Goal: Transaction & Acquisition: Purchase product/service

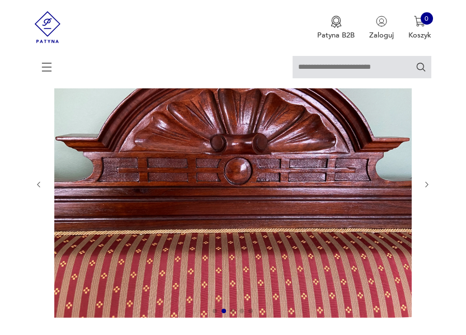
click at [429, 183] on icon "button" at bounding box center [427, 185] width 8 height 8
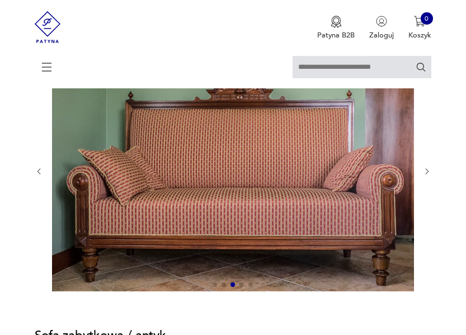
click at [429, 183] on div at bounding box center [233, 172] width 396 height 244
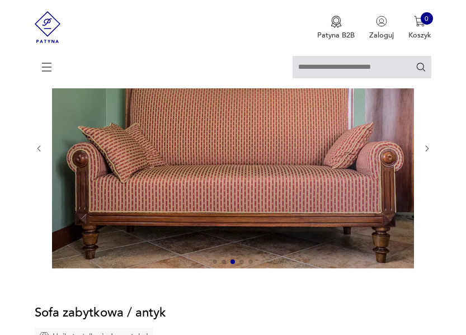
scroll to position [122, 0]
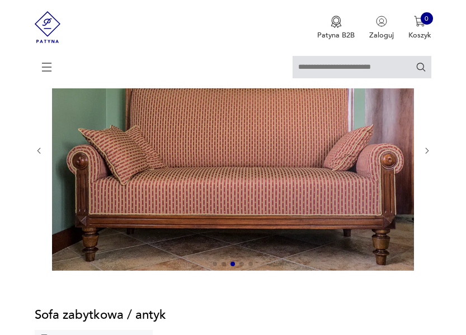
click at [428, 150] on icon "button" at bounding box center [427, 151] width 3 height 6
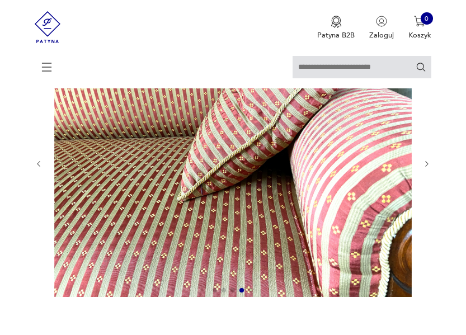
scroll to position [0, 0]
click at [427, 163] on icon "button" at bounding box center [427, 164] width 8 height 8
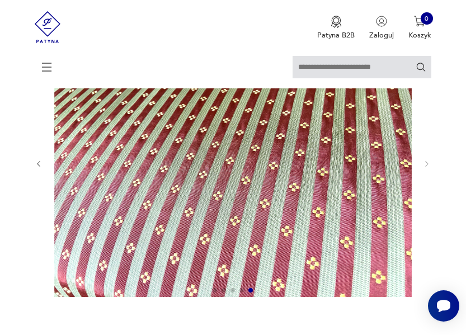
click at [265, 172] on img at bounding box center [233, 163] width 362 height 268
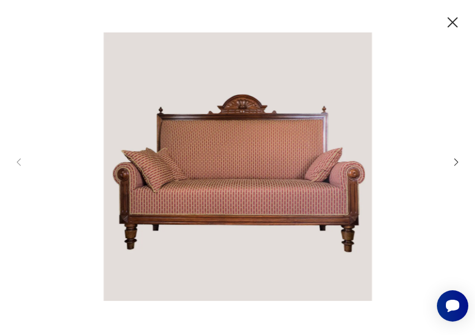
click at [452, 23] on icon "button" at bounding box center [452, 22] width 18 height 18
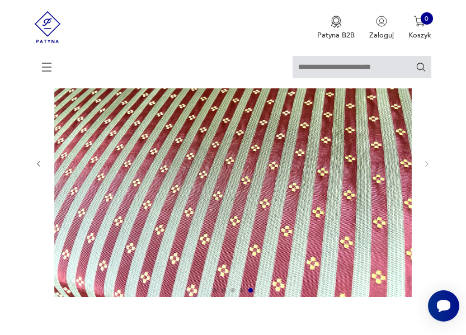
click at [37, 162] on icon "button" at bounding box center [39, 164] width 8 height 8
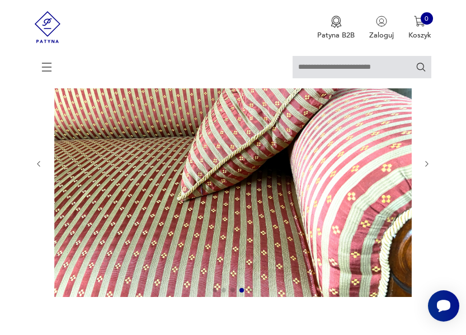
click at [37, 162] on icon "button" at bounding box center [39, 164] width 8 height 8
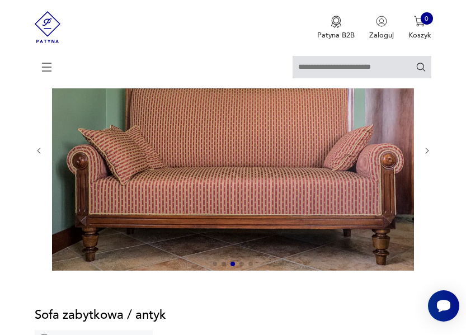
click at [37, 162] on div at bounding box center [233, 151] width 396 height 244
click at [39, 148] on icon "button" at bounding box center [39, 151] width 8 height 8
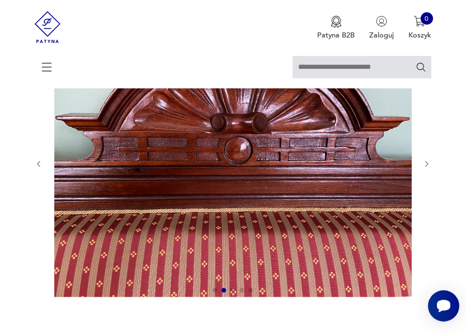
click at [39, 166] on icon "button" at bounding box center [39, 164] width 8 height 8
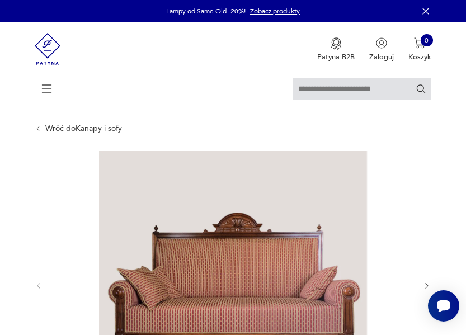
click at [92, 125] on link "Wróć do Kanapy i sofy" at bounding box center [83, 128] width 77 height 9
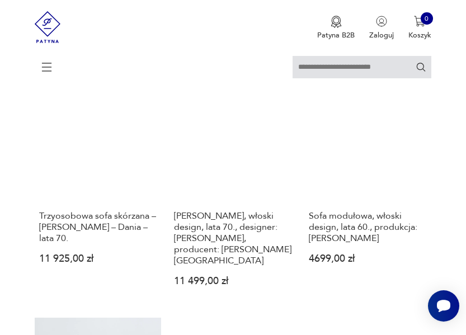
scroll to position [770, 0]
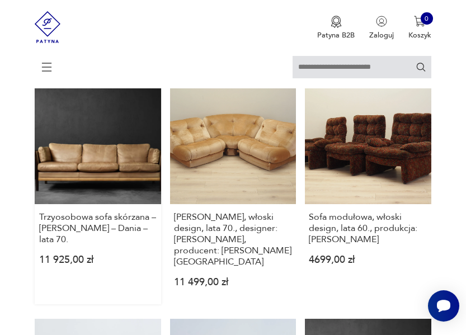
click at [100, 142] on link "Trzyosobowa sofa skórzana – [PERSON_NAME] – Dania – lata 70. 11 925,00 zł" at bounding box center [98, 191] width 126 height 226
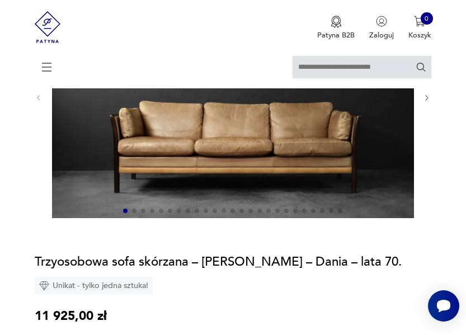
click at [198, 150] on img at bounding box center [233, 96] width 362 height 241
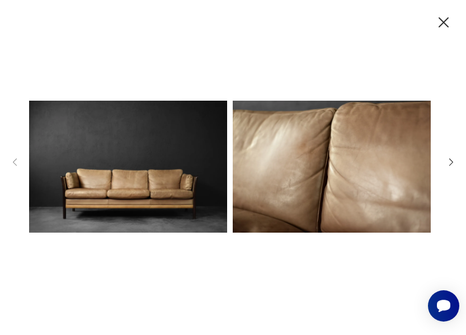
scroll to position [177, 0]
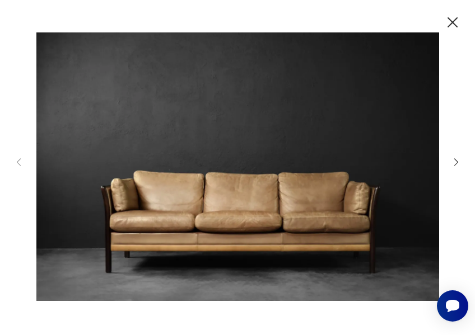
click at [452, 162] on icon "button" at bounding box center [456, 162] width 11 height 11
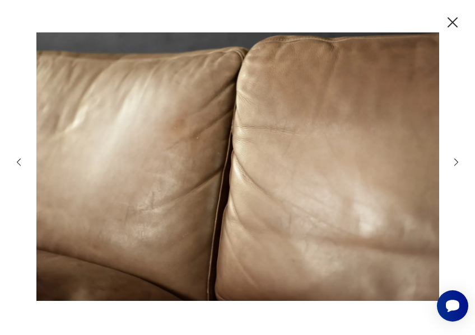
click at [452, 162] on icon "button" at bounding box center [456, 162] width 11 height 11
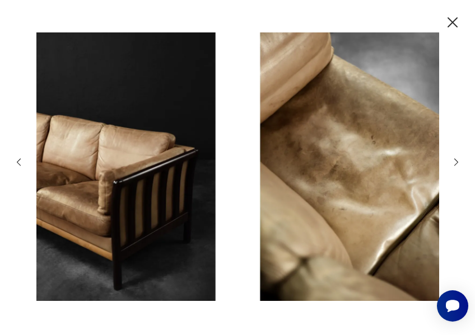
click at [457, 161] on icon "button" at bounding box center [456, 162] width 11 height 11
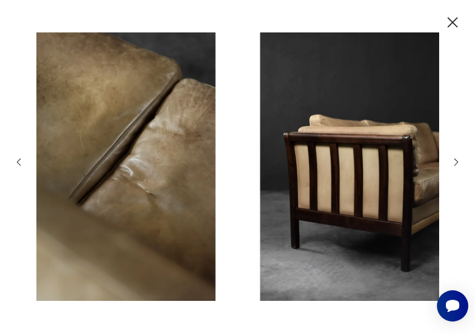
click at [457, 161] on icon "button" at bounding box center [456, 162] width 11 height 11
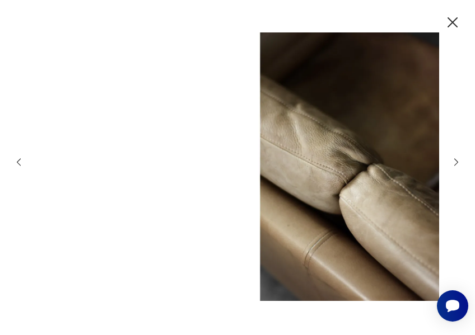
click at [457, 160] on icon "button" at bounding box center [456, 162] width 11 height 11
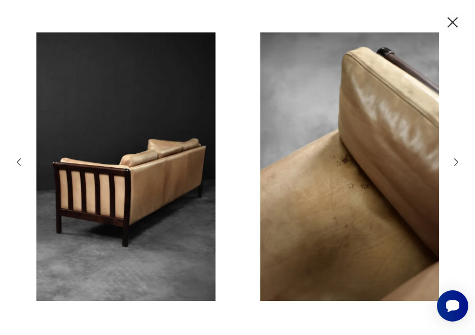
click at [457, 160] on icon "button" at bounding box center [456, 162] width 11 height 11
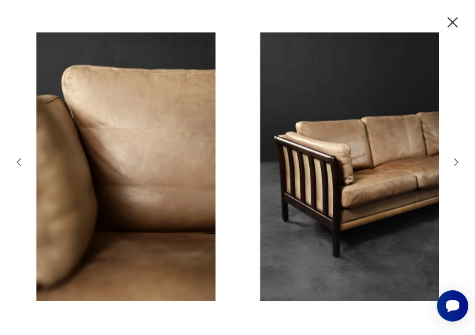
click at [457, 160] on icon "button" at bounding box center [456, 162] width 11 height 11
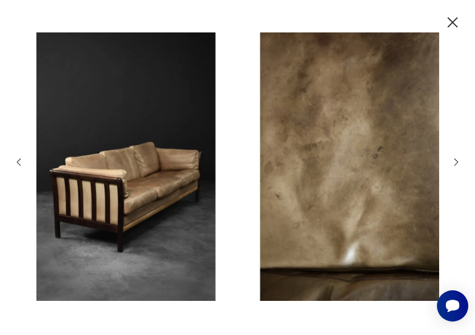
click at [457, 160] on icon "button" at bounding box center [456, 162] width 11 height 11
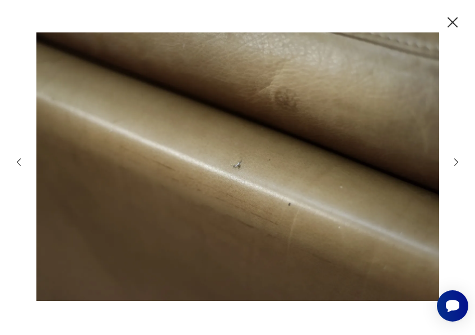
click at [457, 160] on icon "button" at bounding box center [456, 162] width 11 height 11
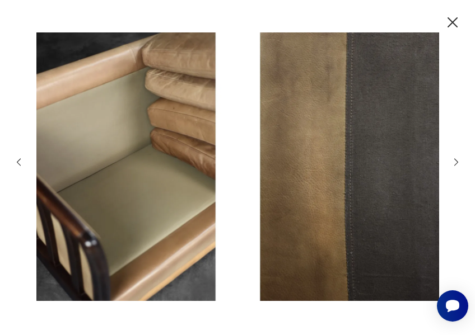
click at [457, 160] on icon "button" at bounding box center [456, 162] width 11 height 11
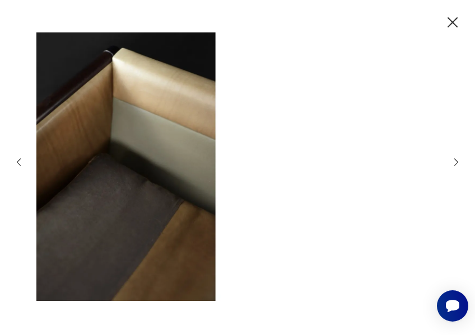
click at [457, 160] on icon "button" at bounding box center [456, 162] width 11 height 11
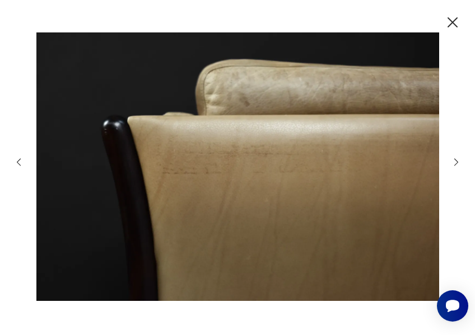
click at [457, 160] on icon "button" at bounding box center [456, 162] width 11 height 11
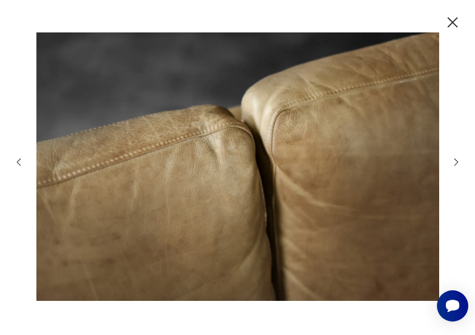
click at [457, 160] on icon "button" at bounding box center [456, 162] width 11 height 11
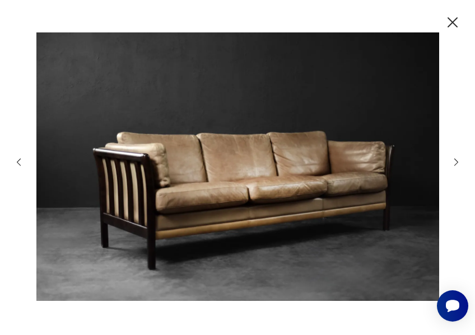
click at [457, 160] on icon "button" at bounding box center [456, 162] width 11 height 11
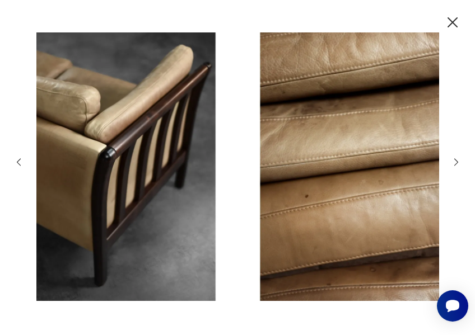
click at [457, 160] on icon "button" at bounding box center [456, 162] width 11 height 11
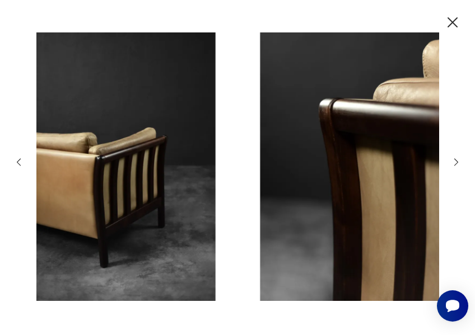
click at [457, 160] on icon "button" at bounding box center [456, 162] width 11 height 11
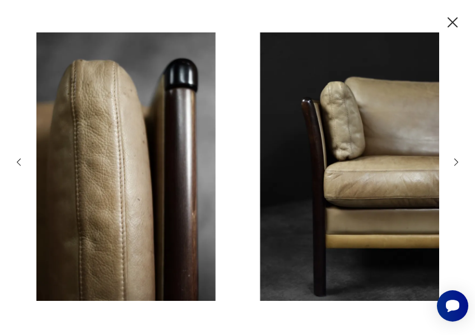
click at [455, 24] on icon "button" at bounding box center [452, 22] width 18 height 18
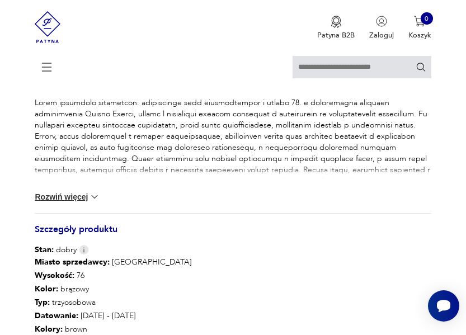
scroll to position [611, 0]
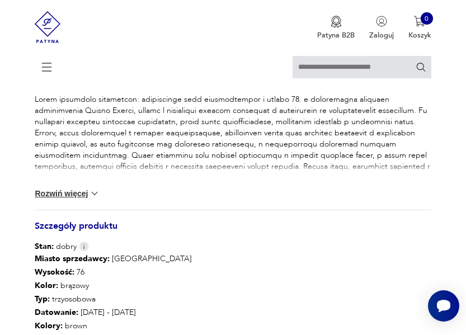
click at [96, 192] on img at bounding box center [94, 193] width 11 height 11
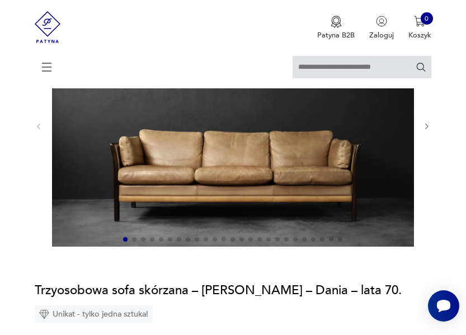
scroll to position [147, 0]
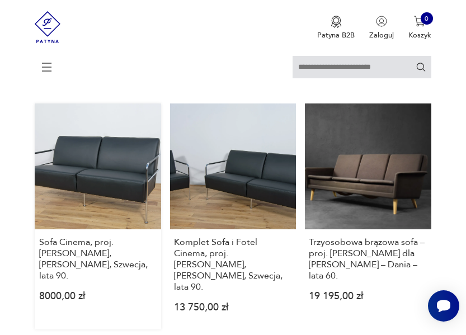
scroll to position [984, 0]
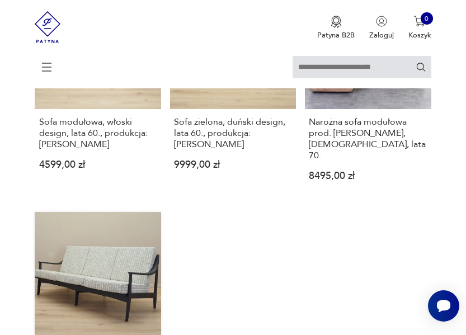
click at [99, 231] on link "Sofa trzyosobowa, duński design, lata 60., produkcja: [PERSON_NAME] 4699,00 zł" at bounding box center [98, 314] width 126 height 204
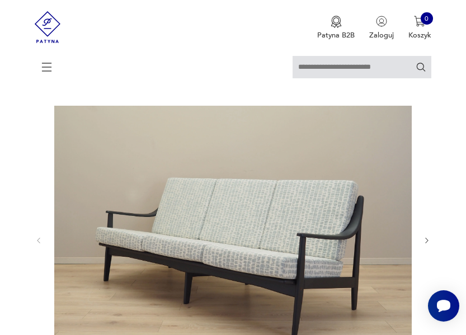
scroll to position [46, 0]
click at [237, 263] on img at bounding box center [233, 239] width 362 height 268
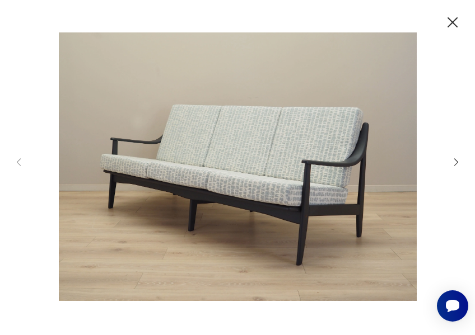
click at [265, 193] on img at bounding box center [237, 166] width 409 height 268
click at [457, 162] on icon "button" at bounding box center [456, 162] width 11 height 11
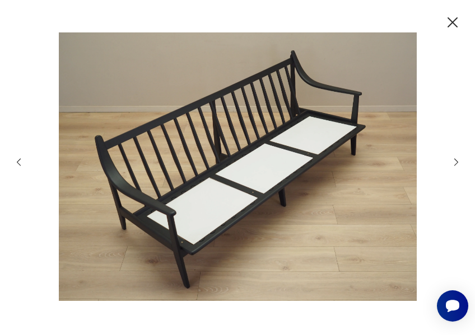
click at [457, 162] on icon "button" at bounding box center [456, 162] width 11 height 11
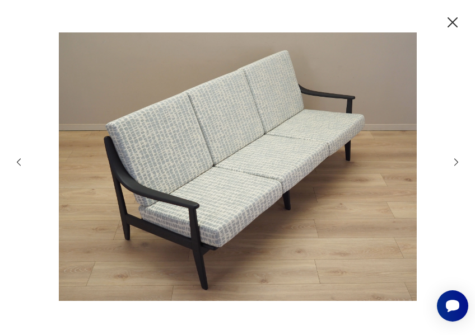
click at [457, 162] on icon "button" at bounding box center [456, 161] width 4 height 7
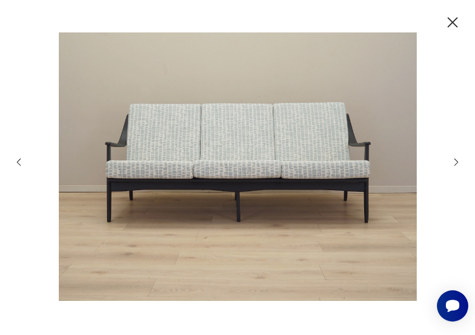
click at [457, 162] on icon "button" at bounding box center [456, 161] width 4 height 7
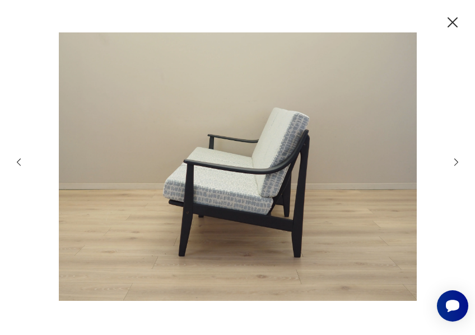
click at [457, 162] on icon "button" at bounding box center [456, 161] width 4 height 7
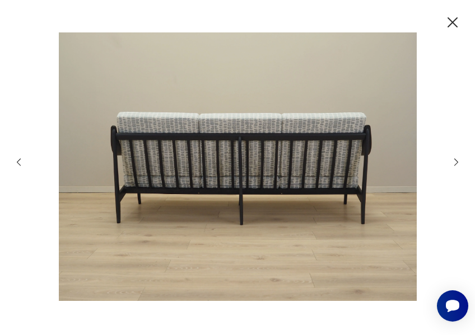
click at [457, 162] on icon "button" at bounding box center [456, 161] width 4 height 7
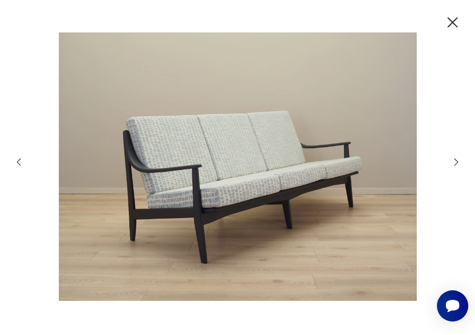
click at [457, 162] on icon "button" at bounding box center [456, 161] width 4 height 7
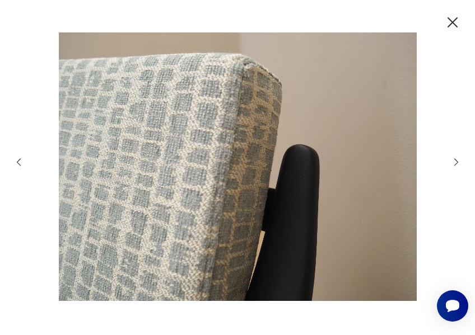
click at [457, 162] on icon "button" at bounding box center [456, 161] width 4 height 7
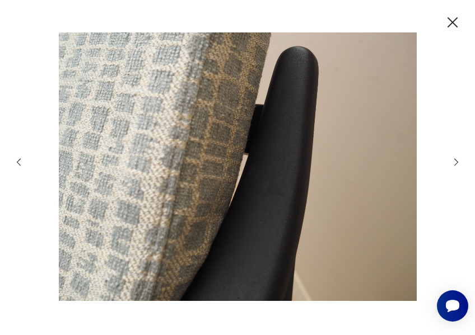
click at [457, 162] on icon "button" at bounding box center [456, 161] width 4 height 7
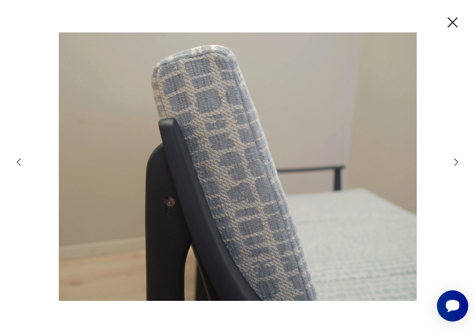
click at [457, 162] on icon "button" at bounding box center [456, 161] width 4 height 7
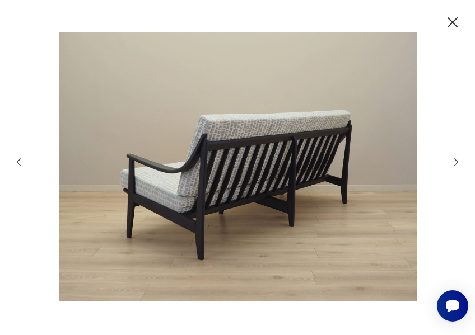
click at [457, 162] on icon "button" at bounding box center [456, 161] width 4 height 7
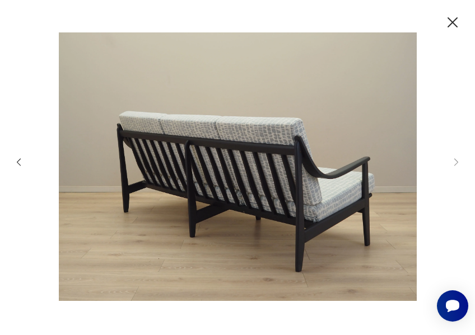
click at [454, 26] on icon "button" at bounding box center [452, 22] width 18 height 18
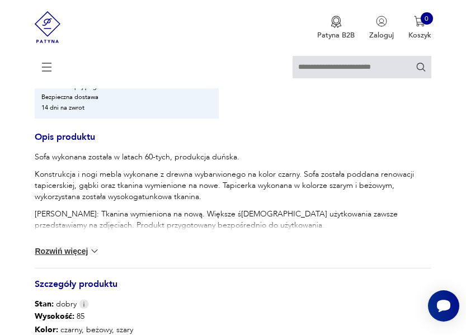
scroll to position [599, 0]
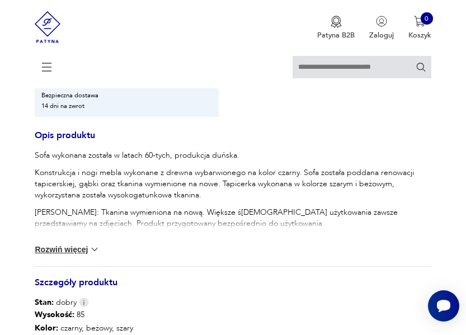
click at [60, 244] on button "Rozwiń więcej" at bounding box center [67, 249] width 65 height 11
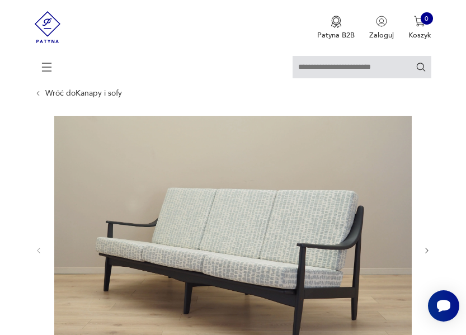
scroll to position [0, 0]
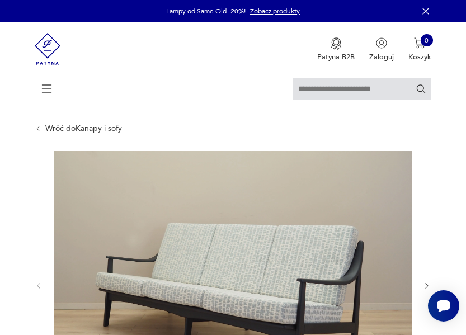
click at [46, 90] on icon at bounding box center [46, 88] width 39 height 39
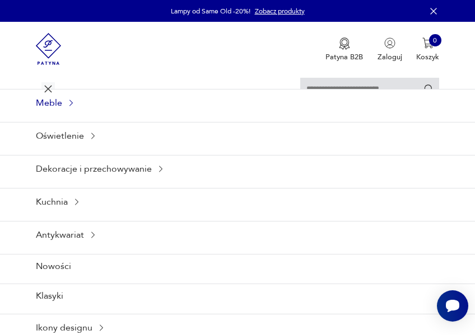
click at [57, 99] on div "Meble" at bounding box center [237, 102] width 475 height 27
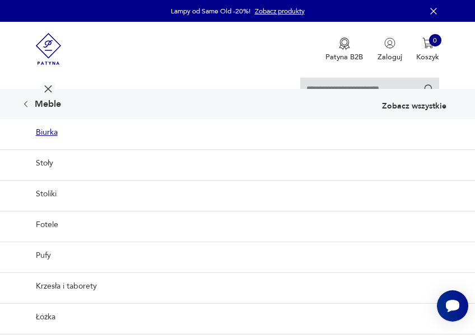
click at [46, 131] on link "Biurka" at bounding box center [237, 132] width 475 height 27
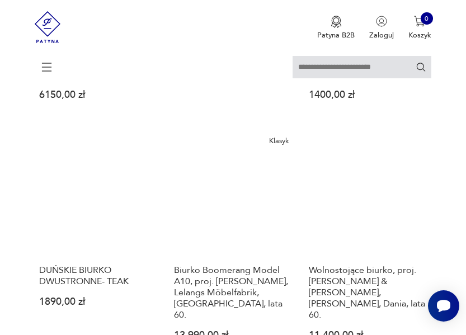
scroll to position [764, 0]
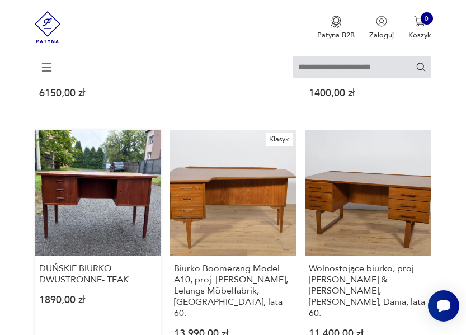
click at [60, 148] on link "DUŃSKIE BIURKO DWUSTRONNE- TEAK 1890,00 zł" at bounding box center [98, 243] width 126 height 226
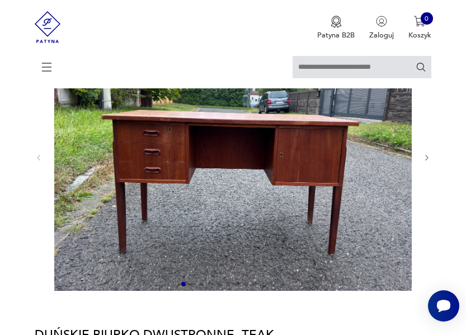
scroll to position [121, 0]
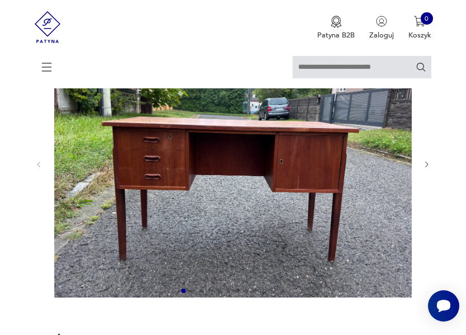
click at [428, 165] on icon "button" at bounding box center [427, 165] width 8 height 8
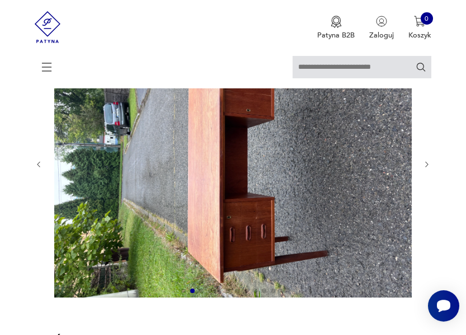
click at [428, 165] on icon "button" at bounding box center [427, 165] width 8 height 8
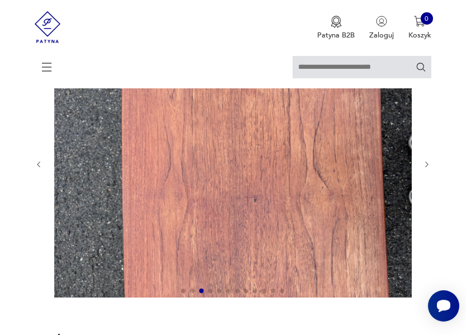
click at [428, 165] on icon "button" at bounding box center [427, 165] width 8 height 8
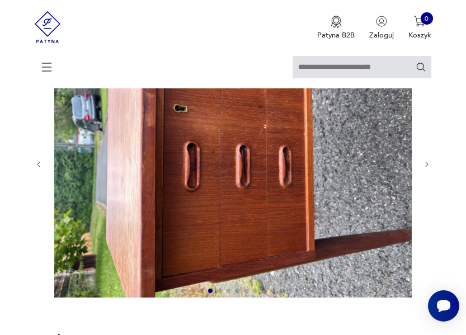
click at [428, 165] on icon "button" at bounding box center [427, 165] width 8 height 8
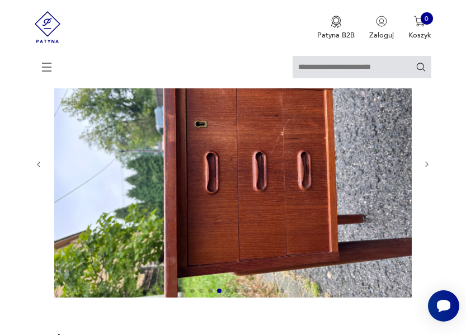
click at [428, 165] on icon "button" at bounding box center [427, 165] width 8 height 8
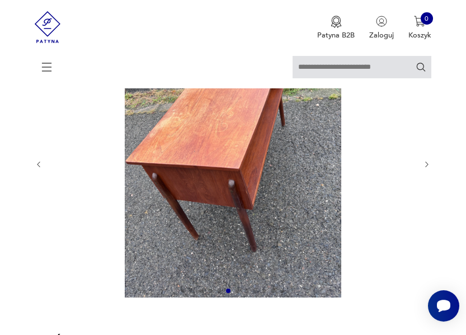
click at [428, 165] on icon "button" at bounding box center [427, 165] width 8 height 8
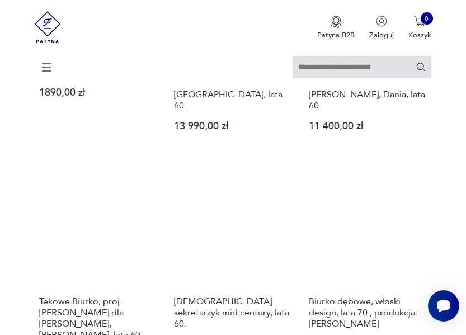
scroll to position [962, 0]
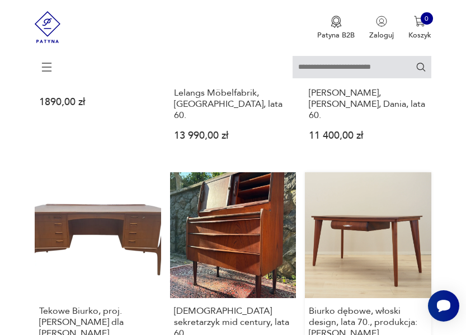
click at [367, 211] on link "Biurko dębowe, włoski design, lata 70., produkcja: Włochy 4699,00 zł" at bounding box center [368, 279] width 126 height 215
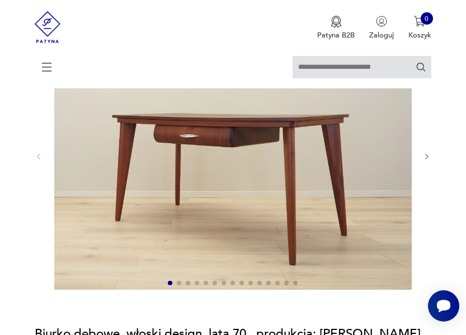
scroll to position [141, 0]
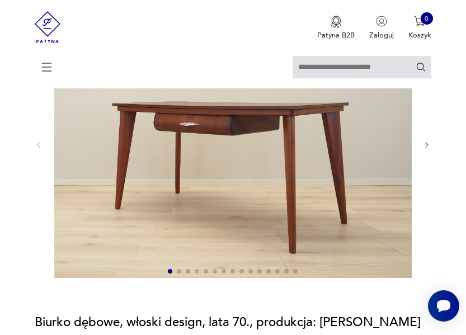
click at [427, 144] on icon "button" at bounding box center [427, 145] width 8 height 8
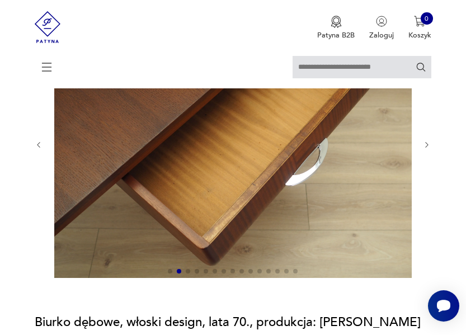
click at [427, 144] on icon "button" at bounding box center [427, 145] width 8 height 8
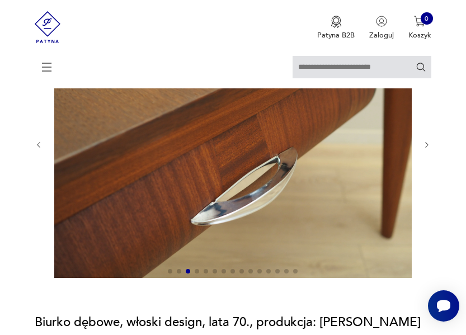
click at [427, 144] on icon "button" at bounding box center [427, 145] width 8 height 8
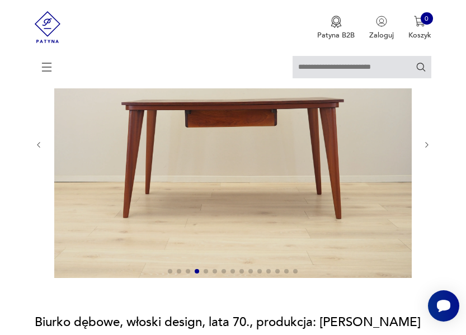
click at [427, 144] on icon "button" at bounding box center [427, 145] width 8 height 8
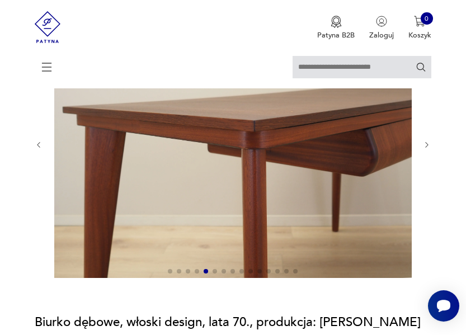
click at [427, 144] on icon "button" at bounding box center [427, 145] width 8 height 8
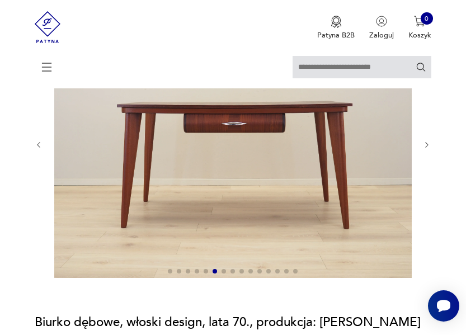
click at [427, 144] on icon "button" at bounding box center [427, 145] width 8 height 8
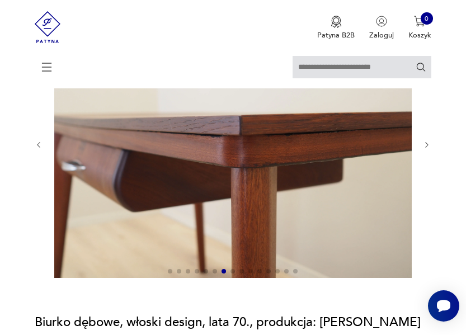
click at [427, 144] on icon "button" at bounding box center [427, 145] width 8 height 8
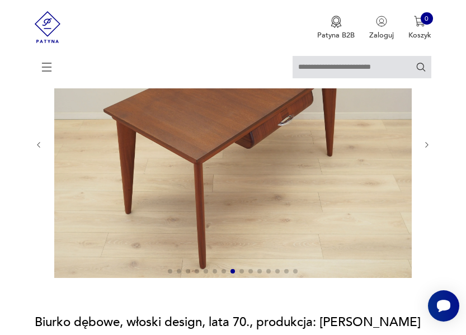
click at [427, 144] on icon "button" at bounding box center [427, 145] width 8 height 8
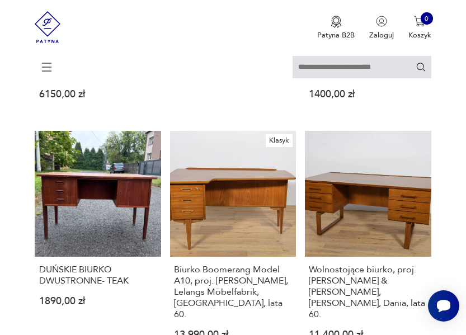
scroll to position [759, 0]
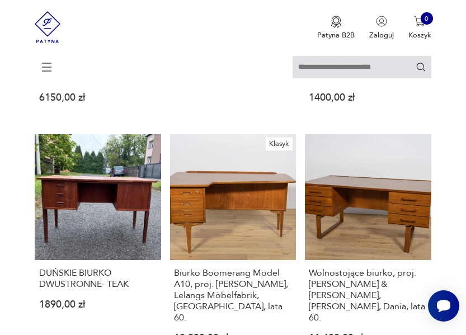
click at [41, 64] on icon at bounding box center [46, 67] width 39 height 39
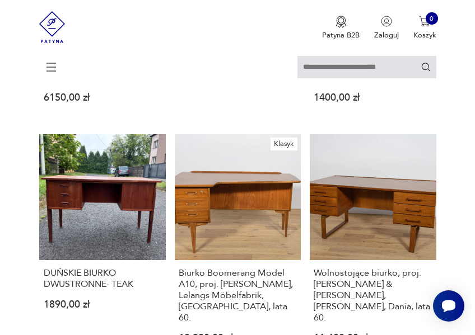
scroll to position [761, 0]
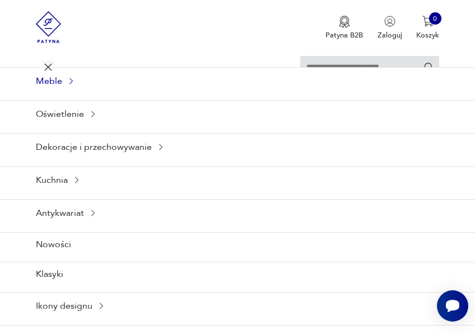
click at [57, 83] on div "Meble" at bounding box center [237, 80] width 475 height 27
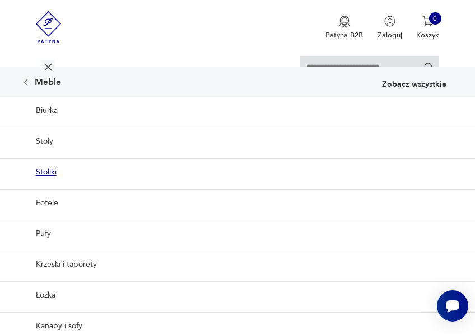
click at [50, 173] on link "Stoliki" at bounding box center [237, 171] width 475 height 27
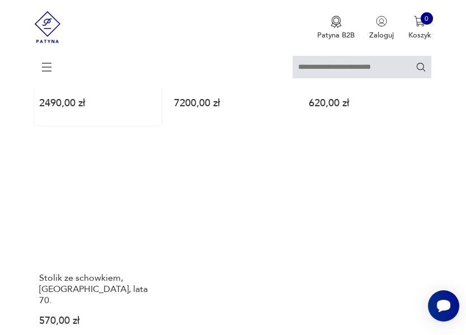
scroll to position [1376, 0]
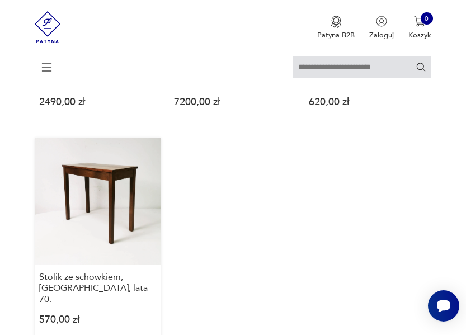
click at [66, 151] on link "Stolik ze schowkiem, [GEOGRAPHIC_DATA], lata 70. 570,00 zł" at bounding box center [98, 240] width 126 height 204
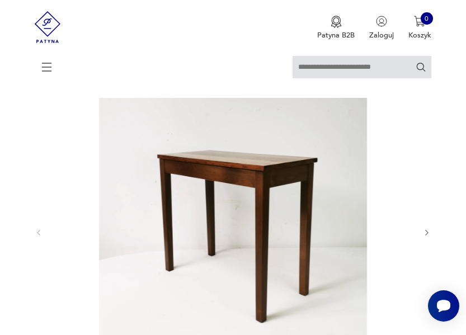
scroll to position [55, 0]
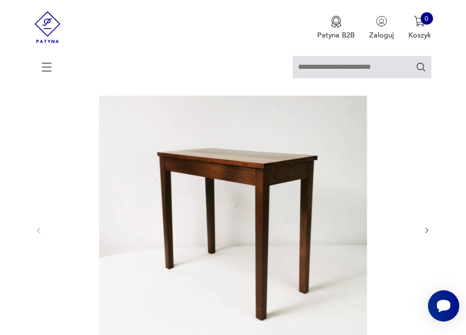
click at [427, 228] on icon "button" at bounding box center [427, 231] width 8 height 8
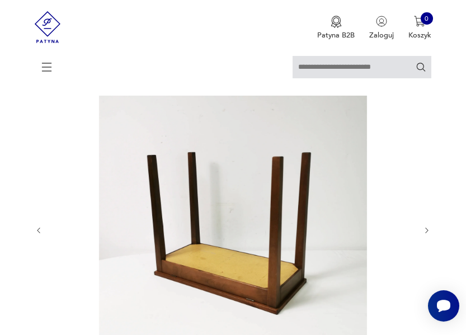
click at [427, 228] on icon "button" at bounding box center [427, 231] width 8 height 8
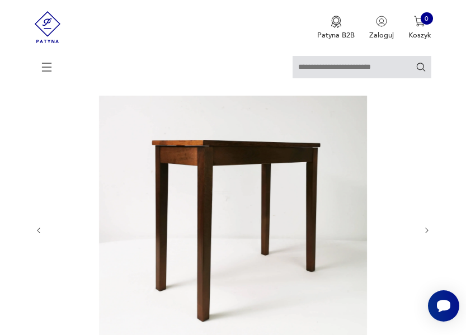
click at [427, 228] on icon "button" at bounding box center [427, 231] width 8 height 8
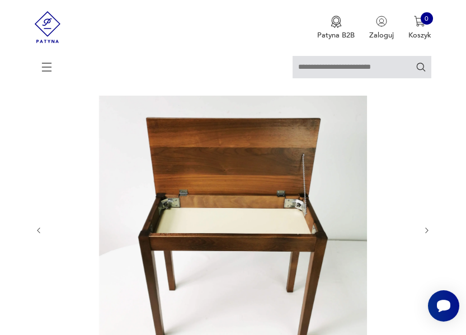
click at [429, 228] on icon "button" at bounding box center [427, 231] width 8 height 8
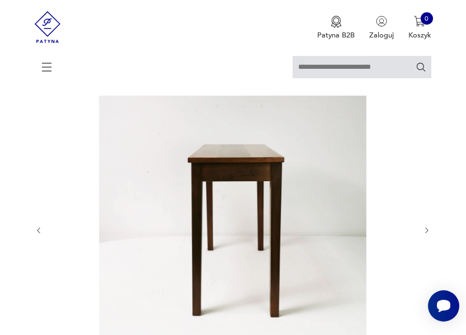
click at [429, 228] on icon "button" at bounding box center [427, 231] width 8 height 8
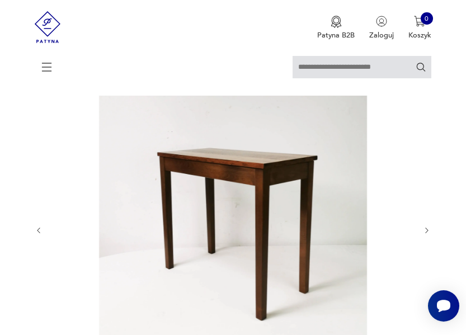
click at [429, 228] on icon "button" at bounding box center [427, 231] width 8 height 8
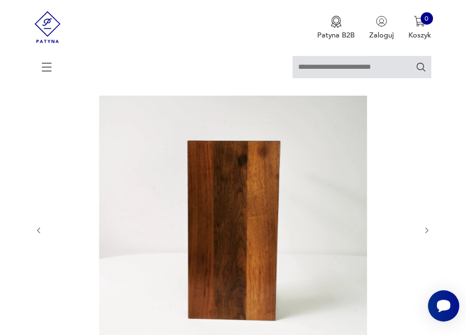
click at [429, 228] on icon "button" at bounding box center [427, 231] width 8 height 8
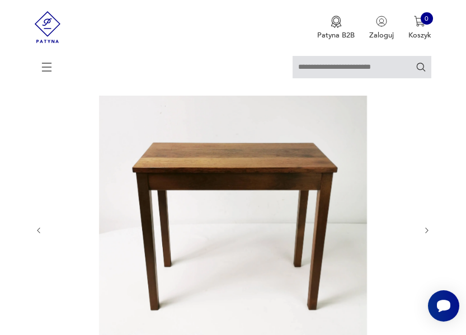
click at [429, 228] on icon "button" at bounding box center [427, 231] width 8 height 8
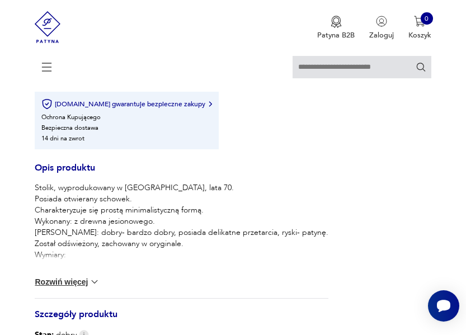
scroll to position [552, 0]
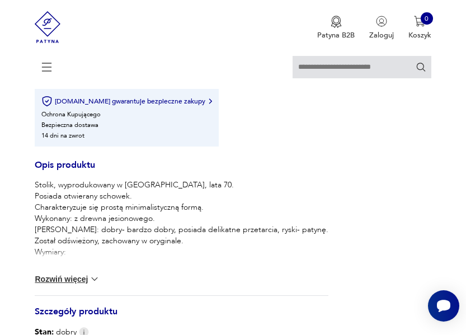
click at [96, 282] on img at bounding box center [94, 279] width 11 height 11
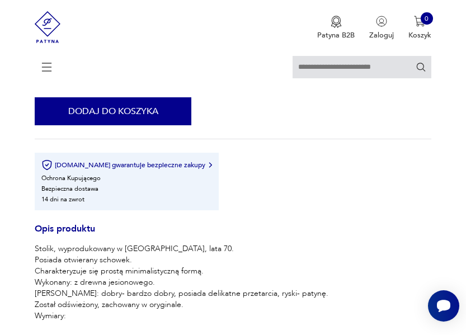
scroll to position [492, 0]
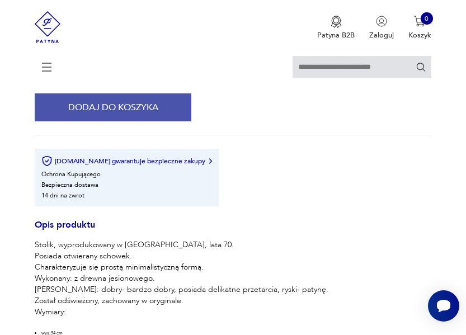
click at [109, 117] on button "Dodaj do koszyka" at bounding box center [113, 108] width 157 height 28
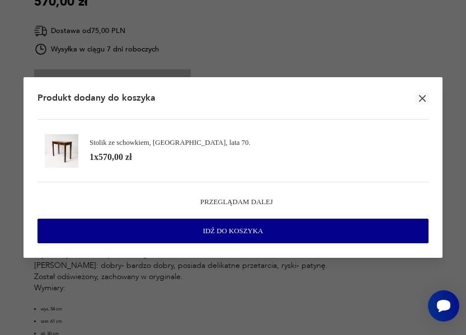
click at [143, 209] on div "Przeglądam dalej Idź do koszyka" at bounding box center [233, 213] width 391 height 62
click at [228, 202] on span "Przeglądam dalej" at bounding box center [236, 202] width 73 height 10
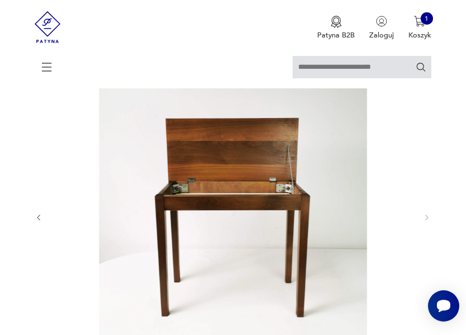
scroll to position [58, 0]
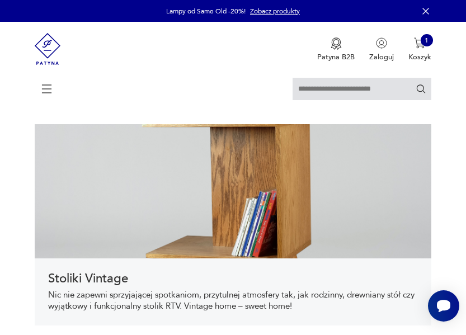
click at [50, 95] on icon at bounding box center [46, 88] width 39 height 39
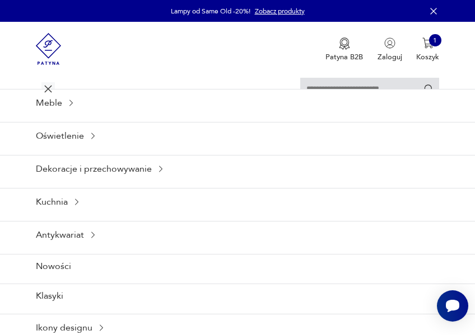
click at [49, 100] on icon at bounding box center [48, 88] width 39 height 39
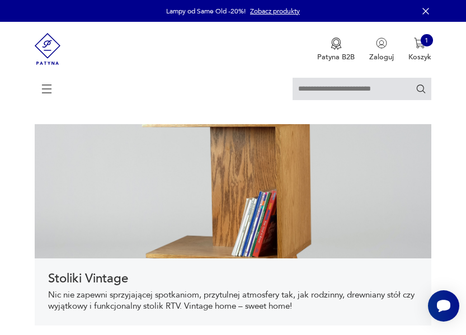
click at [46, 87] on icon at bounding box center [46, 88] width 39 height 39
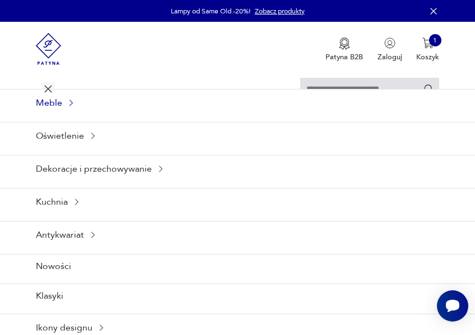
click at [43, 106] on div "Meble" at bounding box center [237, 102] width 475 height 27
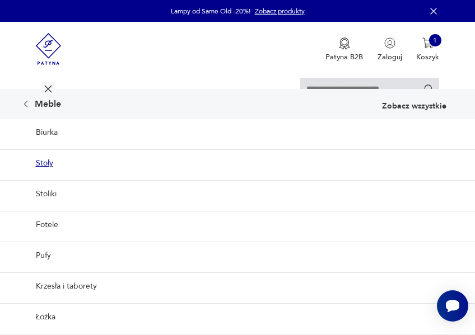
click at [38, 164] on link "Stoły" at bounding box center [237, 162] width 475 height 27
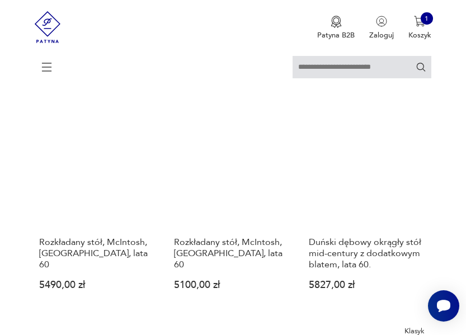
scroll to position [309, 0]
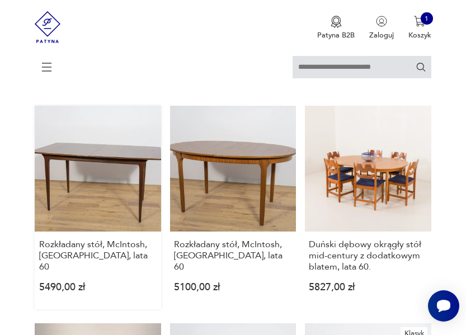
click at [69, 151] on link "Rozkładany stół, McIntosh, [GEOGRAPHIC_DATA], lata 60 5490,00 zł" at bounding box center [98, 208] width 126 height 204
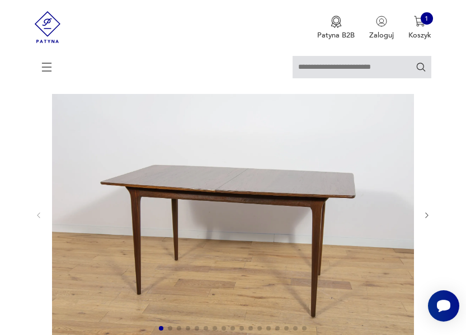
scroll to position [61, 0]
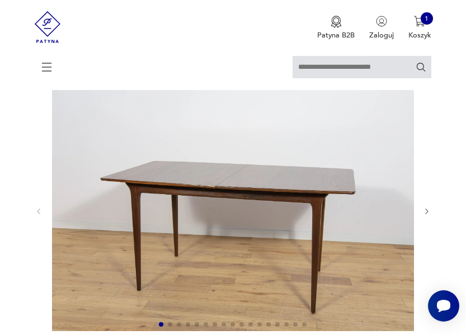
click at [427, 213] on icon "button" at bounding box center [427, 212] width 3 height 6
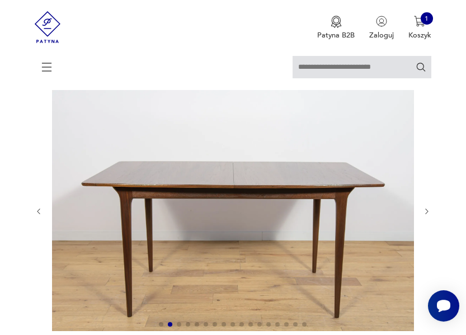
click at [427, 213] on icon "button" at bounding box center [427, 212] width 3 height 6
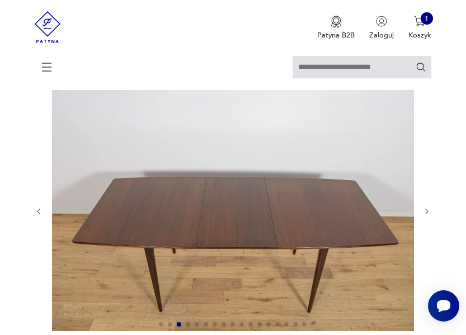
click at [427, 213] on icon "button" at bounding box center [427, 212] width 3 height 6
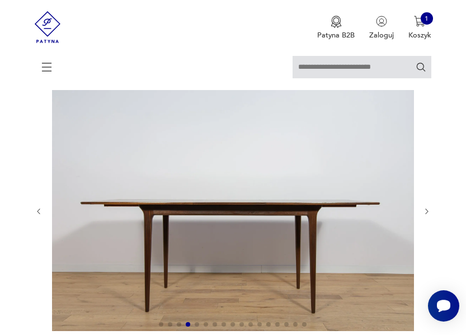
click at [427, 213] on icon "button" at bounding box center [427, 212] width 3 height 6
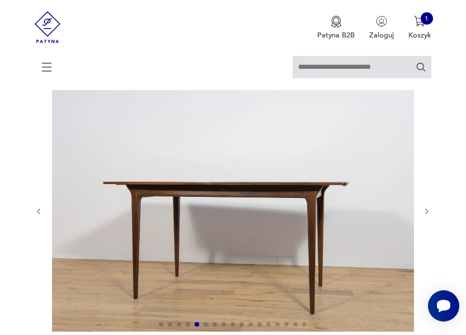
click at [427, 213] on icon "button" at bounding box center [427, 212] width 3 height 6
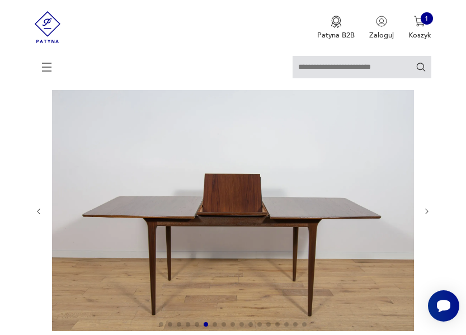
click at [427, 213] on icon "button" at bounding box center [427, 212] width 3 height 6
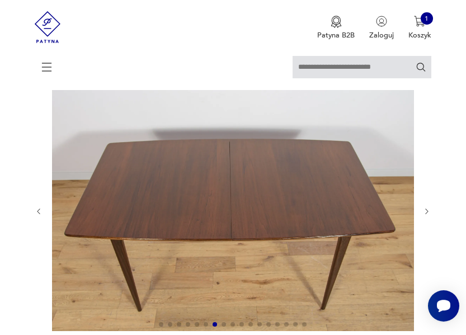
click at [427, 213] on icon "button" at bounding box center [427, 212] width 3 height 6
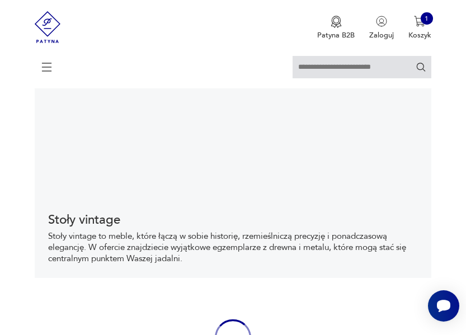
scroll to position [309, 0]
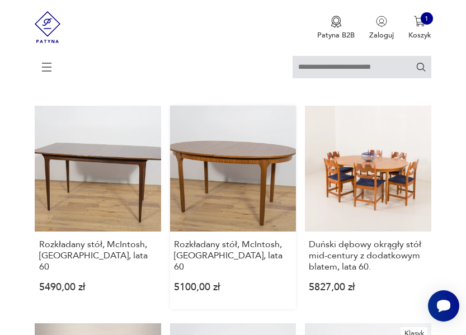
click at [230, 169] on link "Rozkładany stół, McIntosh, [GEOGRAPHIC_DATA], lata 60 5100,00 zł" at bounding box center [233, 208] width 126 height 204
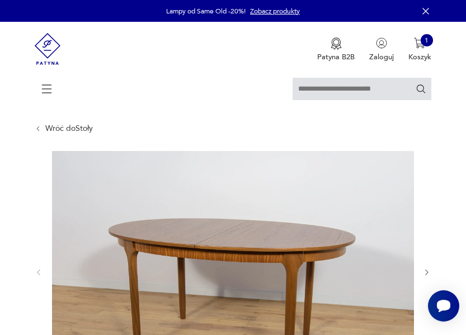
click at [427, 267] on div at bounding box center [233, 272] width 396 height 243
click at [428, 274] on icon "button" at bounding box center [427, 273] width 8 height 8
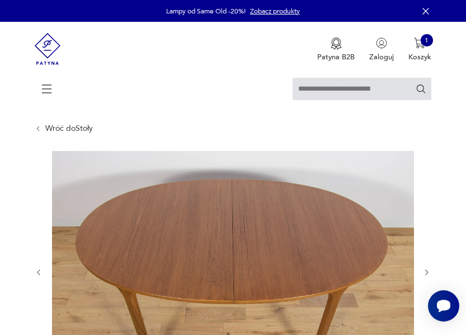
click at [428, 274] on icon "button" at bounding box center [427, 273] width 8 height 8
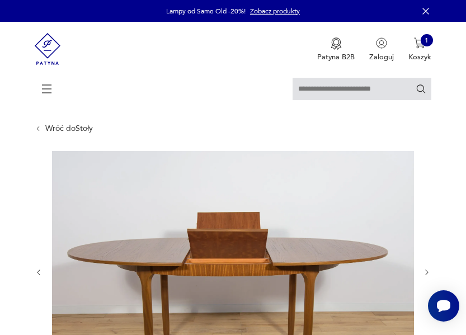
click at [428, 274] on icon "button" at bounding box center [427, 273] width 8 height 8
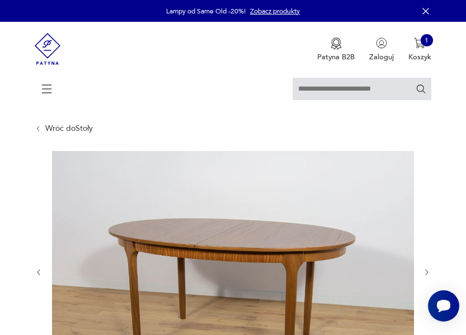
click at [428, 274] on icon "button" at bounding box center [427, 273] width 8 height 8
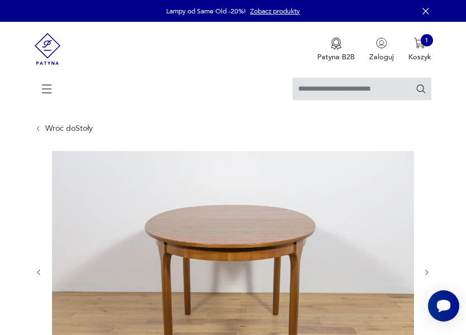
click at [428, 274] on icon "button" at bounding box center [427, 273] width 8 height 8
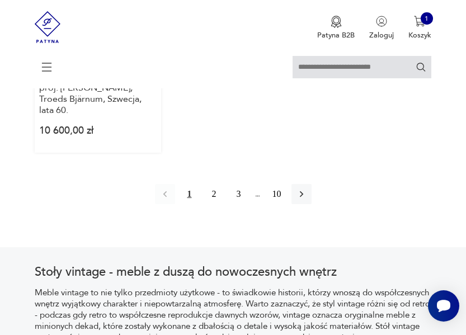
scroll to position [1598, 0]
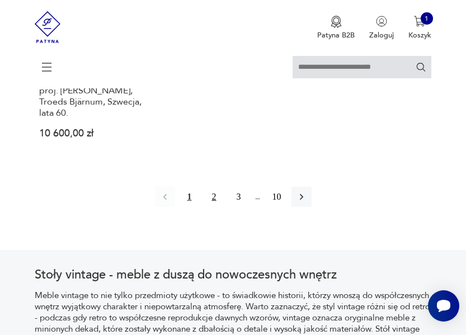
click at [216, 187] on button "2" at bounding box center [214, 197] width 20 height 20
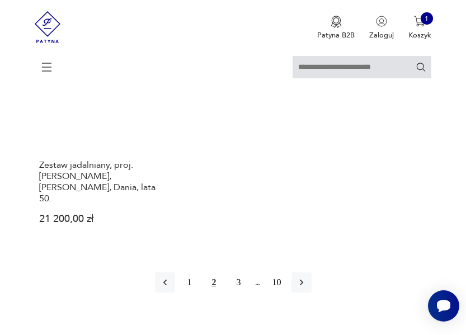
scroll to position [1504, 0]
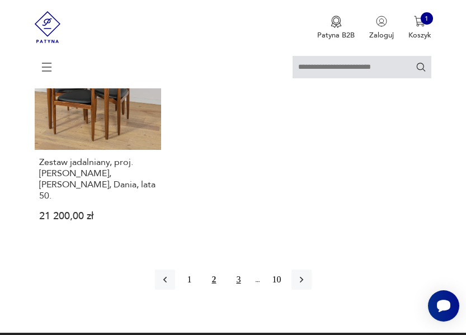
click at [242, 270] on button "3" at bounding box center [239, 280] width 20 height 20
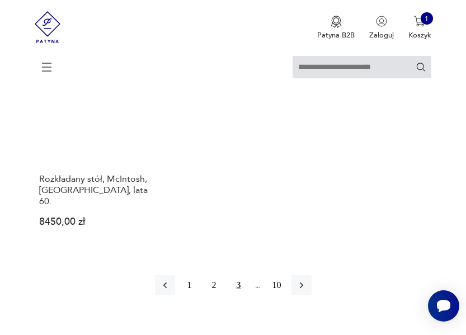
scroll to position [1467, 0]
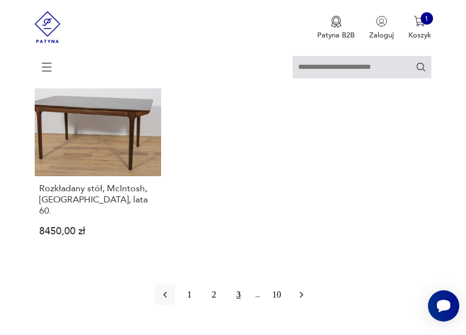
click at [299, 289] on icon "button" at bounding box center [301, 294] width 11 height 11
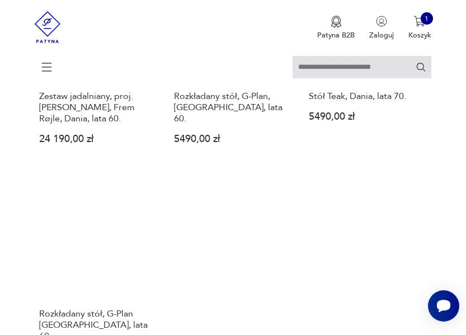
scroll to position [1437, 0]
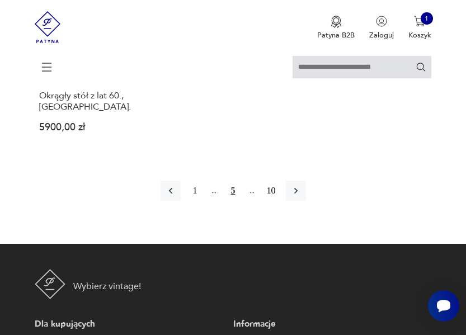
scroll to position [1560, 0]
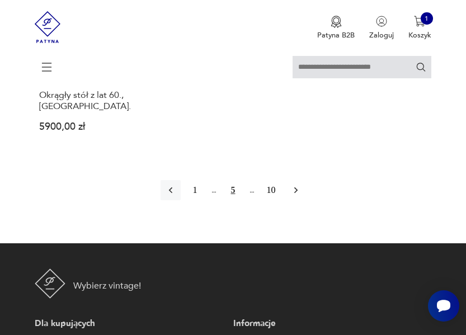
click at [292, 185] on icon "button" at bounding box center [296, 190] width 11 height 11
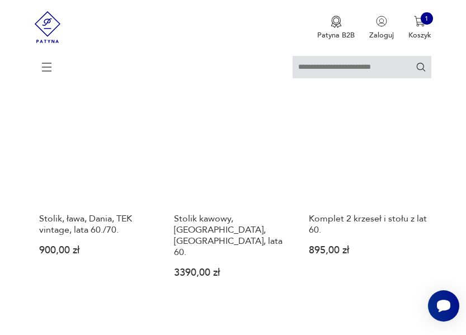
scroll to position [990, 0]
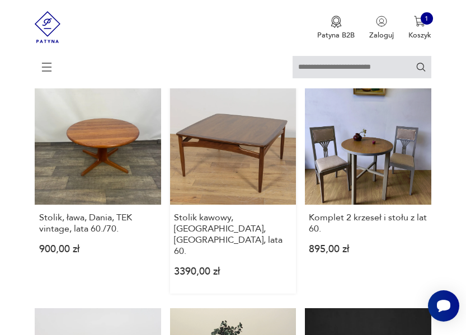
click at [247, 129] on link "Stolik kawowy, G-Plan, [GEOGRAPHIC_DATA], lata 60. 3390,00 zł" at bounding box center [233, 186] width 126 height 215
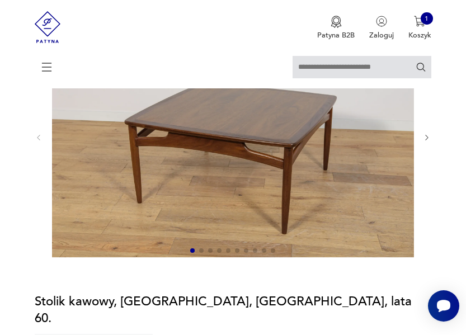
scroll to position [149, 0]
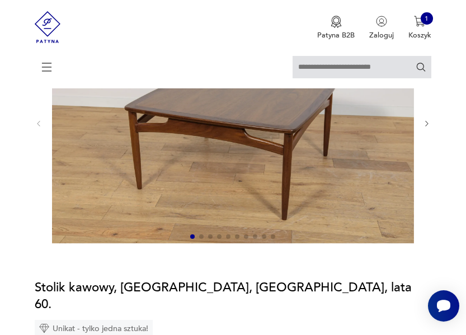
click at [428, 126] on icon "button" at bounding box center [427, 124] width 8 height 8
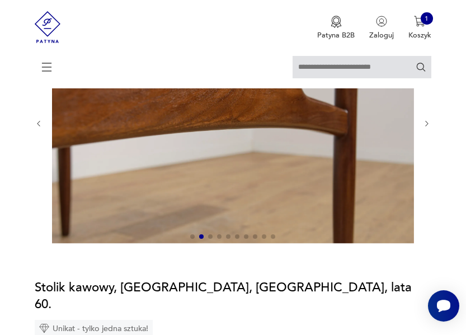
click at [428, 126] on icon "button" at bounding box center [427, 124] width 8 height 8
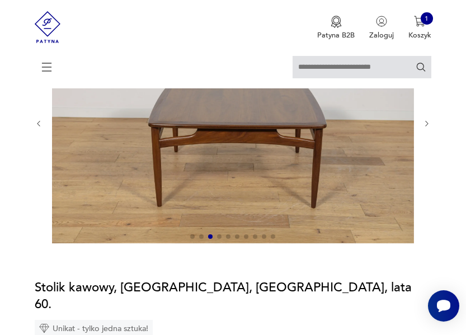
click at [428, 126] on icon "button" at bounding box center [427, 124] width 8 height 8
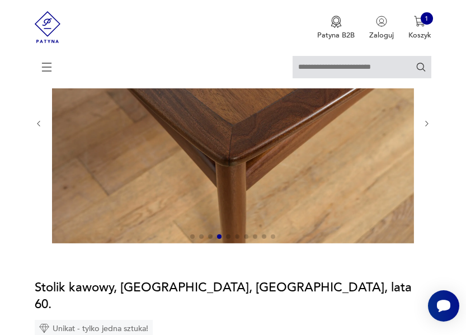
click at [428, 126] on icon "button" at bounding box center [427, 124] width 8 height 8
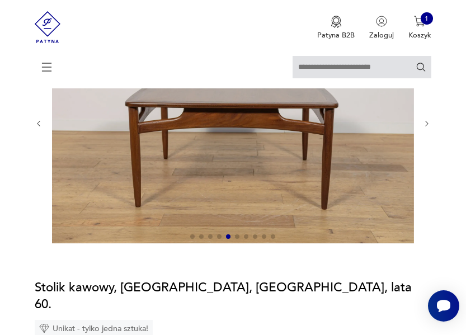
click at [428, 126] on icon "button" at bounding box center [427, 124] width 8 height 8
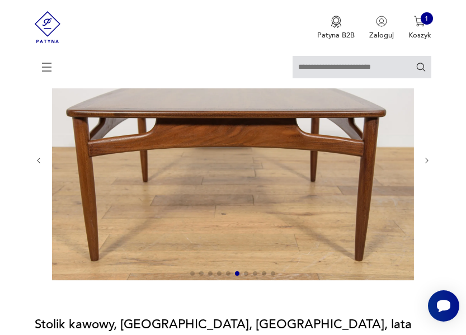
scroll to position [101, 0]
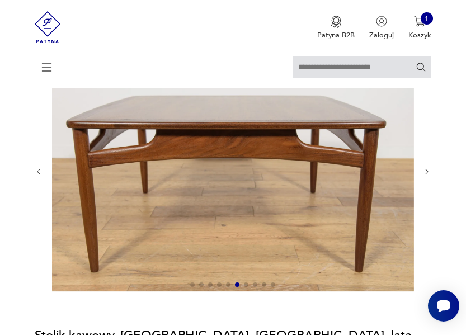
click at [424, 175] on icon "button" at bounding box center [427, 172] width 8 height 8
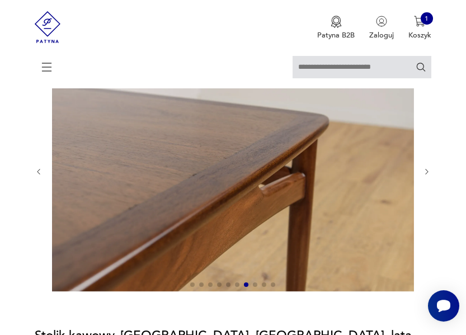
click at [428, 170] on icon "button" at bounding box center [427, 172] width 8 height 8
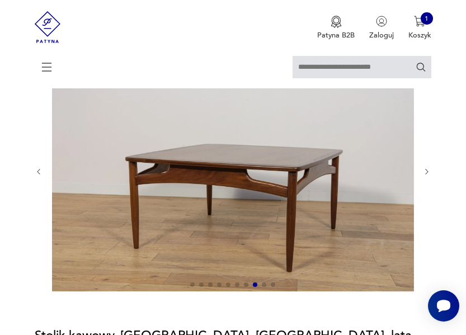
click at [428, 170] on icon "button" at bounding box center [427, 172] width 8 height 8
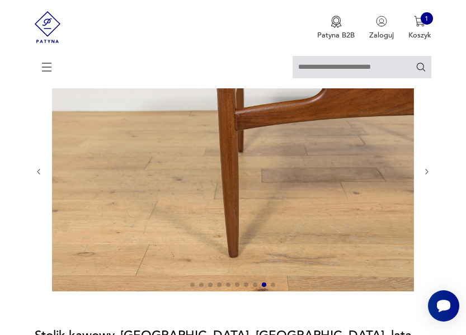
click at [428, 170] on icon "button" at bounding box center [427, 172] width 8 height 8
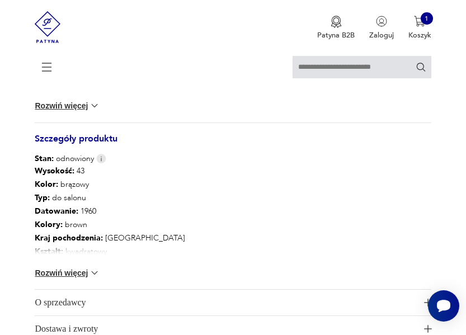
scroll to position [687, 0]
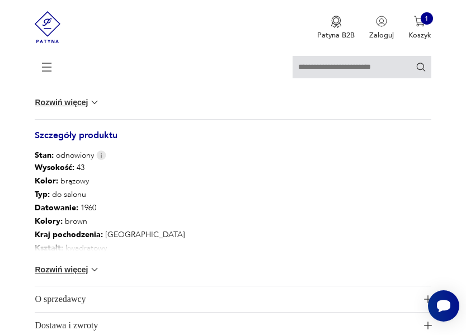
click at [64, 264] on button "Rozwiń więcej" at bounding box center [67, 269] width 65 height 11
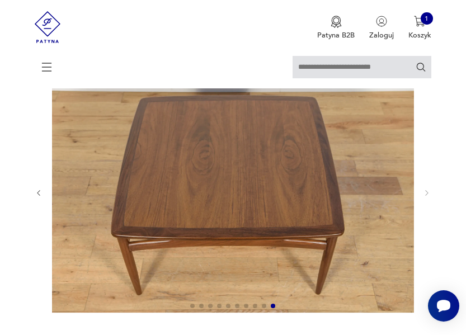
scroll to position [86, 0]
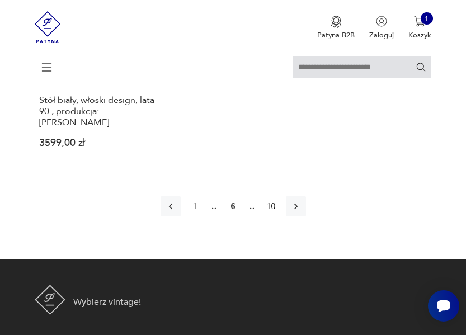
scroll to position [1573, 0]
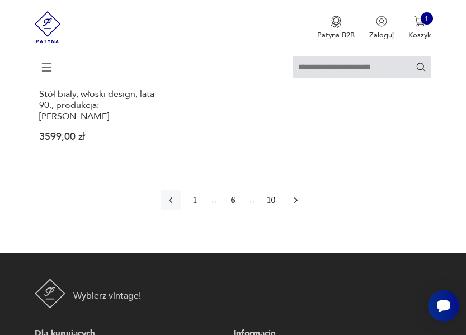
click at [295, 190] on button "button" at bounding box center [296, 200] width 20 height 20
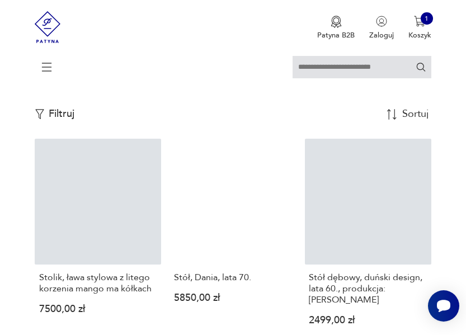
scroll to position [329, 0]
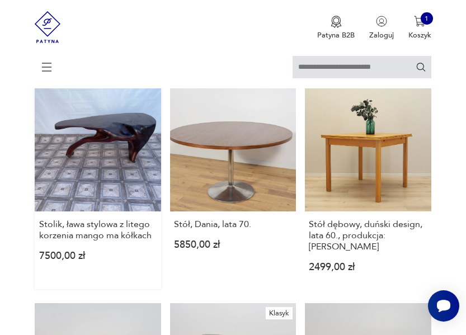
click at [111, 125] on link "Stolik, ława stylowa z litego korzenia mango ma kółkach 7500,00 zł" at bounding box center [98, 188] width 126 height 204
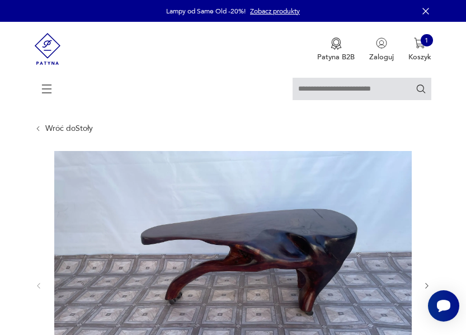
click at [429, 287] on icon "button" at bounding box center [427, 286] width 8 height 8
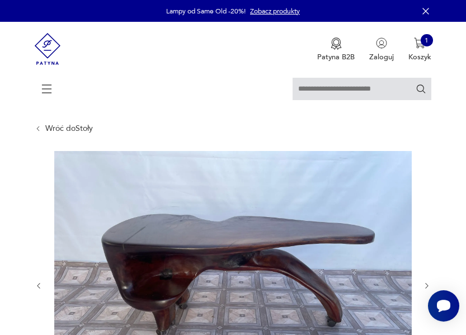
click at [429, 287] on icon "button" at bounding box center [427, 286] width 8 height 8
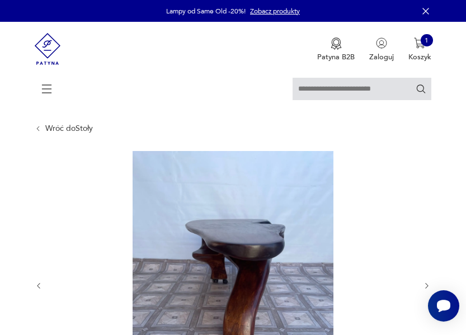
click at [429, 287] on icon "button" at bounding box center [427, 286] width 8 height 8
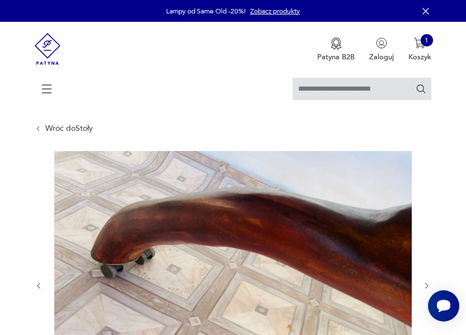
click at [429, 287] on icon "button" at bounding box center [427, 286] width 8 height 8
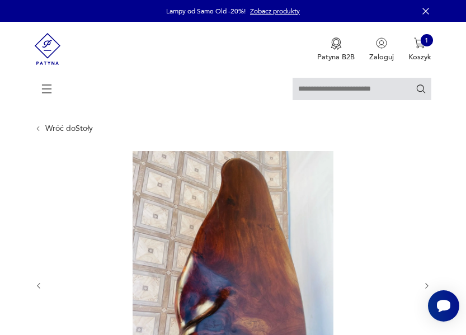
click at [429, 287] on icon "button" at bounding box center [427, 286] width 8 height 8
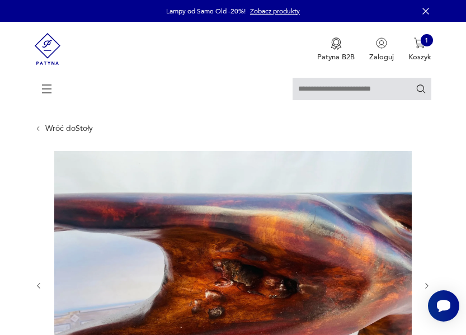
click at [429, 287] on icon "button" at bounding box center [427, 286] width 8 height 8
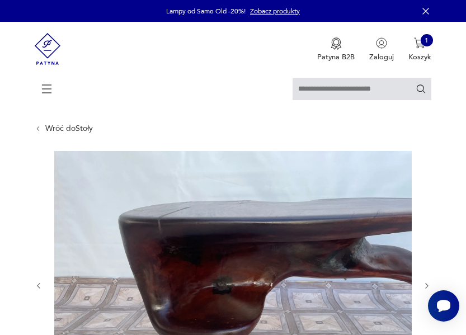
click at [429, 287] on icon "button" at bounding box center [427, 286] width 8 height 8
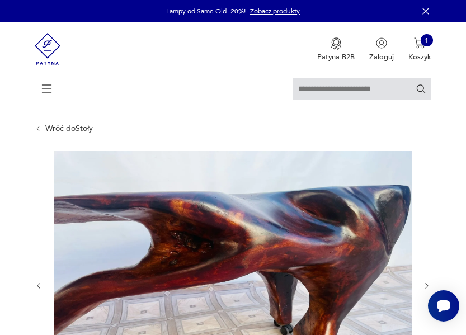
click at [429, 287] on icon "button" at bounding box center [427, 286] width 8 height 8
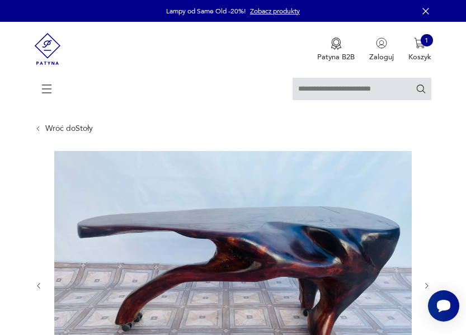
click at [429, 287] on icon "button" at bounding box center [427, 286] width 8 height 8
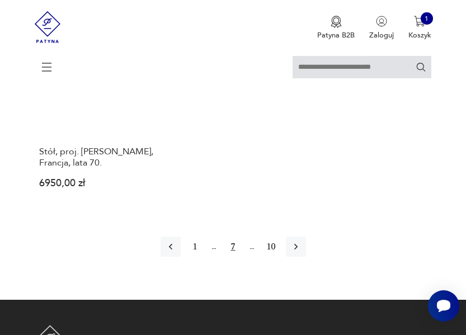
scroll to position [1553, 0]
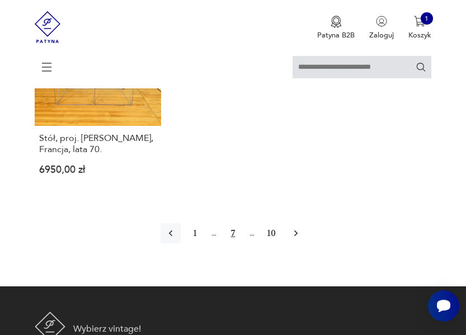
click at [294, 228] on icon "button" at bounding box center [296, 233] width 11 height 11
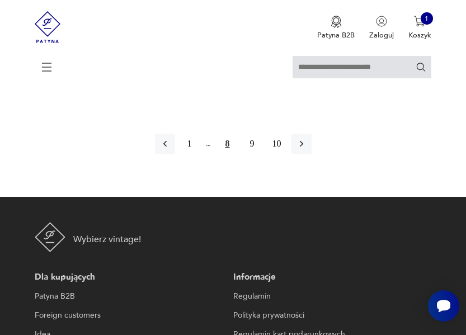
scroll to position [1611, 0]
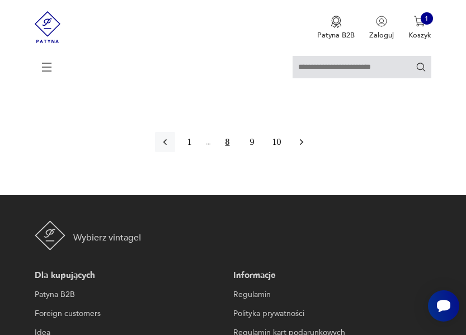
click at [305, 137] on icon "button" at bounding box center [301, 142] width 11 height 11
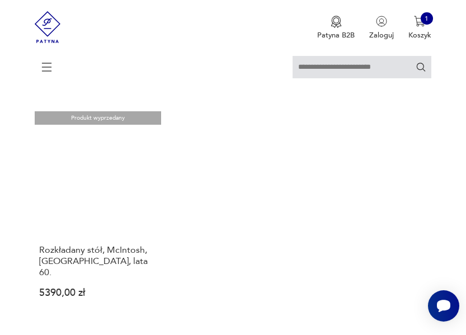
scroll to position [1432, 0]
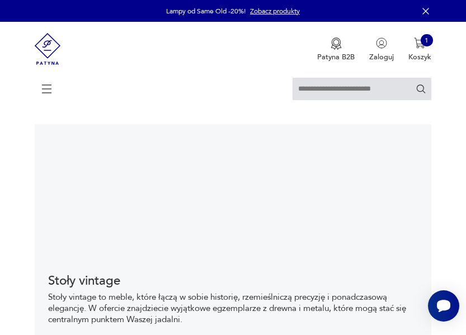
click at [48, 85] on icon at bounding box center [46, 91] width 39 height 12
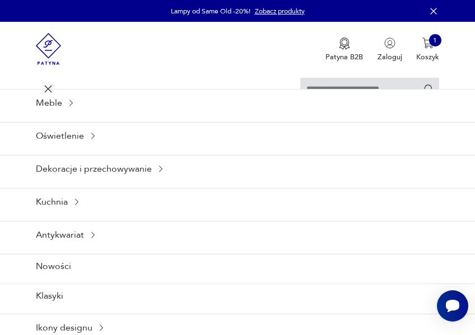
click at [50, 96] on icon at bounding box center [48, 88] width 39 height 39
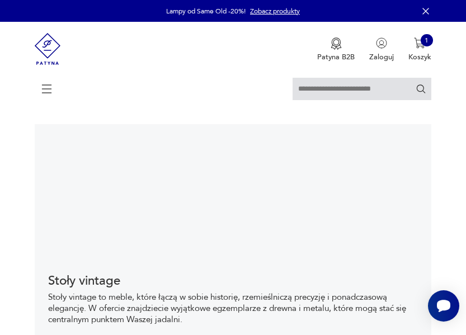
click at [42, 88] on icon at bounding box center [46, 88] width 39 height 39
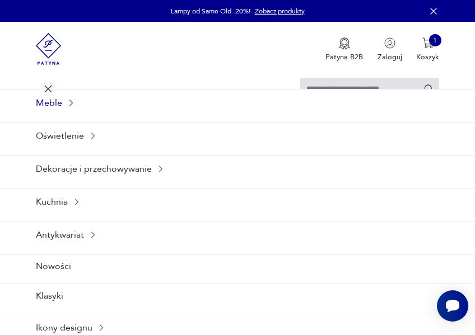
click at [48, 107] on div "Meble" at bounding box center [237, 102] width 475 height 27
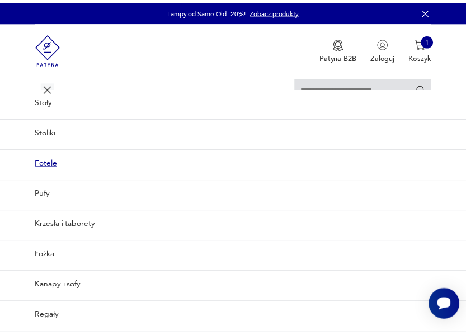
scroll to position [64, 0]
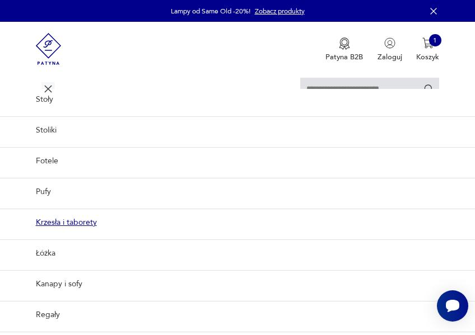
click at [59, 219] on link "Krzesła i taborety" at bounding box center [237, 222] width 475 height 27
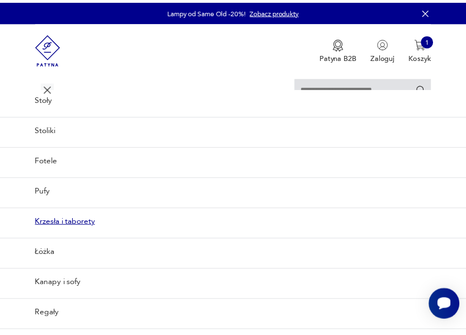
scroll to position [0, 0]
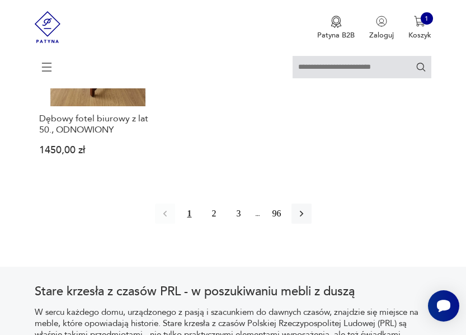
scroll to position [1551, 0]
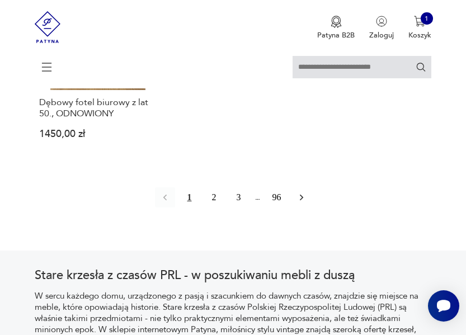
click at [298, 195] on button "button" at bounding box center [302, 198] width 20 height 20
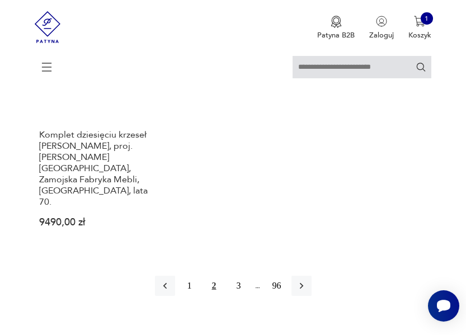
scroll to position [1623, 0]
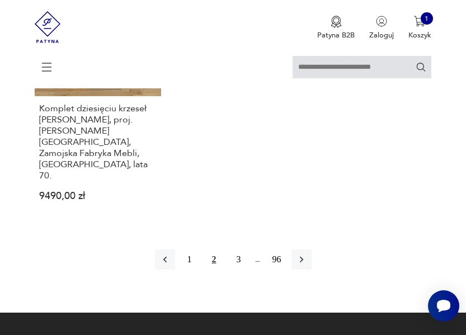
click at [300, 254] on icon "button" at bounding box center [301, 259] width 11 height 11
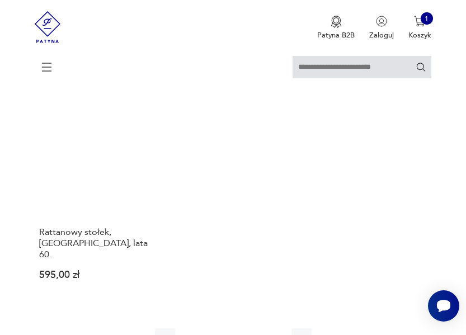
scroll to position [1480, 0]
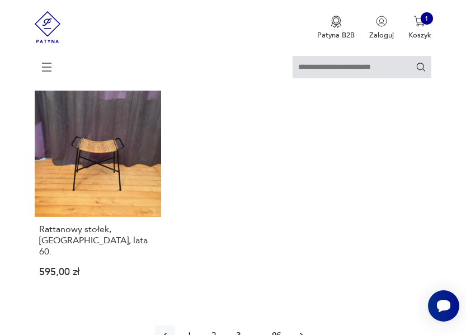
click at [302, 333] on icon "button" at bounding box center [301, 336] width 3 height 6
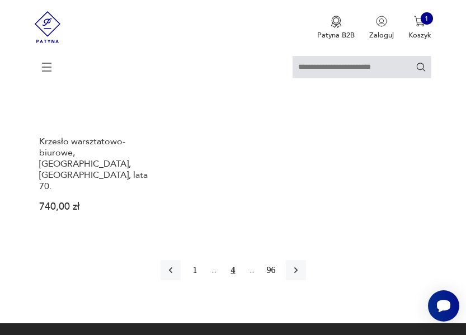
scroll to position [1600, 0]
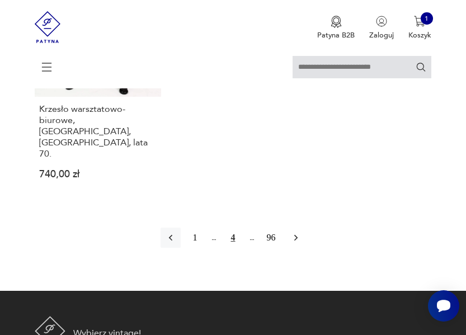
click at [295, 232] on icon "button" at bounding box center [296, 237] width 11 height 11
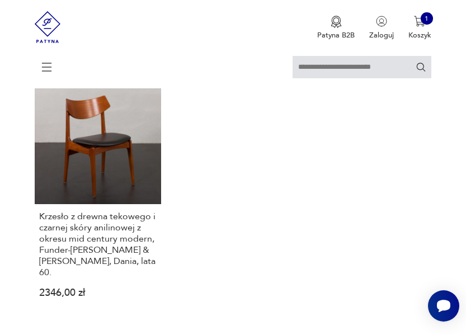
scroll to position [1541, 0]
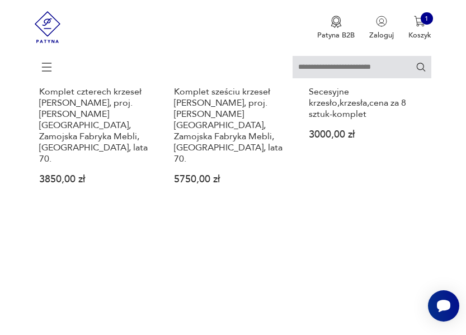
scroll to position [929, 0]
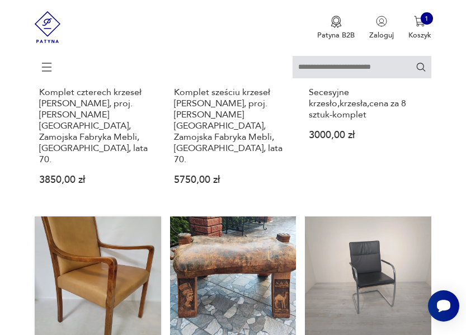
click at [125, 239] on link "krzesło LSS gabinetowe skóra masywne 649,00 zł" at bounding box center [98, 313] width 126 height 193
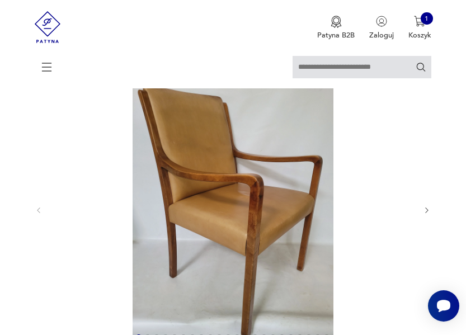
scroll to position [76, 0]
click at [425, 209] on icon "button" at bounding box center [427, 210] width 8 height 8
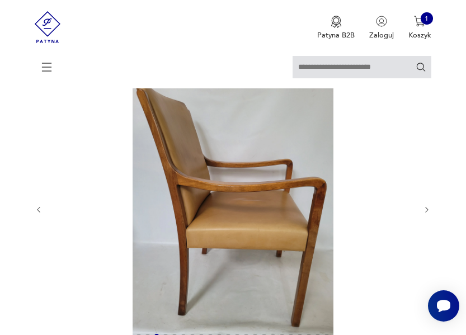
click at [425, 209] on icon "button" at bounding box center [427, 210] width 8 height 8
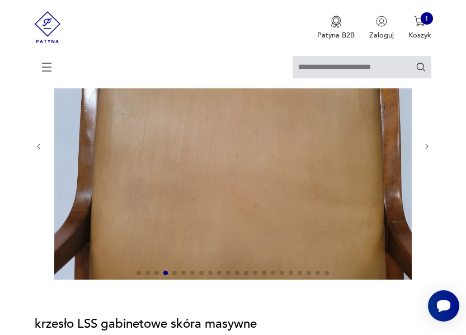
scroll to position [134, 0]
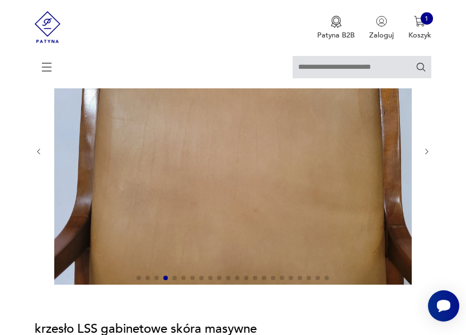
click at [426, 148] on icon "button" at bounding box center [427, 152] width 8 height 8
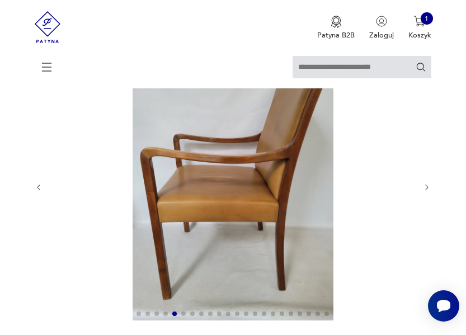
scroll to position [96, 0]
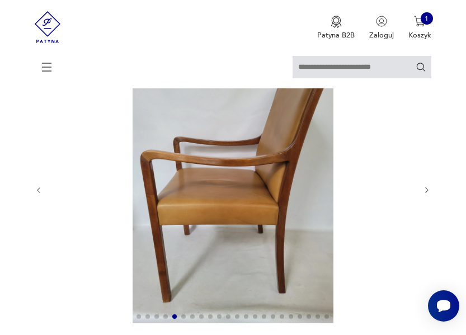
click at [427, 187] on icon "button" at bounding box center [427, 190] width 8 height 8
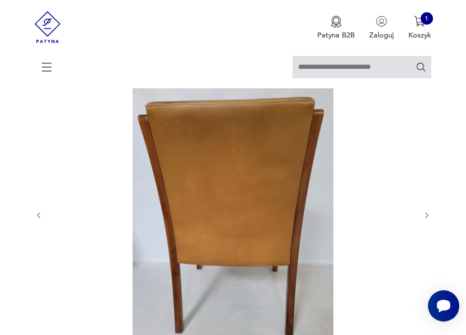
scroll to position [64, 0]
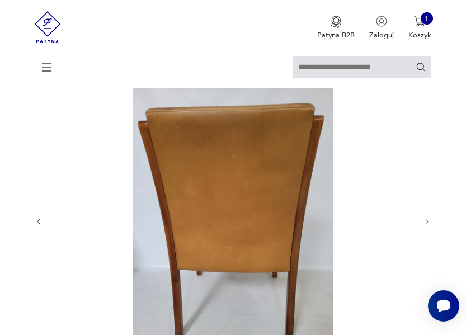
click at [428, 222] on icon "button" at bounding box center [427, 222] width 8 height 8
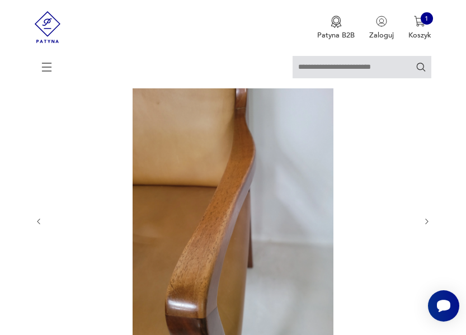
click at [428, 222] on icon "button" at bounding box center [427, 222] width 8 height 8
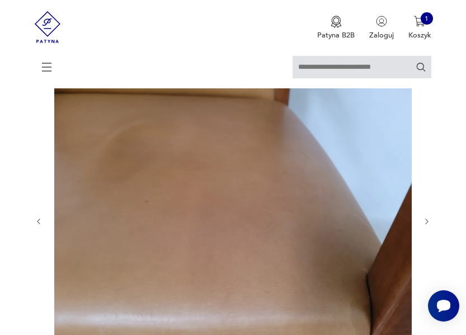
click at [428, 222] on icon "button" at bounding box center [427, 222] width 8 height 8
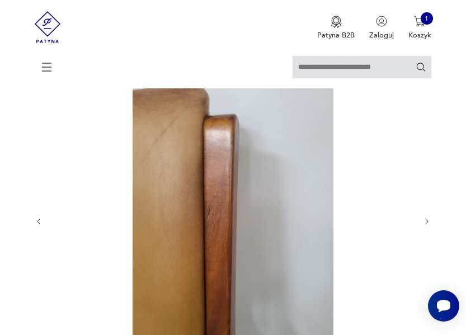
click at [428, 222] on icon "button" at bounding box center [427, 222] width 8 height 8
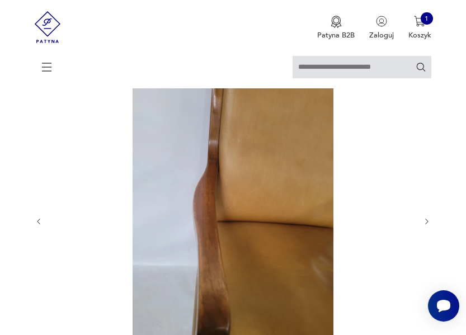
click at [428, 222] on icon "button" at bounding box center [427, 222] width 8 height 8
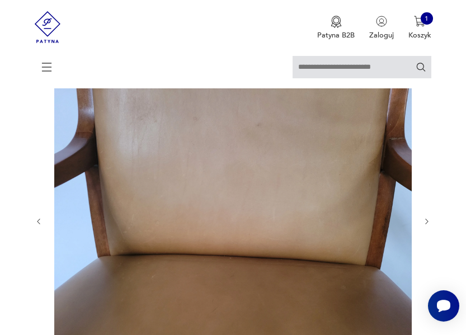
click at [428, 222] on icon "button" at bounding box center [427, 222] width 8 height 8
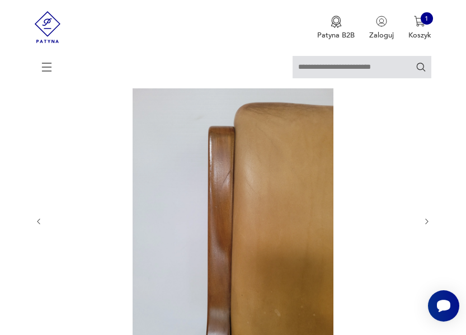
click at [428, 222] on icon "button" at bounding box center [427, 222] width 8 height 8
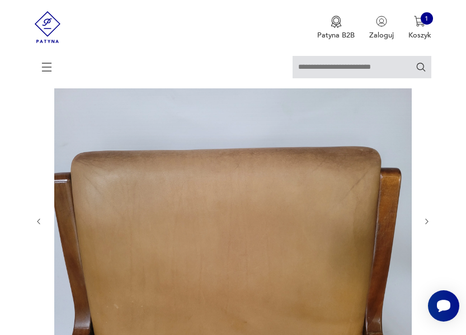
click at [428, 222] on icon "button" at bounding box center [427, 222] width 8 height 8
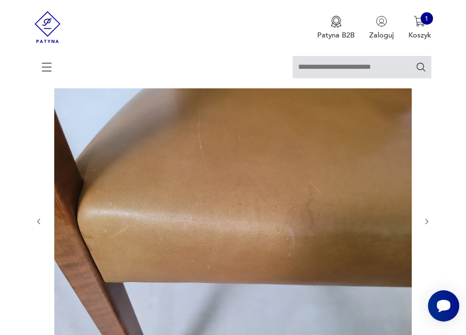
click at [428, 222] on icon "button" at bounding box center [427, 222] width 8 height 8
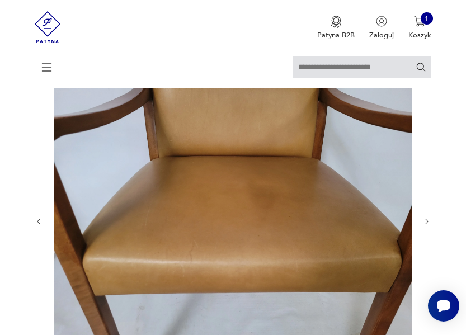
click at [428, 222] on icon "button" at bounding box center [427, 222] width 3 height 6
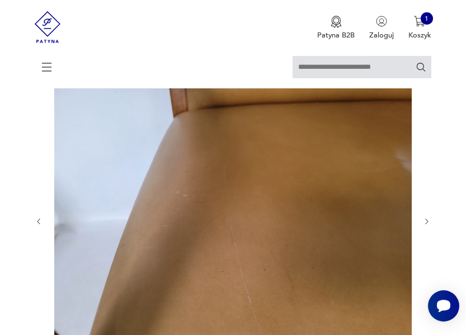
click at [428, 222] on icon "button" at bounding box center [427, 222] width 3 height 6
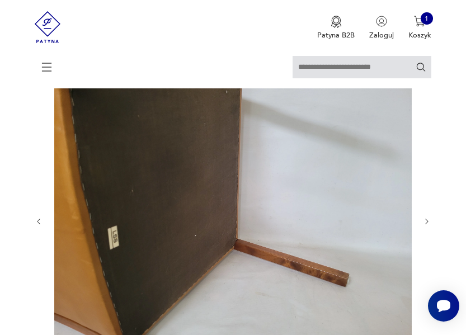
click at [428, 221] on icon "button" at bounding box center [427, 222] width 3 height 6
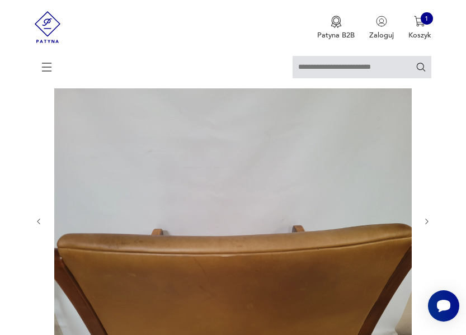
click at [428, 221] on icon "button" at bounding box center [427, 222] width 3 height 6
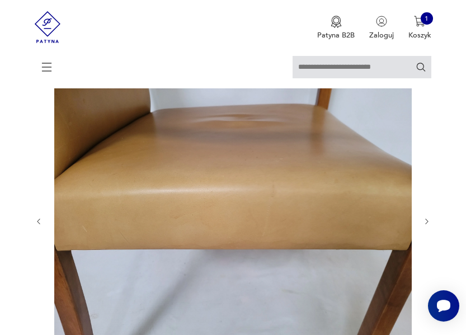
click at [428, 221] on icon "button" at bounding box center [427, 222] width 3 height 6
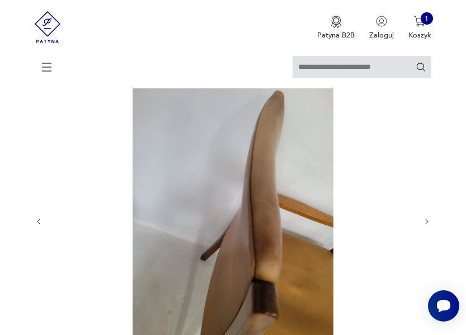
click at [428, 221] on icon "button" at bounding box center [427, 222] width 3 height 6
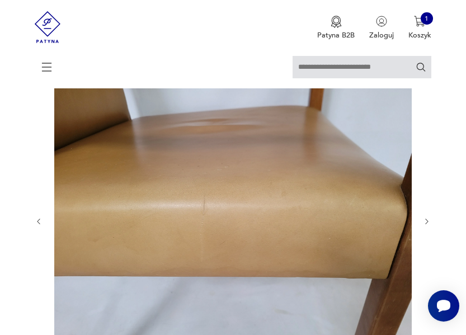
click at [428, 221] on icon "button" at bounding box center [427, 222] width 3 height 6
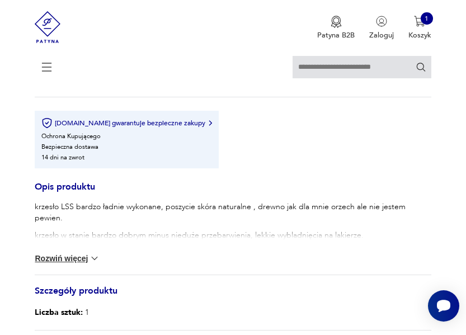
scroll to position [531, 0]
click at [71, 261] on button "Rozwiń więcej" at bounding box center [67, 258] width 65 height 11
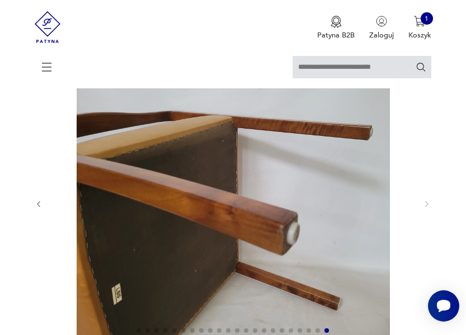
scroll to position [84, 0]
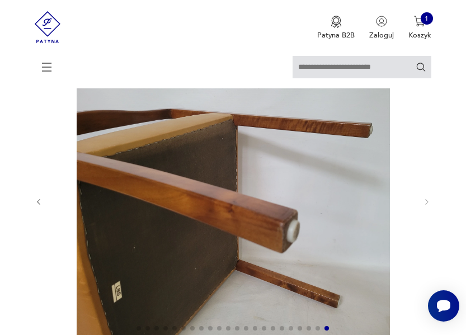
click at [36, 203] on icon "button" at bounding box center [39, 202] width 8 height 8
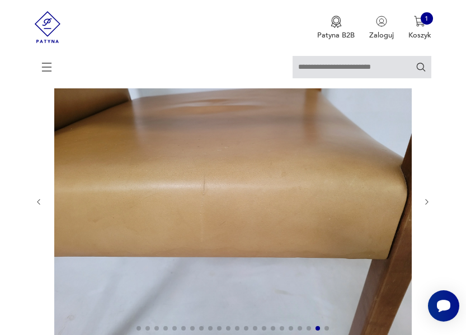
click at [36, 203] on icon "button" at bounding box center [39, 202] width 8 height 8
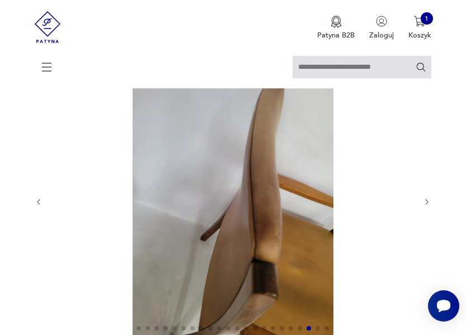
click at [36, 203] on icon "button" at bounding box center [39, 202] width 8 height 8
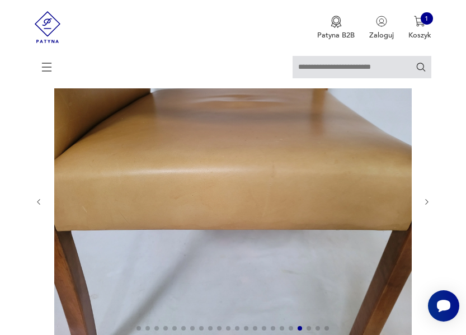
click at [36, 203] on icon "button" at bounding box center [39, 202] width 8 height 8
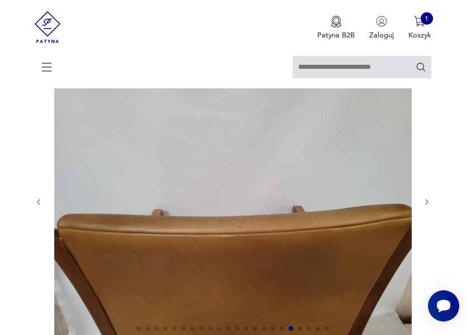
click at [36, 203] on icon "button" at bounding box center [39, 202] width 8 height 8
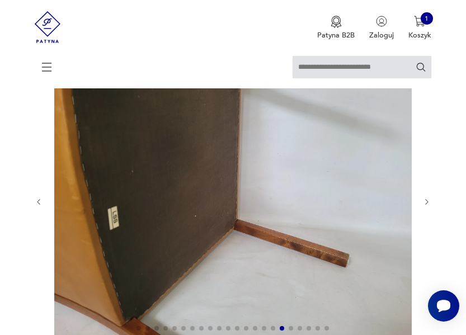
click at [36, 203] on icon "button" at bounding box center [39, 202] width 8 height 8
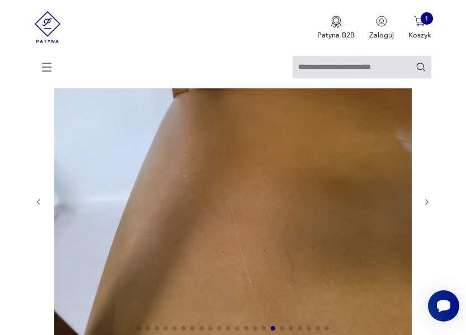
click at [36, 203] on icon "button" at bounding box center [39, 202] width 8 height 8
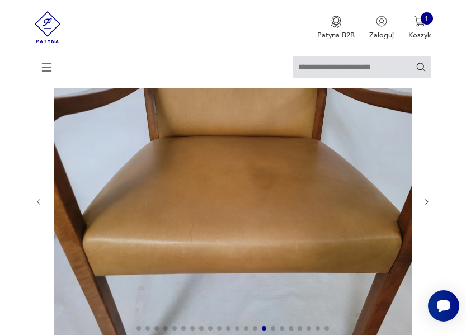
click at [36, 203] on icon "button" at bounding box center [39, 202] width 8 height 8
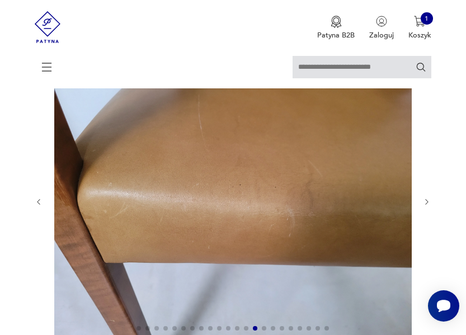
click at [37, 203] on icon "button" at bounding box center [39, 202] width 8 height 8
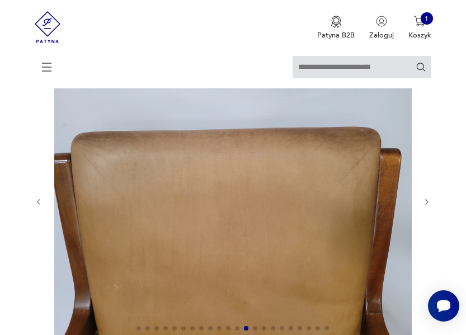
click at [38, 203] on icon "button" at bounding box center [39, 202] width 8 height 8
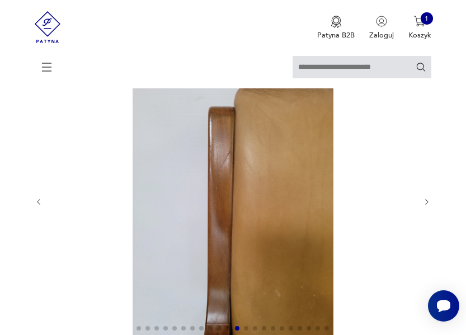
click at [38, 203] on icon "button" at bounding box center [39, 202] width 8 height 8
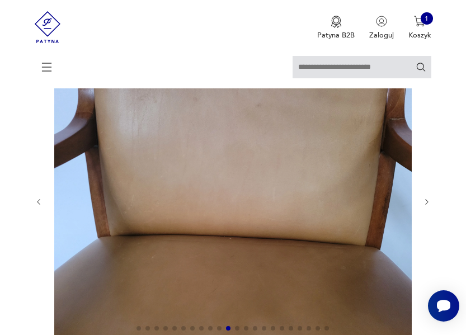
click at [38, 203] on icon "button" at bounding box center [39, 202] width 8 height 8
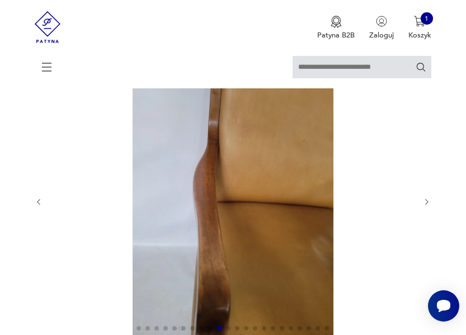
click at [38, 203] on icon "button" at bounding box center [39, 202] width 8 height 8
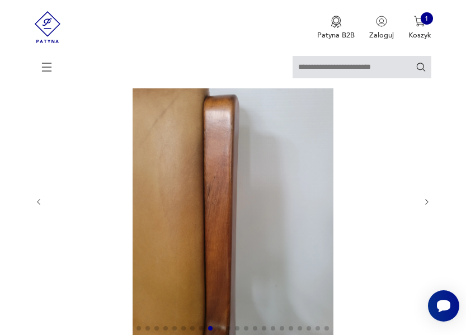
click at [38, 203] on icon "button" at bounding box center [39, 202] width 8 height 8
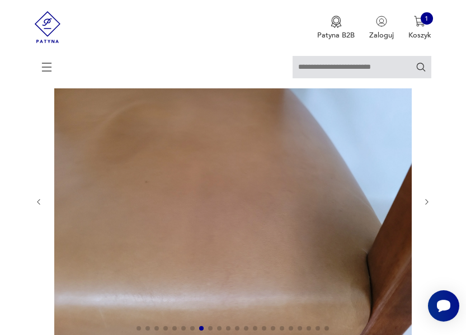
click at [38, 203] on icon "button" at bounding box center [39, 202] width 8 height 8
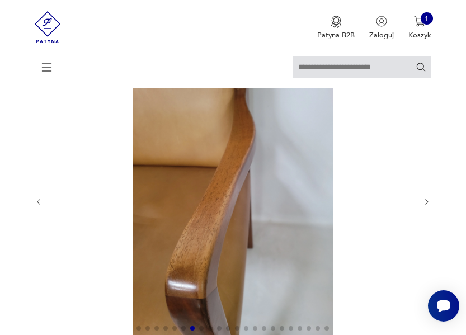
click at [38, 203] on icon "button" at bounding box center [39, 202] width 8 height 8
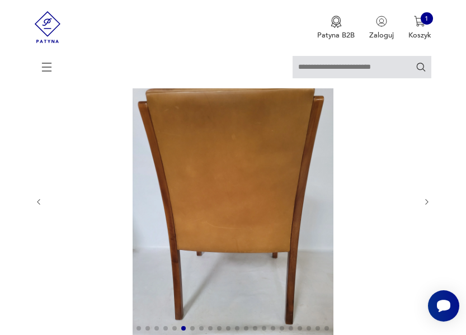
click at [38, 203] on icon "button" at bounding box center [39, 202] width 8 height 8
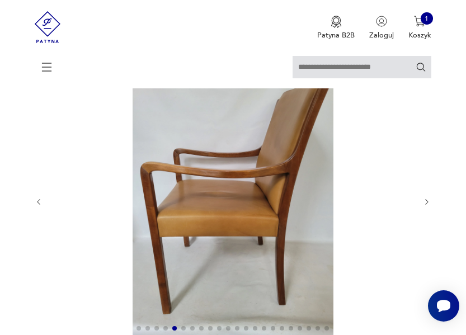
click at [38, 203] on icon "button" at bounding box center [39, 202] width 8 height 8
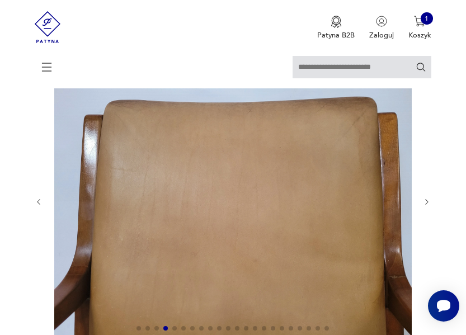
click at [38, 203] on icon "button" at bounding box center [39, 202] width 8 height 8
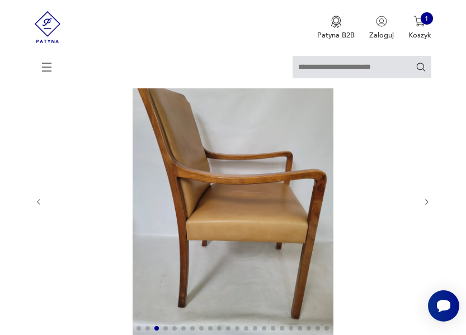
click at [38, 203] on icon "button" at bounding box center [39, 202] width 8 height 8
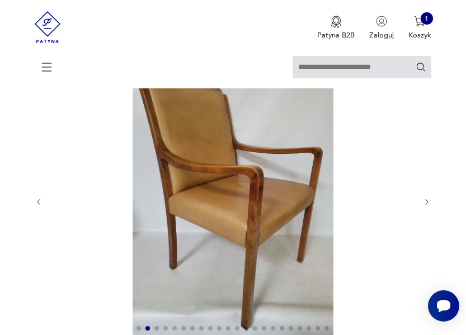
click at [38, 203] on icon "button" at bounding box center [39, 202] width 8 height 8
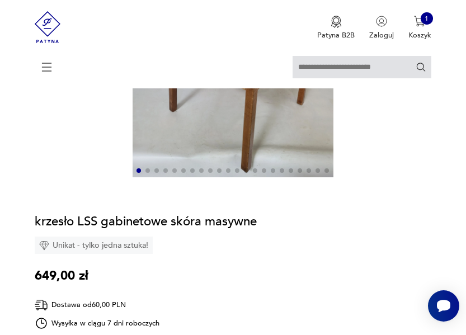
scroll to position [405, 0]
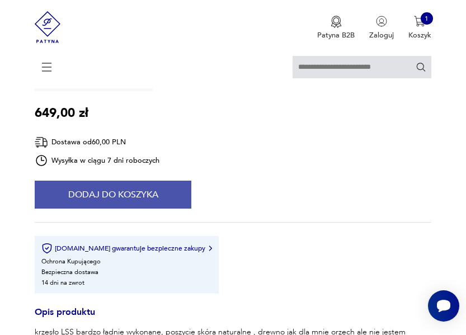
click at [167, 197] on button "Dodaj do koszyka" at bounding box center [113, 195] width 157 height 28
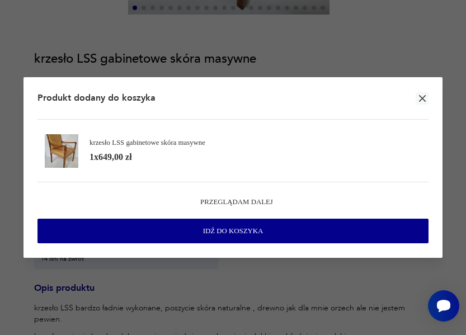
click at [176, 188] on div "Przeglądam dalej Idź do koszyka" at bounding box center [233, 213] width 391 height 62
click at [231, 205] on span "Przeglądam dalej" at bounding box center [236, 202] width 73 height 10
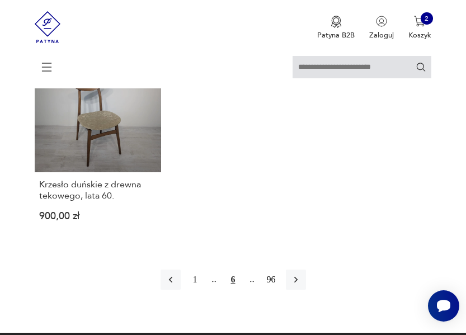
scroll to position [1525, 0]
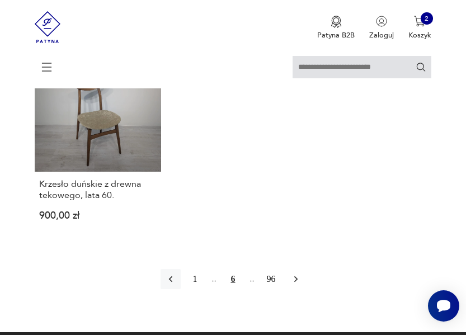
click at [292, 274] on icon "button" at bounding box center [296, 279] width 11 height 11
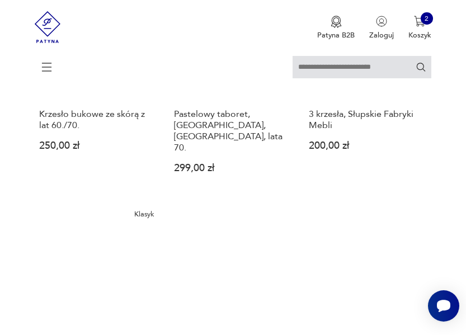
scroll to position [436, 0]
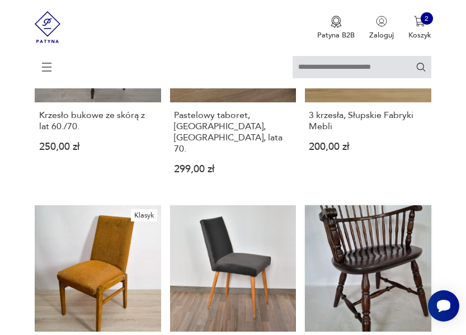
click at [373, 221] on link "Fotel z drewna drewniane krzesło windsor szwecja NESTO 549,00 zł" at bounding box center [368, 318] width 126 height 226
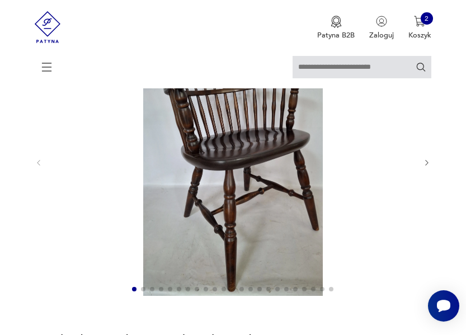
scroll to position [130, 0]
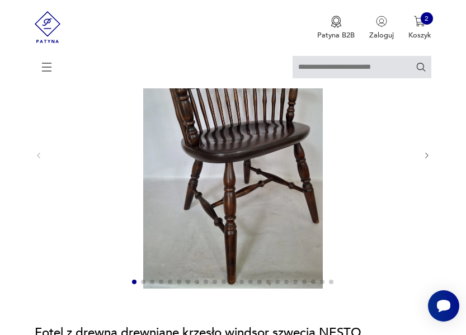
click at [427, 158] on icon "button" at bounding box center [427, 156] width 8 height 8
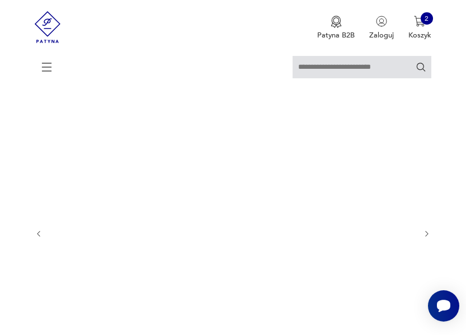
scroll to position [52, 0]
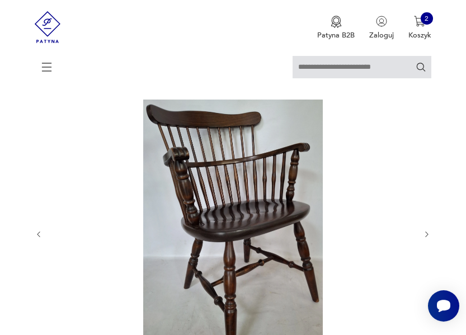
click at [424, 232] on icon "button" at bounding box center [427, 235] width 8 height 8
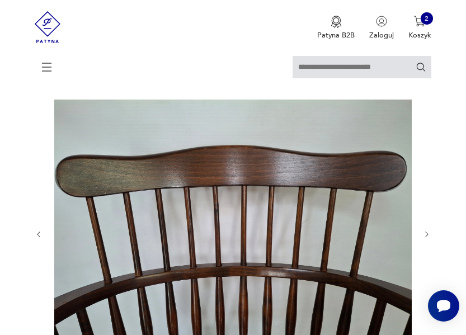
click at [424, 232] on icon "button" at bounding box center [427, 235] width 8 height 8
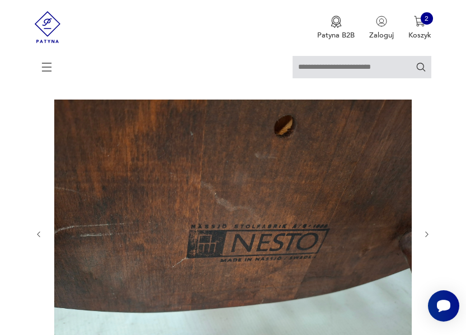
click at [424, 232] on icon "button" at bounding box center [427, 235] width 8 height 8
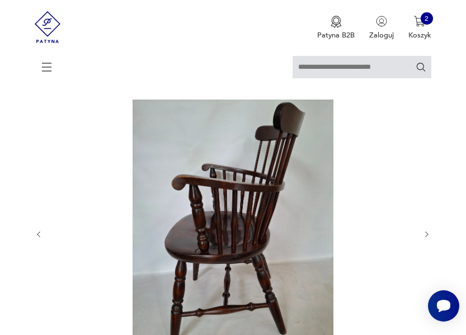
click at [424, 232] on icon "button" at bounding box center [427, 235] width 8 height 8
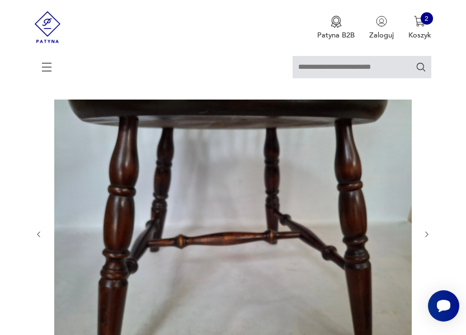
click at [424, 232] on icon "button" at bounding box center [427, 235] width 8 height 8
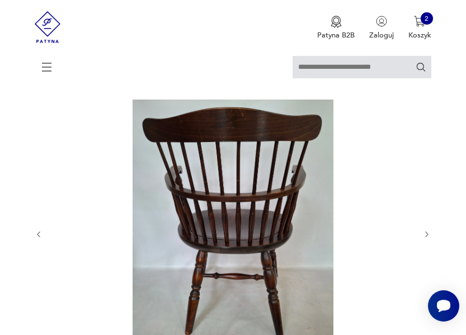
click at [424, 232] on icon "button" at bounding box center [427, 235] width 8 height 8
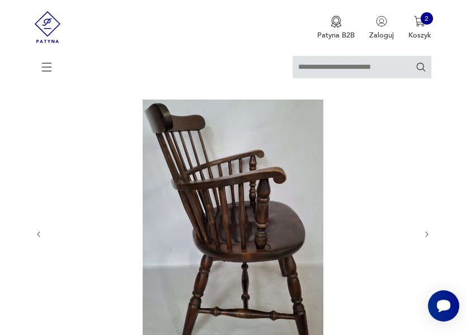
click at [424, 232] on icon "button" at bounding box center [427, 235] width 8 height 8
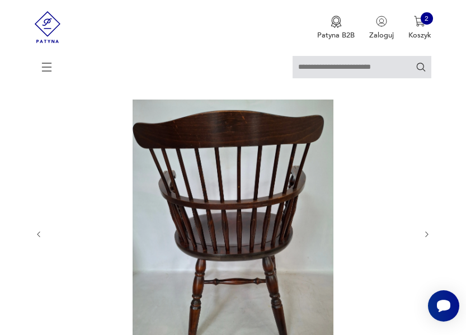
click at [424, 232] on icon "button" at bounding box center [427, 235] width 8 height 8
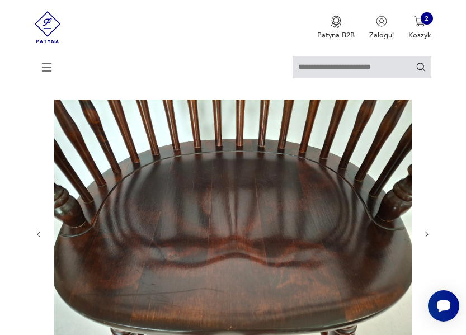
click at [424, 232] on icon "button" at bounding box center [427, 235] width 8 height 8
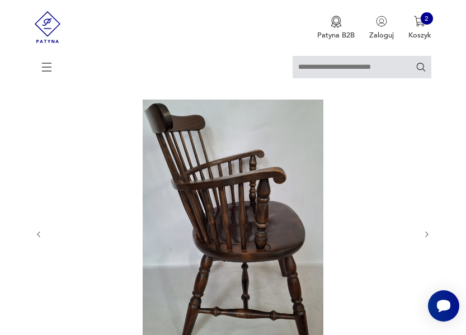
click at [424, 232] on icon "button" at bounding box center [427, 235] width 8 height 8
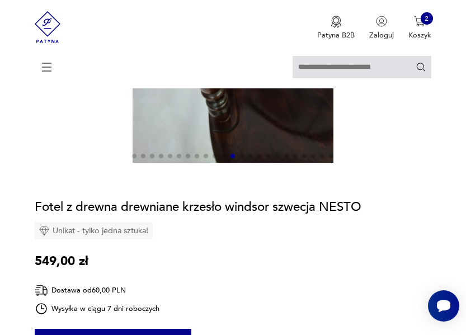
scroll to position [265, 0]
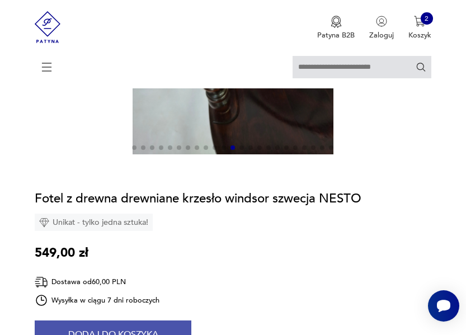
click at [117, 327] on button "Dodaj do koszyka" at bounding box center [113, 335] width 157 height 28
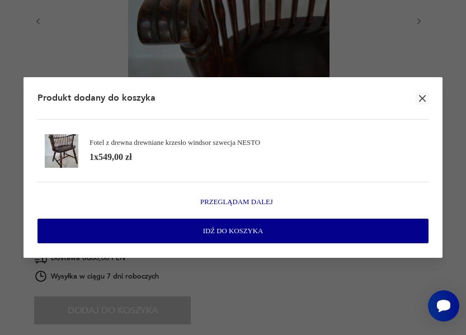
click at [209, 197] on span "Przeglądam dalej" at bounding box center [236, 202] width 73 height 10
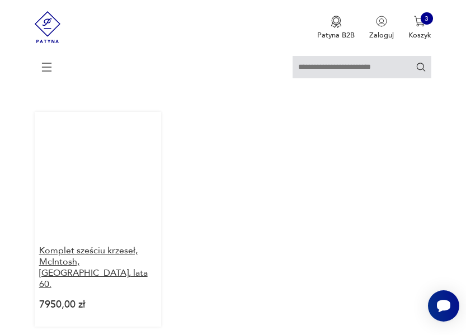
scroll to position [1424, 0]
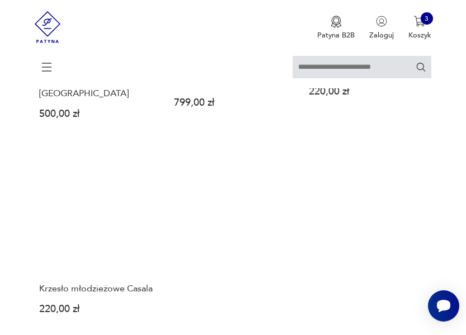
scroll to position [1445, 0]
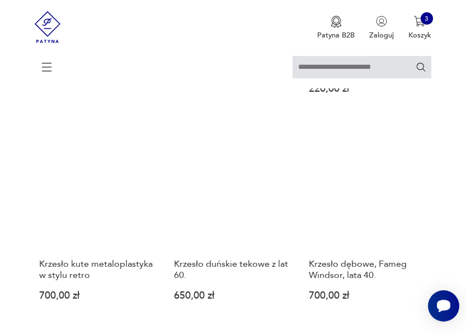
scroll to position [734, 0]
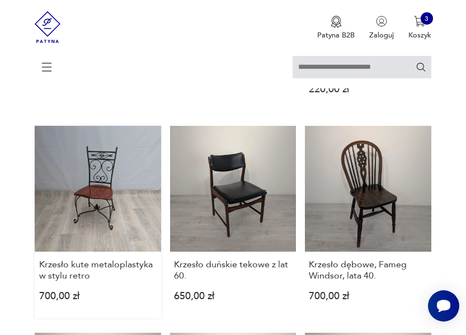
click at [94, 171] on link "Krzesło kute metaloplastyka w stylu retro 700,00 zł" at bounding box center [98, 222] width 126 height 193
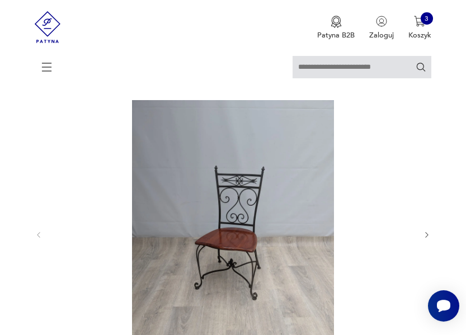
scroll to position [64, 0]
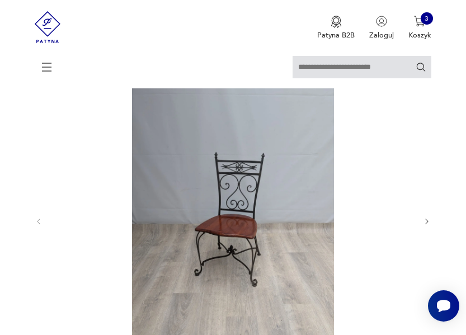
click at [427, 220] on icon "button" at bounding box center [427, 222] width 8 height 8
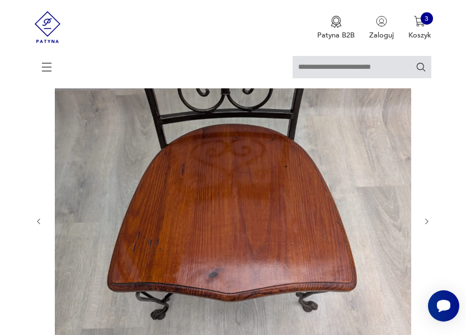
click at [427, 220] on icon "button" at bounding box center [427, 222] width 8 height 8
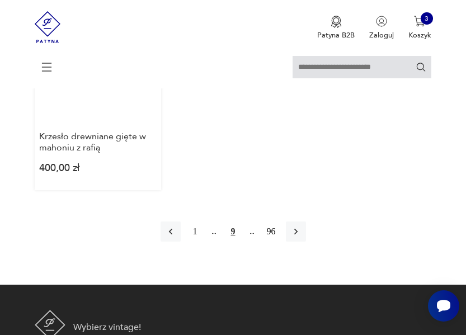
scroll to position [1509, 0]
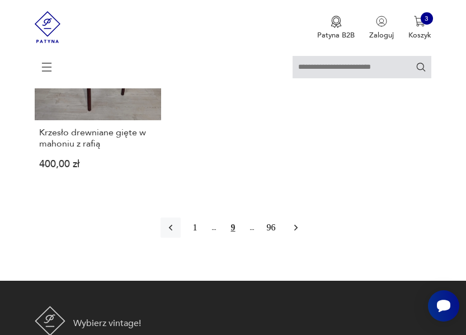
click at [289, 218] on button "button" at bounding box center [296, 228] width 20 height 20
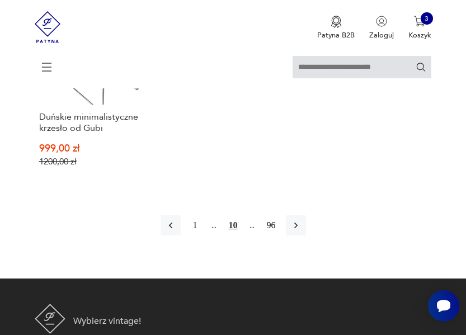
scroll to position [1582, 0]
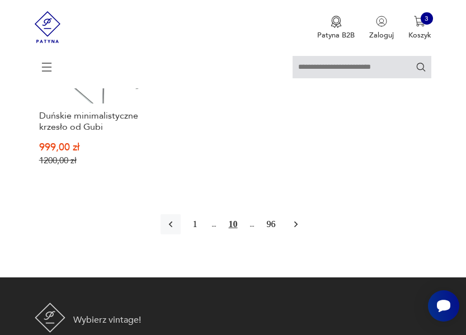
click at [301, 219] on icon "button" at bounding box center [296, 224] width 11 height 11
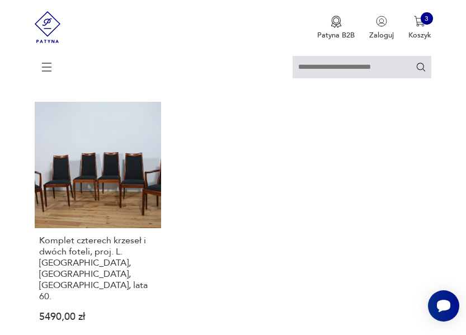
scroll to position [1551, 0]
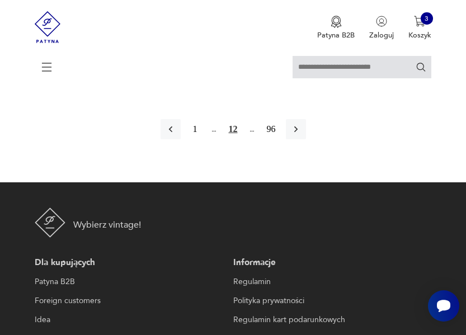
scroll to position [1670, 0]
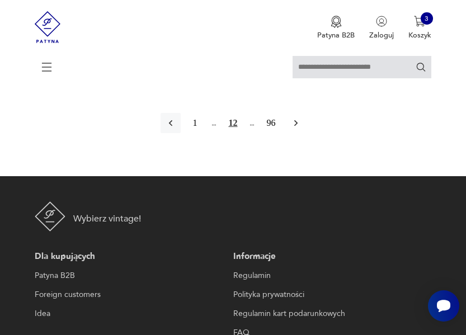
click at [294, 119] on button "button" at bounding box center [296, 123] width 20 height 20
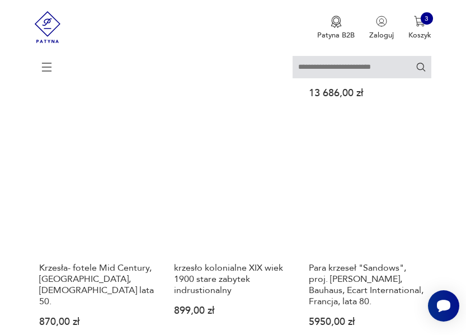
scroll to position [513, 0]
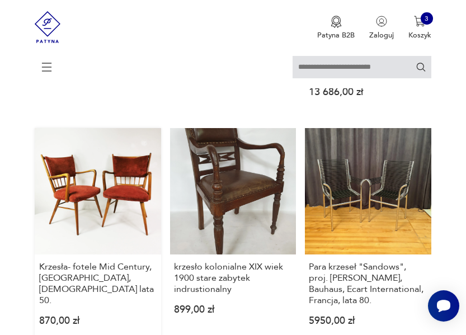
click at [132, 182] on link "Krzesła- fotele Mid Century, [GEOGRAPHIC_DATA], [DEMOGRAPHIC_DATA] lata 50. 870…" at bounding box center [98, 235] width 126 height 215
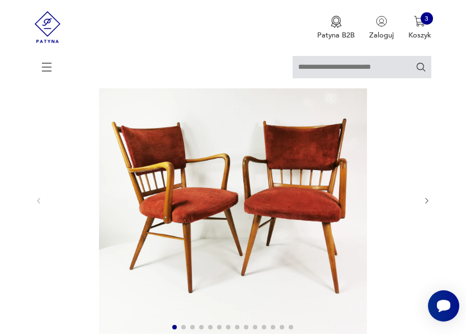
scroll to position [93, 0]
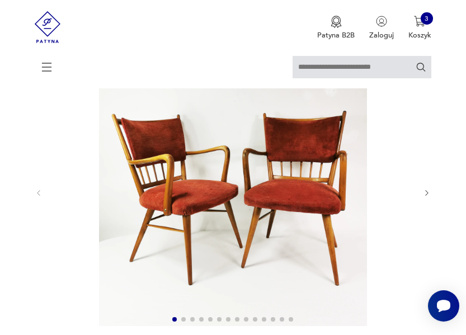
click at [429, 191] on icon "button" at bounding box center [427, 193] width 8 height 8
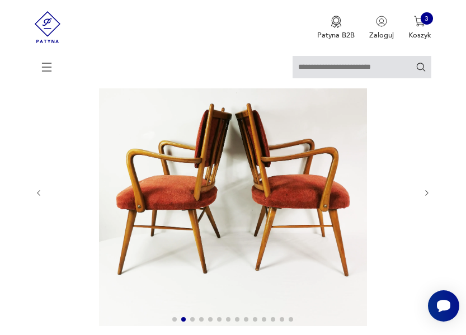
click at [429, 191] on icon "button" at bounding box center [427, 193] width 8 height 8
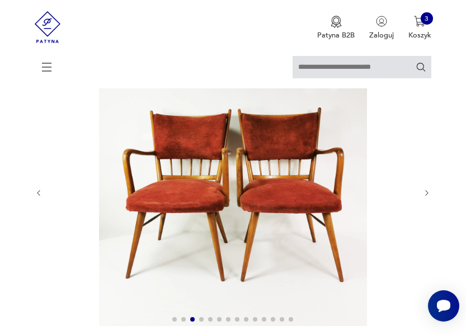
click at [428, 194] on icon "button" at bounding box center [427, 193] width 8 height 8
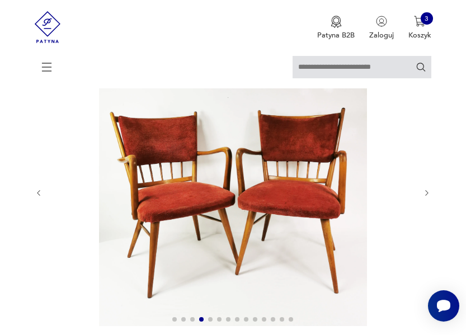
click at [428, 194] on icon "button" at bounding box center [427, 193] width 8 height 8
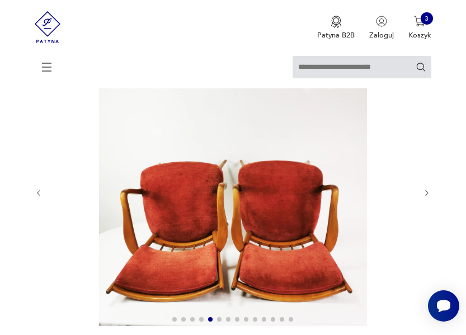
click at [428, 194] on icon "button" at bounding box center [427, 193] width 8 height 8
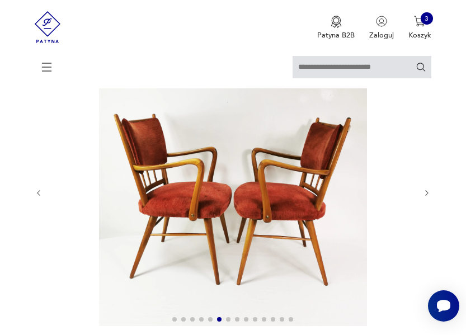
click at [428, 194] on icon "button" at bounding box center [427, 193] width 8 height 8
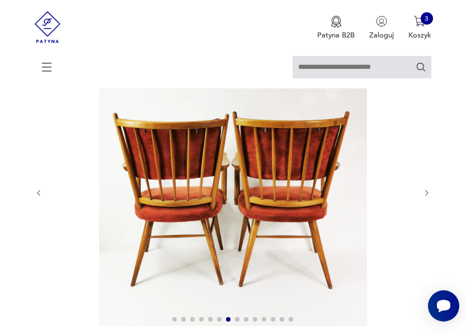
click at [428, 194] on icon "button" at bounding box center [427, 193] width 8 height 8
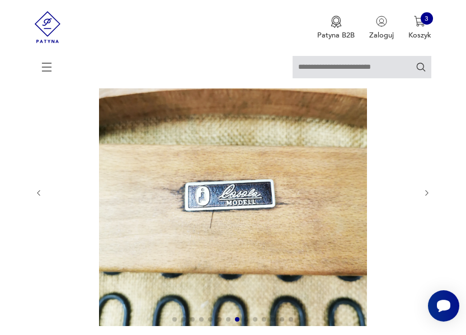
click at [428, 194] on icon "button" at bounding box center [427, 193] width 8 height 8
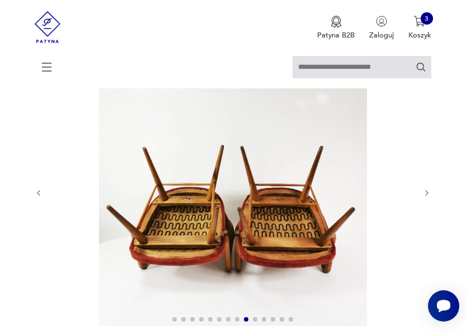
click at [428, 194] on icon "button" at bounding box center [427, 193] width 8 height 8
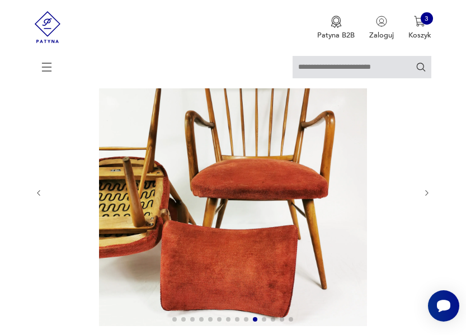
click at [428, 194] on icon "button" at bounding box center [427, 193] width 8 height 8
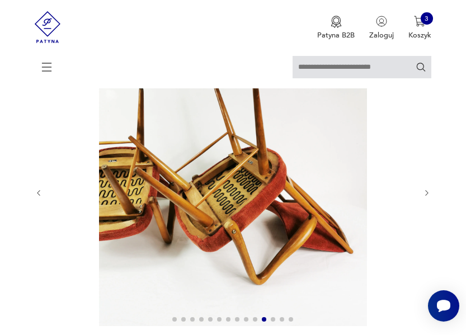
click at [428, 194] on icon "button" at bounding box center [427, 193] width 3 height 6
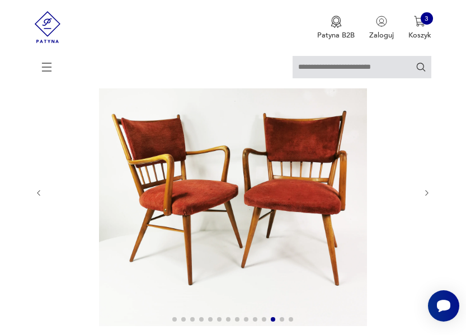
click at [427, 194] on icon "button" at bounding box center [427, 193] width 3 height 6
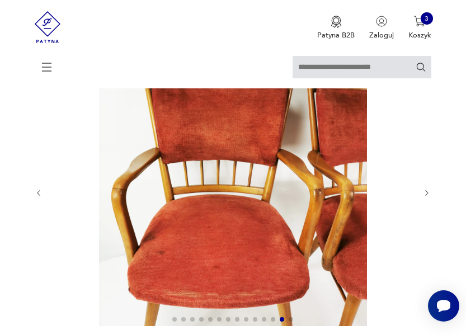
click at [427, 194] on icon "button" at bounding box center [427, 193] width 3 height 6
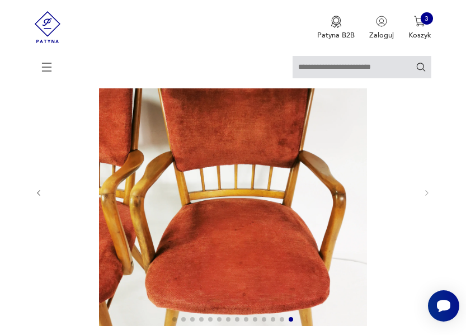
click at [38, 191] on icon "button" at bounding box center [39, 193] width 8 height 8
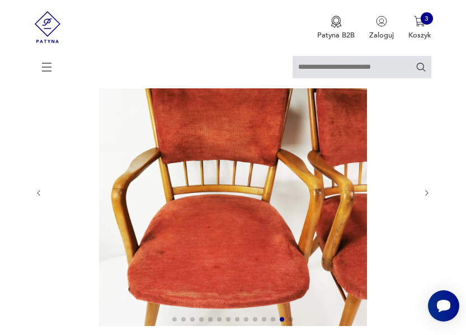
click at [38, 191] on icon "button" at bounding box center [39, 193] width 8 height 8
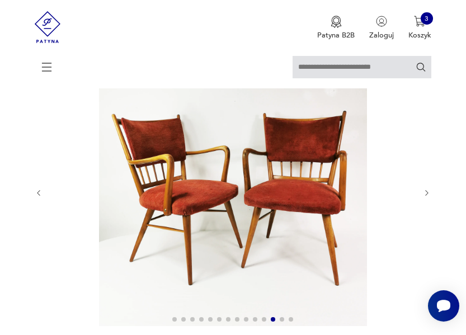
click at [38, 191] on icon "button" at bounding box center [39, 193] width 8 height 8
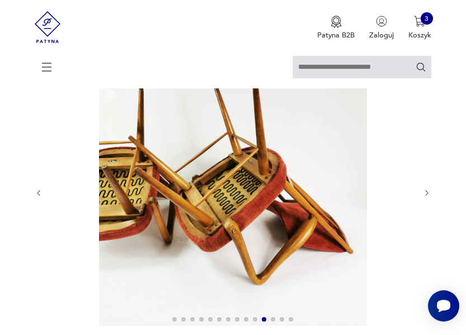
click at [38, 191] on icon "button" at bounding box center [39, 193] width 8 height 8
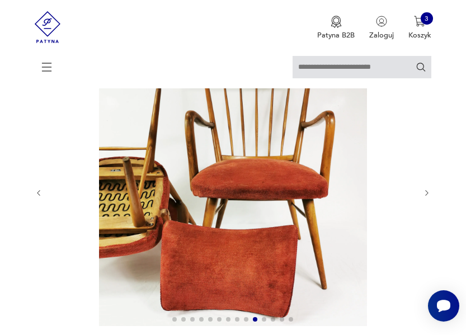
click at [38, 191] on icon "button" at bounding box center [39, 193] width 8 height 8
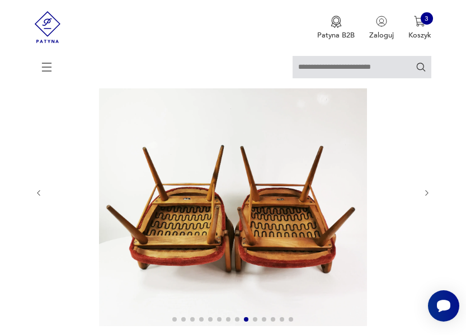
click at [38, 191] on icon "button" at bounding box center [39, 193] width 8 height 8
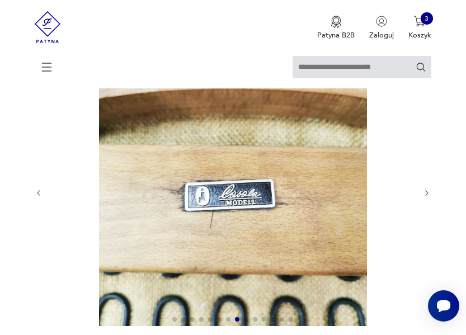
click at [38, 191] on icon "button" at bounding box center [39, 193] width 8 height 8
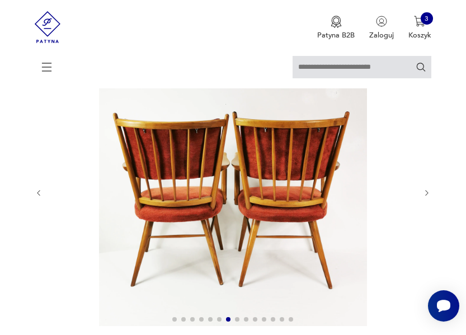
click at [38, 191] on icon "button" at bounding box center [39, 193] width 8 height 8
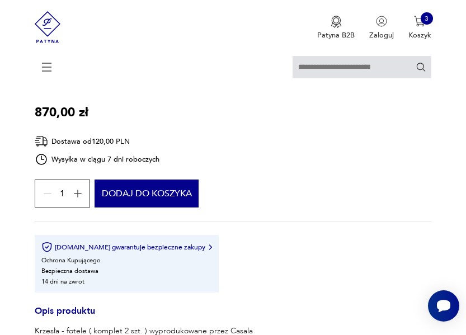
scroll to position [400, 0]
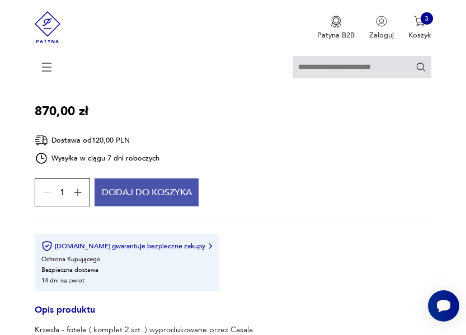
click at [143, 179] on button "Dodaj do koszyka" at bounding box center [147, 193] width 104 height 28
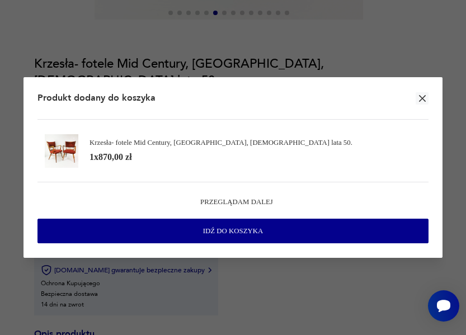
click at [48, 53] on div at bounding box center [233, 167] width 466 height 335
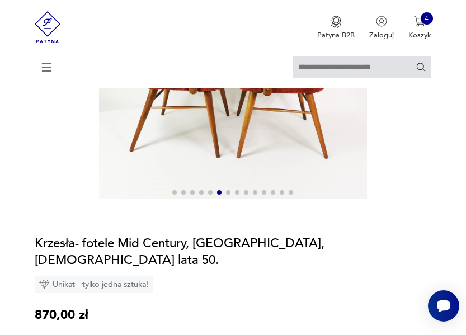
scroll to position [110, 0]
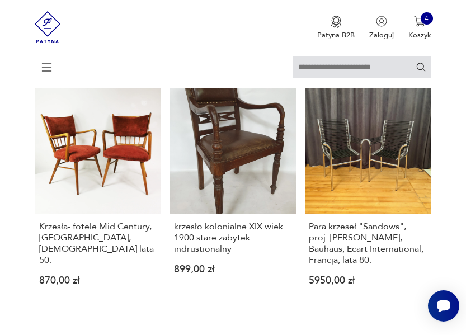
scroll to position [553, 0]
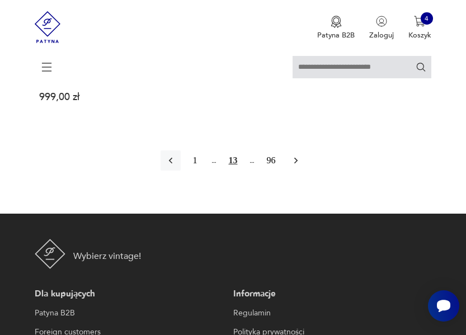
click at [296, 155] on icon "button" at bounding box center [296, 160] width 11 height 11
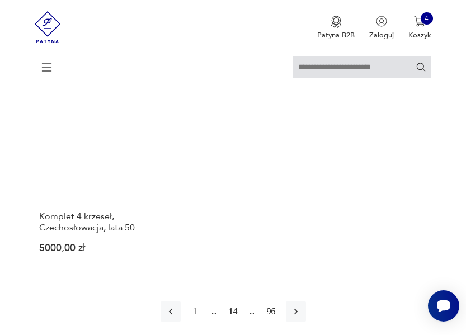
scroll to position [1477, 0]
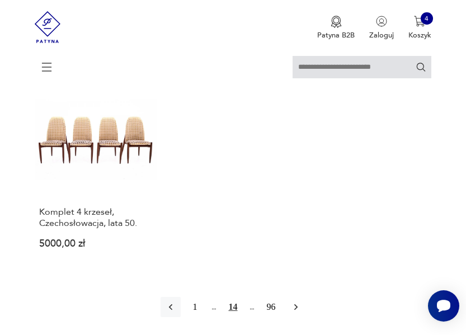
click at [293, 302] on icon "button" at bounding box center [296, 307] width 11 height 11
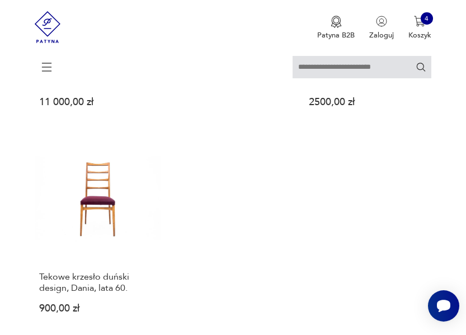
scroll to position [1399, 0]
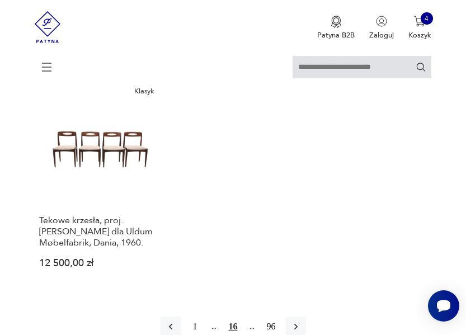
scroll to position [1424, 0]
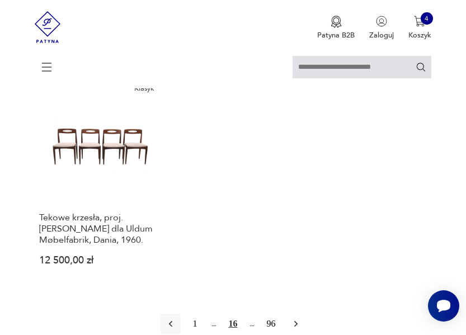
click at [297, 319] on icon "button" at bounding box center [296, 324] width 11 height 11
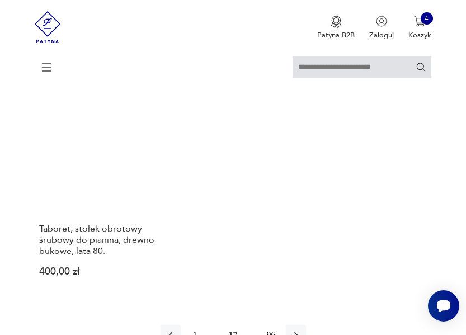
scroll to position [1508, 0]
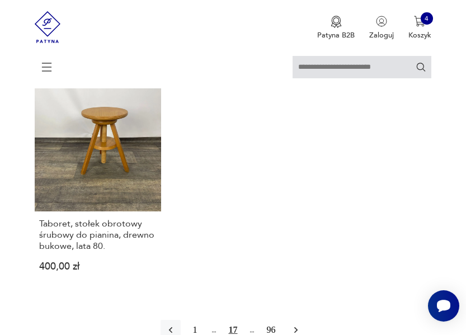
click at [295, 325] on icon "button" at bounding box center [296, 330] width 11 height 11
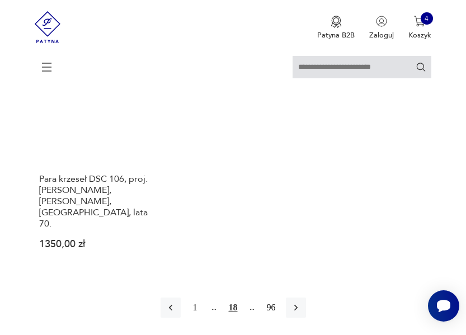
scroll to position [1567, 0]
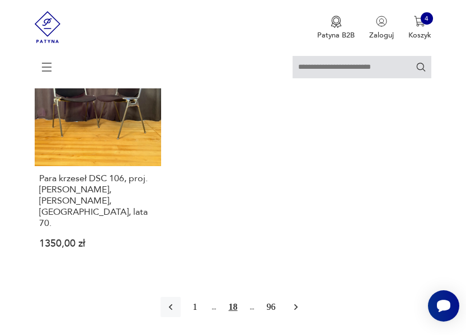
click at [293, 302] on icon "button" at bounding box center [296, 307] width 11 height 11
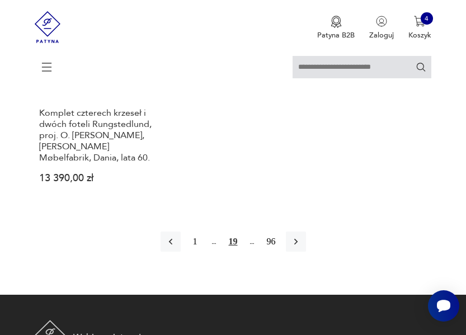
scroll to position [1599, 0]
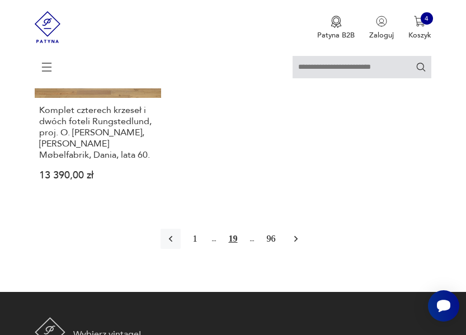
click at [295, 233] on icon "button" at bounding box center [296, 238] width 11 height 11
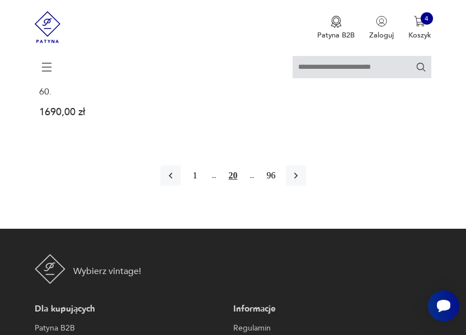
scroll to position [1654, 0]
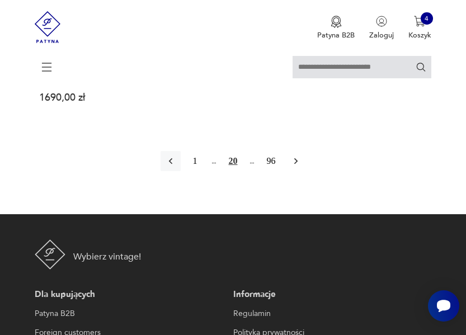
click at [295, 156] on icon "button" at bounding box center [296, 161] width 11 height 11
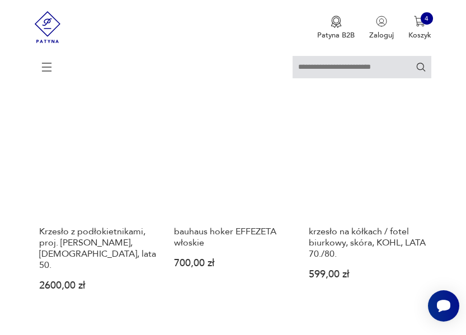
scroll to position [985, 0]
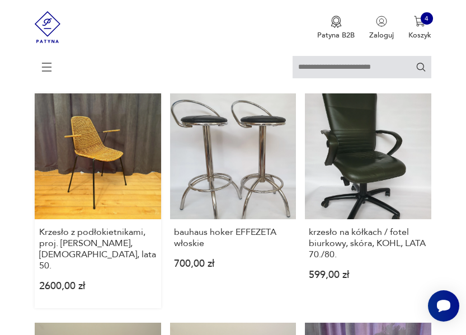
click at [121, 148] on link "Krzesło z podłokietnikami, proj. [PERSON_NAME], [DEMOGRAPHIC_DATA], lata 50. 26…" at bounding box center [98, 201] width 126 height 215
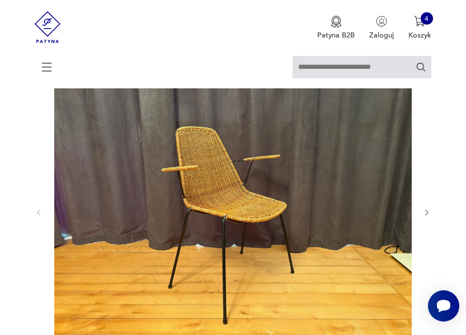
scroll to position [76, 0]
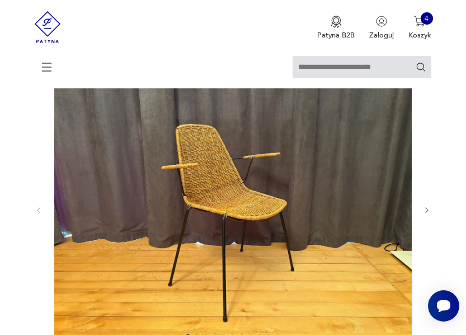
click at [431, 209] on icon "button" at bounding box center [427, 211] width 8 height 8
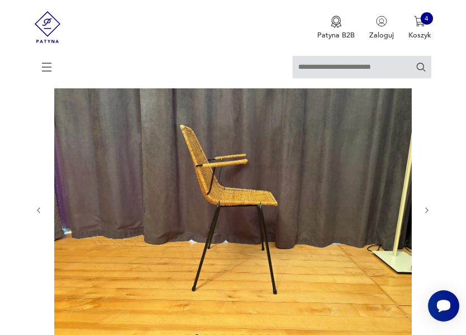
click at [431, 209] on icon "button" at bounding box center [427, 211] width 8 height 8
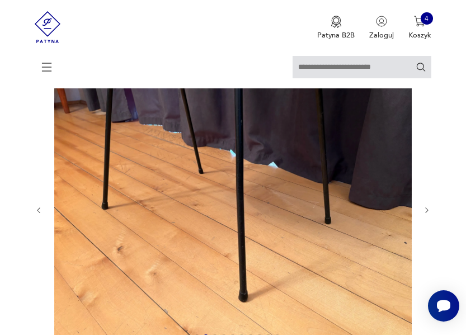
click at [431, 209] on icon "button" at bounding box center [427, 211] width 8 height 8
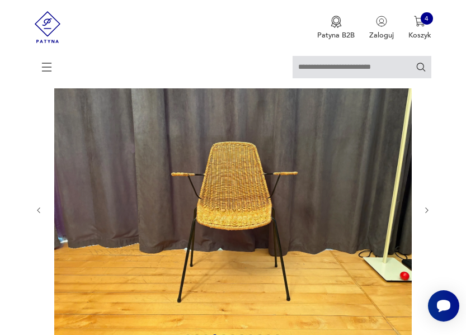
click at [431, 209] on icon "button" at bounding box center [427, 211] width 8 height 8
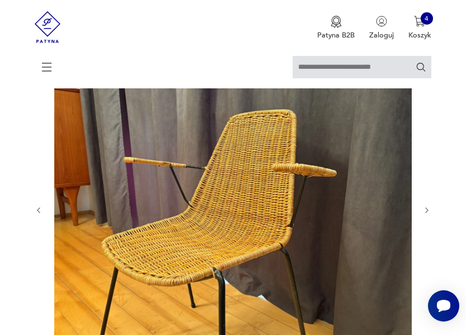
click at [431, 209] on icon "button" at bounding box center [427, 211] width 8 height 8
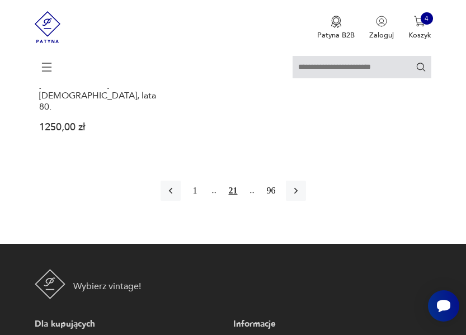
scroll to position [1647, 0]
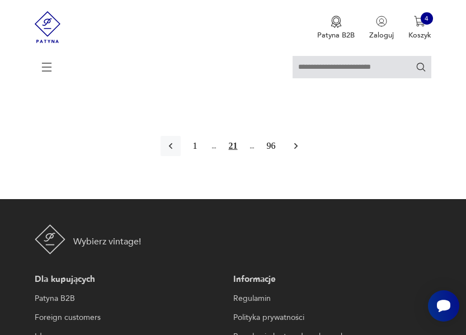
click at [295, 143] on icon "button" at bounding box center [295, 146] width 3 height 6
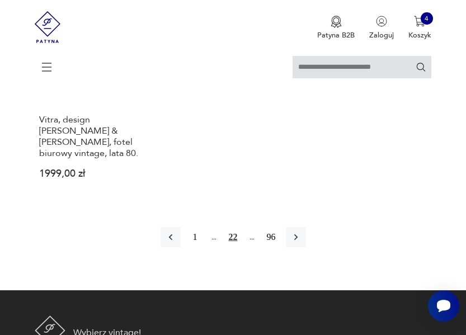
scroll to position [1583, 0]
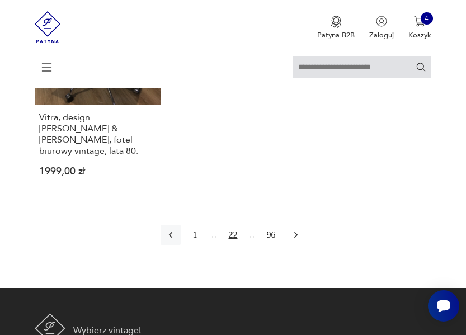
click at [296, 230] on icon "button" at bounding box center [296, 235] width 11 height 11
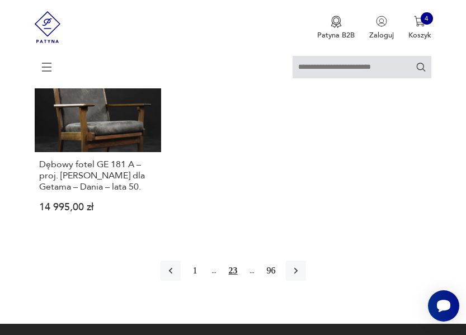
scroll to position [1561, 0]
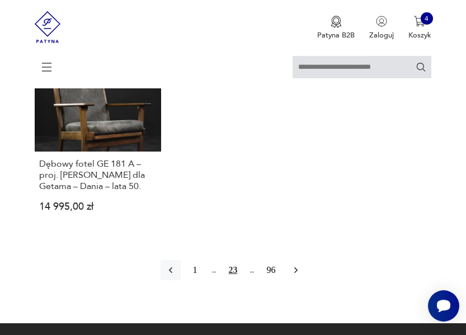
click at [294, 265] on icon "button" at bounding box center [296, 270] width 11 height 11
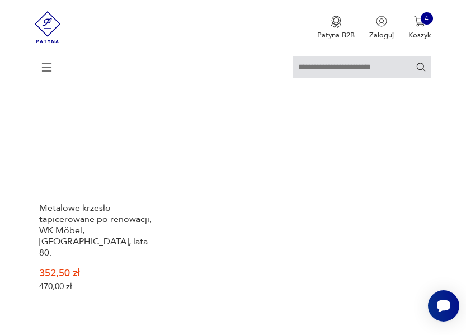
scroll to position [1539, 0]
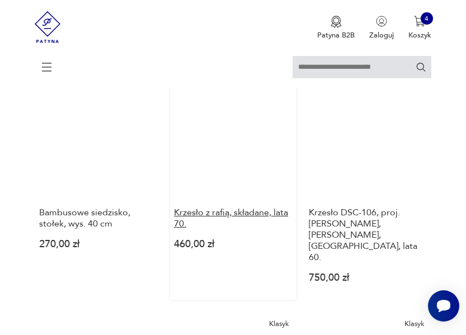
scroll to position [581, 0]
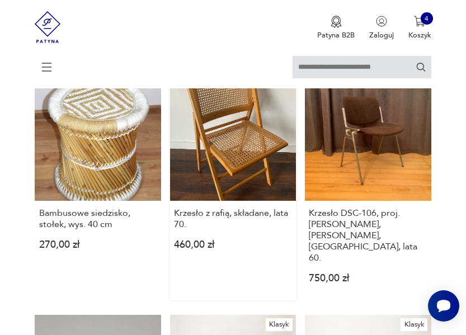
click at [194, 241] on p "460,00 zł" at bounding box center [233, 245] width 118 height 8
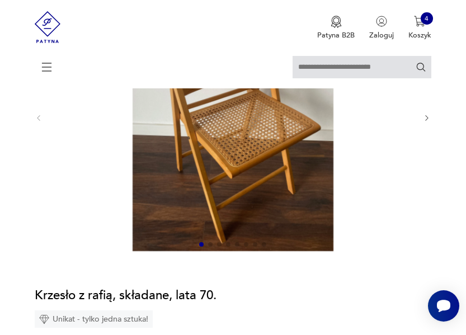
scroll to position [135, 0]
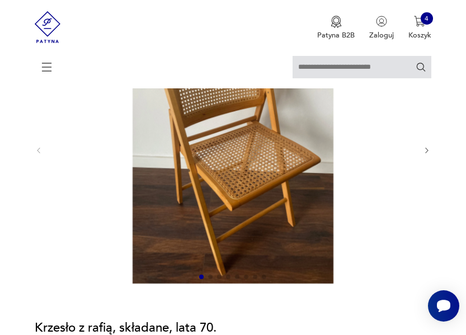
click at [426, 149] on icon "button" at bounding box center [427, 151] width 8 height 8
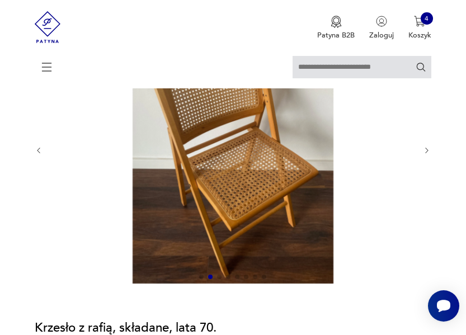
click at [426, 149] on icon "button" at bounding box center [427, 151] width 8 height 8
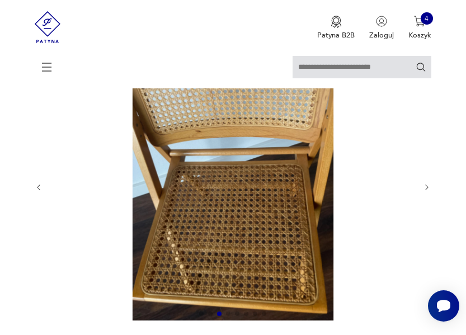
scroll to position [97, 0]
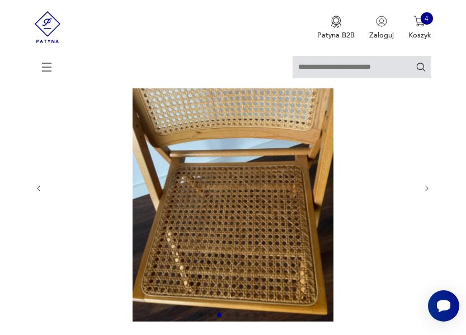
click at [426, 190] on icon "button" at bounding box center [427, 189] width 8 height 8
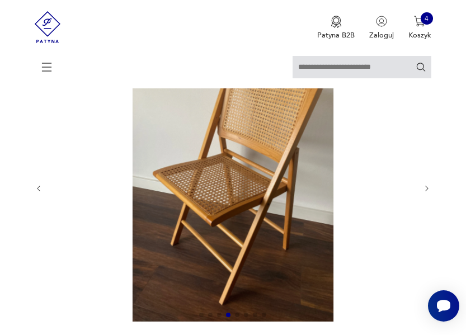
click at [426, 190] on icon "button" at bounding box center [427, 189] width 8 height 8
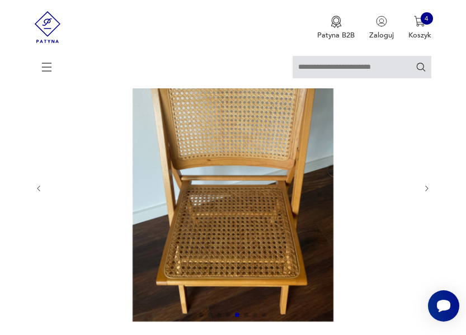
click at [426, 190] on icon "button" at bounding box center [427, 189] width 8 height 8
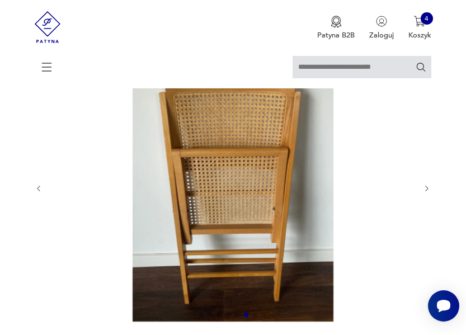
click at [426, 190] on icon "button" at bounding box center [427, 189] width 8 height 8
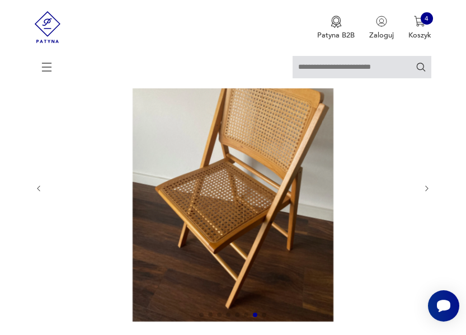
click at [426, 190] on icon "button" at bounding box center [427, 189] width 8 height 8
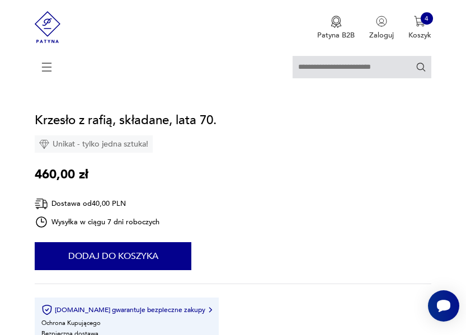
scroll to position [352, 0]
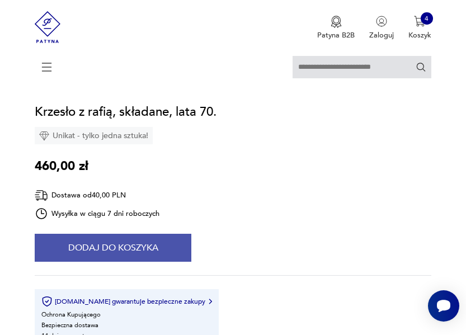
click at [109, 242] on button "Dodaj do koszyka" at bounding box center [113, 248] width 157 height 28
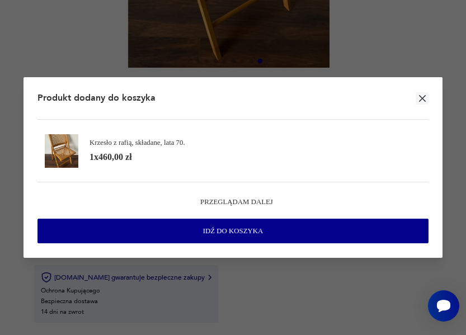
click at [224, 194] on div "Przeglądam dalej Idź do koszyka" at bounding box center [233, 213] width 391 height 62
click at [226, 202] on span "Przeglądam dalej" at bounding box center [236, 202] width 73 height 10
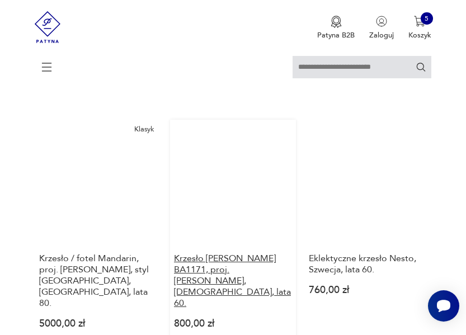
scroll to position [1001, 0]
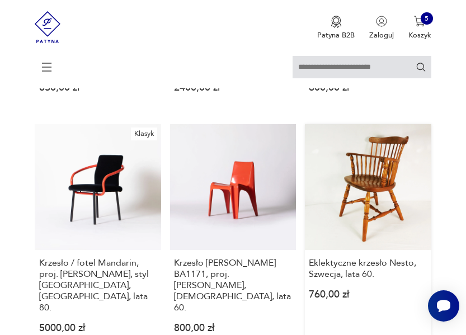
click at [377, 139] on link "Eklektyczne krzesło Nesto, Szwecja, lata 60. 760,00 zł" at bounding box center [368, 237] width 126 height 226
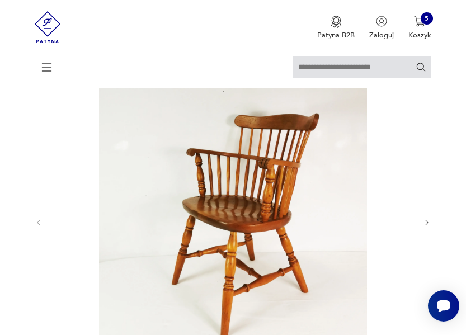
scroll to position [66, 0]
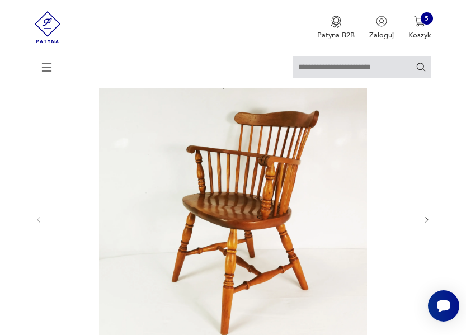
click at [428, 221] on icon "button" at bounding box center [427, 220] width 3 height 6
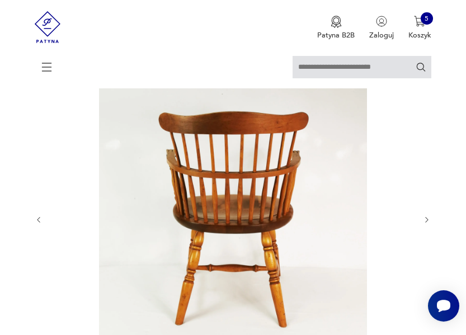
click at [428, 221] on icon "button" at bounding box center [427, 220] width 3 height 6
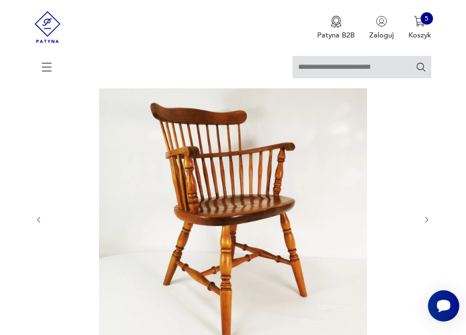
click at [428, 221] on icon "button" at bounding box center [427, 220] width 3 height 6
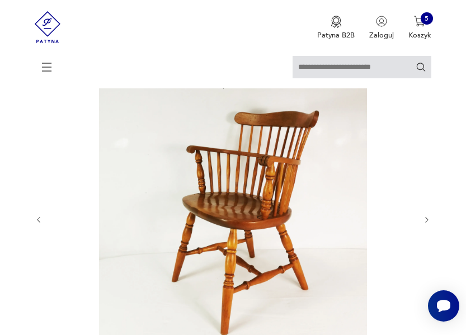
click at [428, 221] on icon "button" at bounding box center [427, 220] width 3 height 6
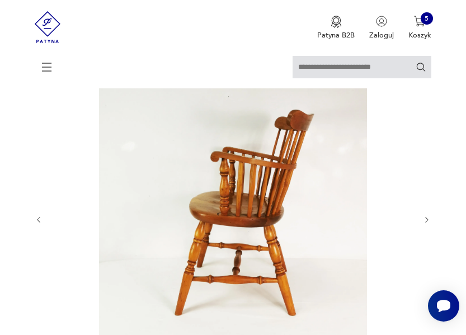
click at [428, 221] on icon "button" at bounding box center [427, 220] width 3 height 6
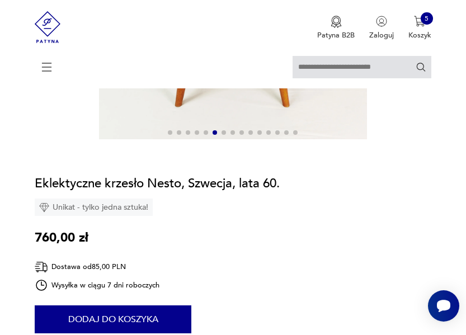
scroll to position [288, 0]
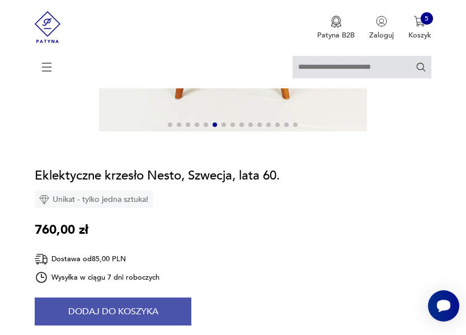
click at [108, 309] on button "Dodaj do koszyka" at bounding box center [113, 312] width 157 height 28
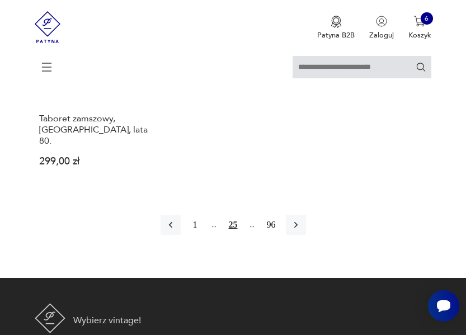
scroll to position [1615, 0]
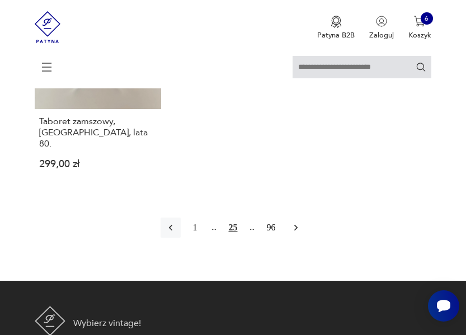
click at [300, 222] on icon "button" at bounding box center [296, 227] width 11 height 11
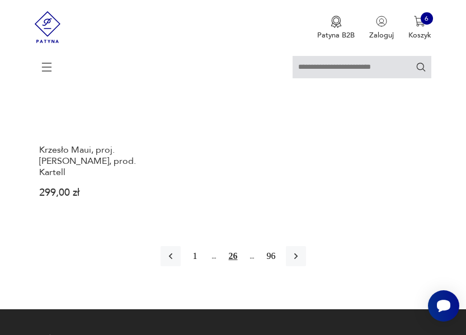
scroll to position [1560, 0]
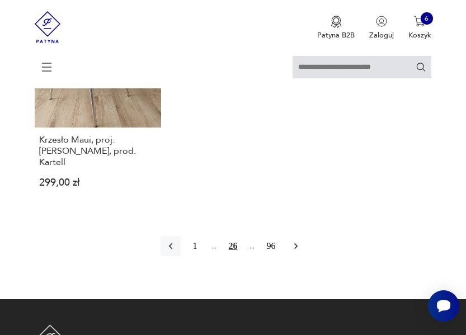
click at [296, 236] on button "button" at bounding box center [296, 246] width 20 height 20
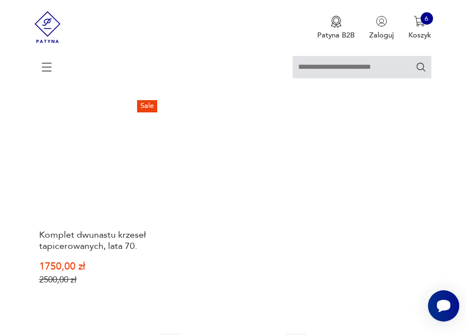
scroll to position [1439, 0]
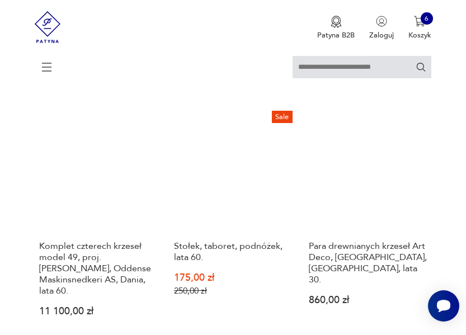
scroll to position [303, 0]
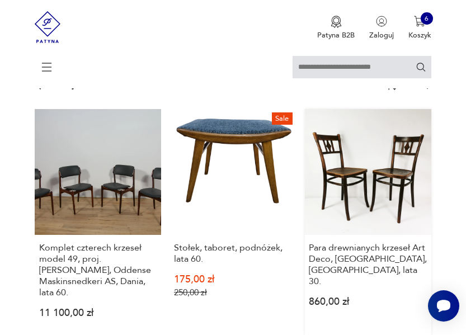
click at [414, 154] on link "Para drewnianych krzeseł Art Deco, [GEOGRAPHIC_DATA], [GEOGRAPHIC_DATA], lata 3…" at bounding box center [368, 222] width 126 height 226
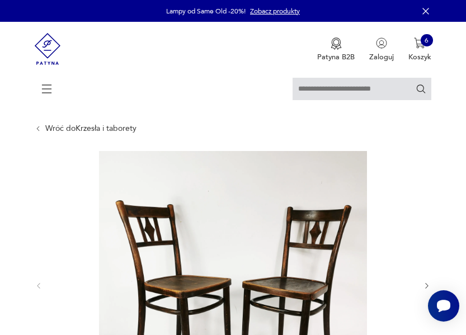
click at [247, 256] on img at bounding box center [233, 285] width 362 height 268
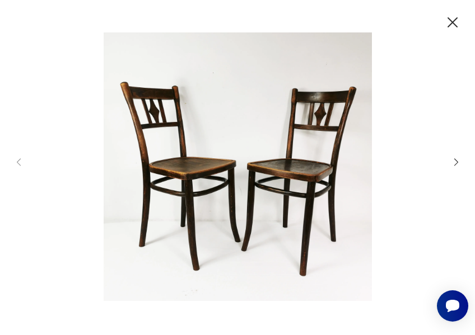
click at [455, 162] on icon "button" at bounding box center [456, 162] width 11 height 11
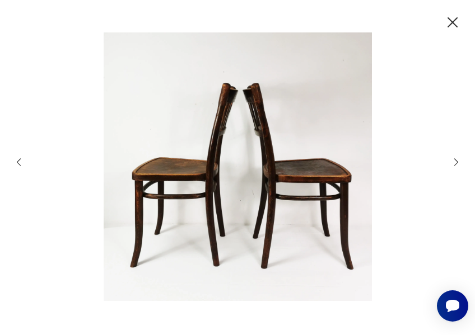
click at [455, 162] on icon "button" at bounding box center [456, 162] width 11 height 11
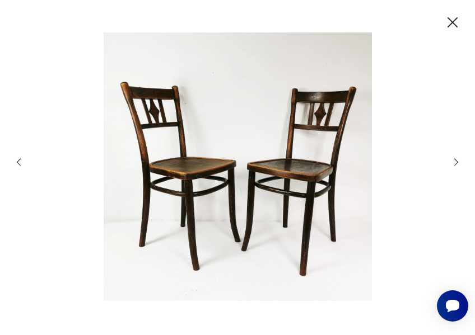
click at [455, 162] on icon "button" at bounding box center [456, 162] width 11 height 11
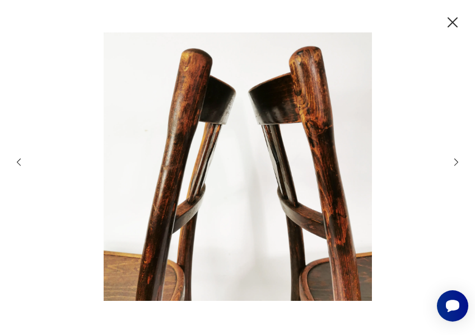
click at [455, 162] on icon "button" at bounding box center [456, 162] width 11 height 11
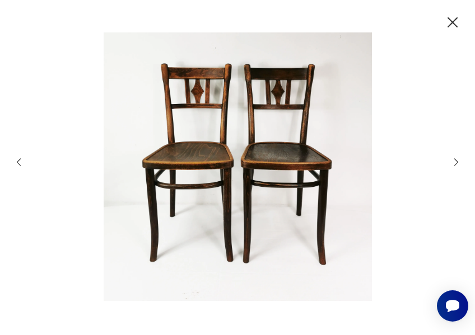
click at [455, 162] on icon "button" at bounding box center [456, 162] width 11 height 11
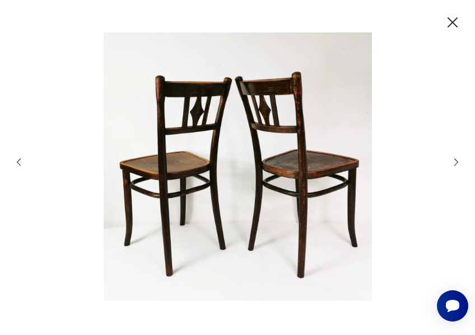
click at [451, 22] on icon "button" at bounding box center [452, 22] width 18 height 18
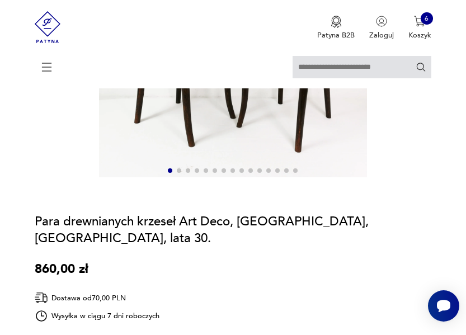
scroll to position [244, 0]
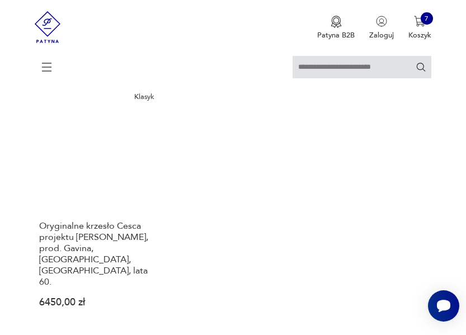
scroll to position [1524, 0]
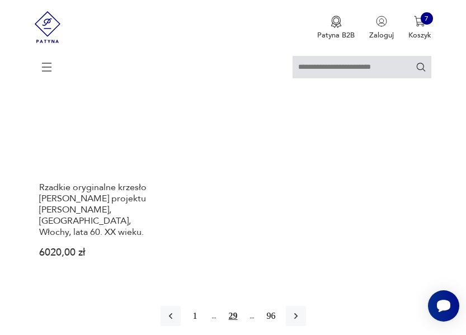
scroll to position [1548, 0]
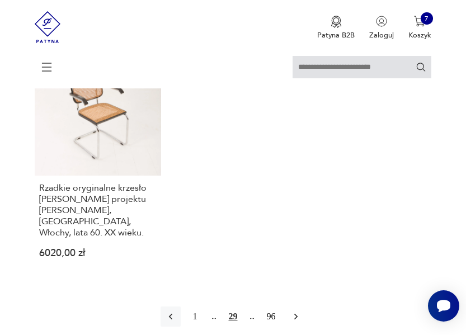
click at [297, 311] on icon "button" at bounding box center [296, 316] width 11 height 11
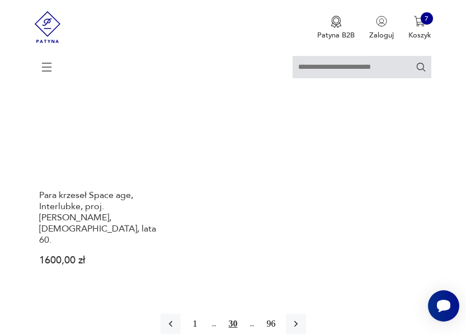
scroll to position [1527, 0]
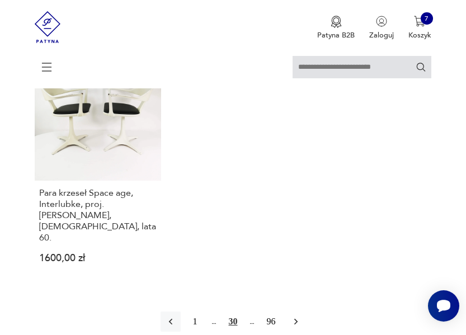
click at [298, 316] on icon "button" at bounding box center [296, 321] width 11 height 11
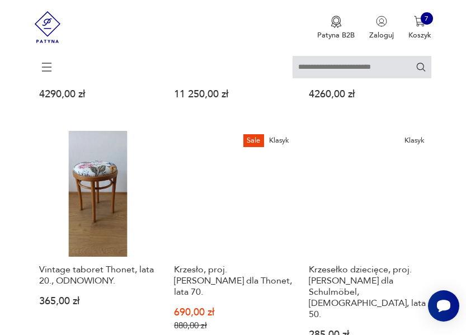
scroll to position [763, 0]
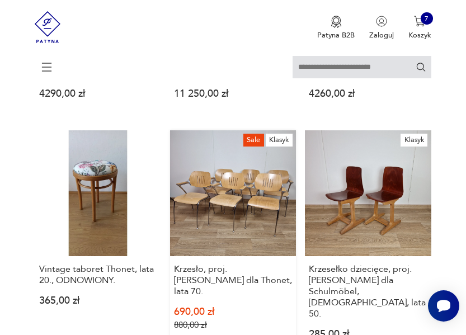
click at [251, 183] on link "Sale Klasyk Krzesło, proj. [PERSON_NAME] dla Thonet, lata 70. 690,00 zł 880,00 …" at bounding box center [233, 243] width 126 height 226
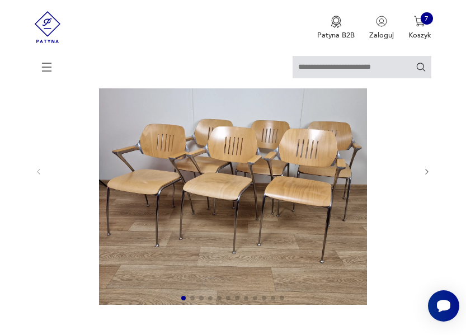
scroll to position [116, 0]
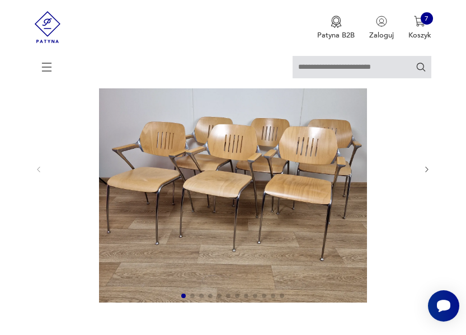
click at [427, 166] on icon "button" at bounding box center [427, 170] width 8 height 8
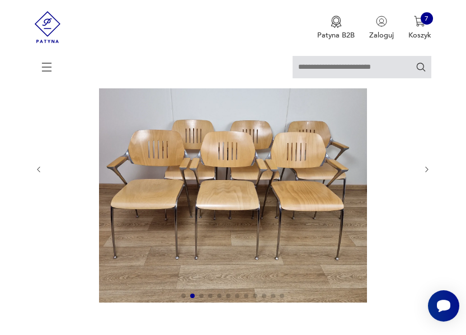
click at [427, 166] on icon "button" at bounding box center [427, 170] width 8 height 8
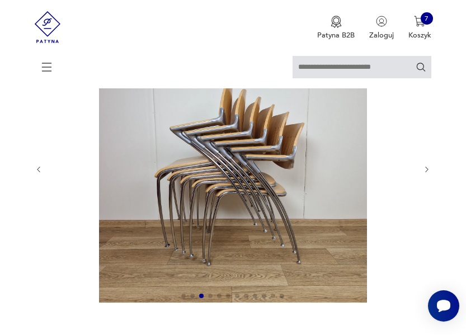
click at [427, 166] on icon "button" at bounding box center [427, 170] width 8 height 8
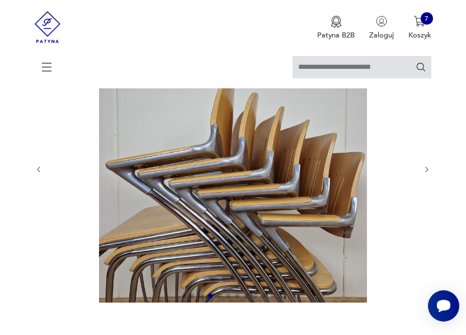
click at [427, 166] on icon "button" at bounding box center [427, 170] width 8 height 8
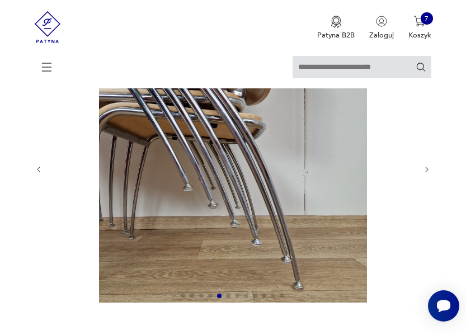
click at [427, 166] on icon "button" at bounding box center [427, 170] width 8 height 8
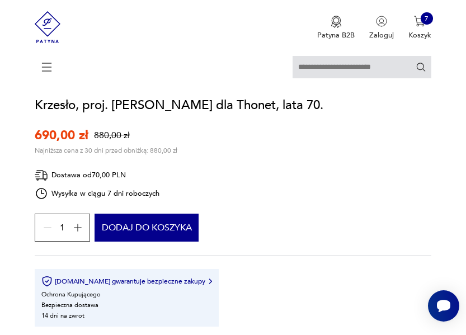
scroll to position [370, 0]
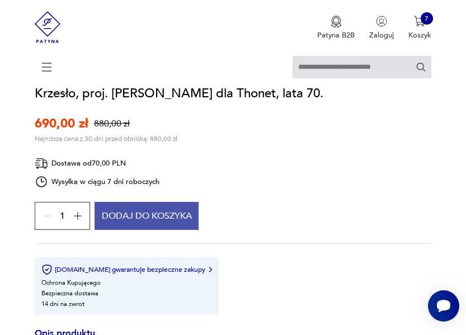
click at [183, 219] on button "Dodaj do koszyka" at bounding box center [147, 216] width 104 height 28
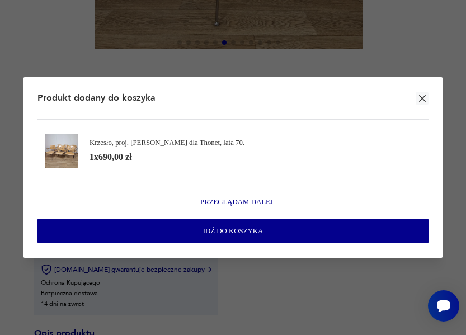
click at [231, 197] on span "Przeglądam dalej" at bounding box center [236, 202] width 73 height 10
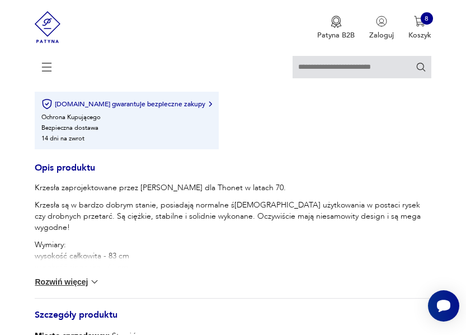
scroll to position [537, 0]
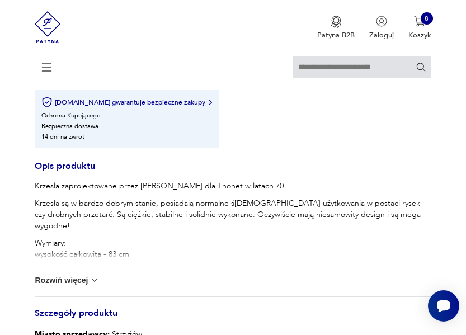
click at [67, 285] on button "Rozwiń więcej" at bounding box center [67, 280] width 65 height 11
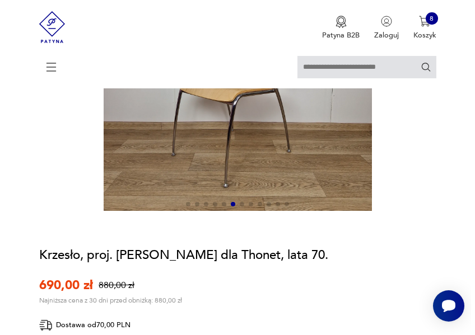
scroll to position [138, 0]
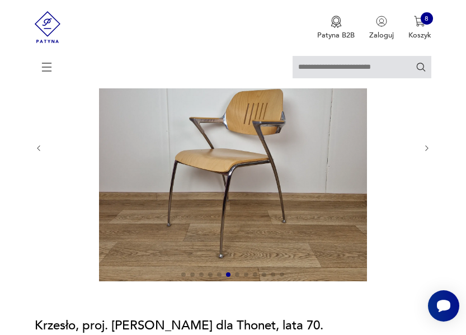
click at [429, 148] on icon "button" at bounding box center [427, 148] width 8 height 8
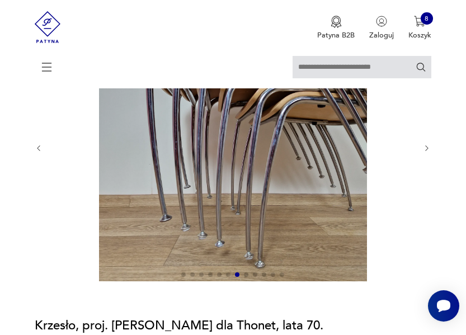
click at [429, 148] on icon "button" at bounding box center [427, 148] width 8 height 8
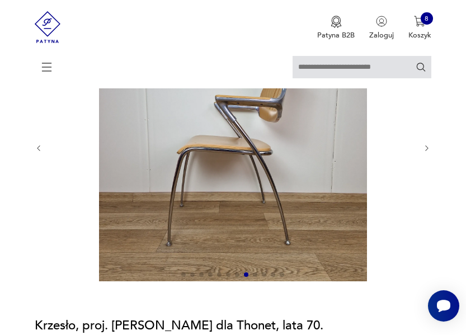
click at [429, 148] on icon "button" at bounding box center [427, 148] width 8 height 8
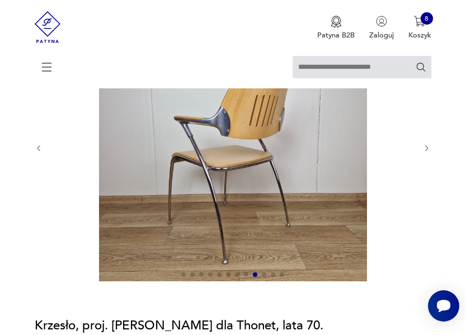
click at [429, 148] on icon "button" at bounding box center [427, 148] width 8 height 8
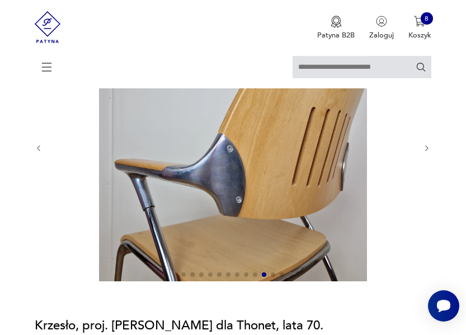
click at [429, 148] on icon "button" at bounding box center [427, 148] width 8 height 8
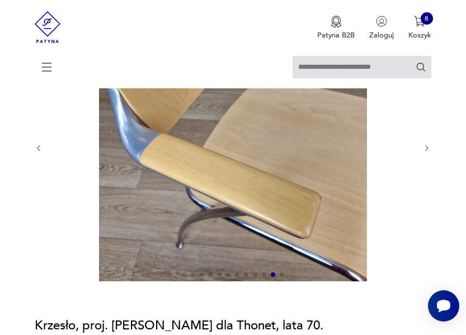
click at [429, 148] on icon "button" at bounding box center [427, 148] width 8 height 8
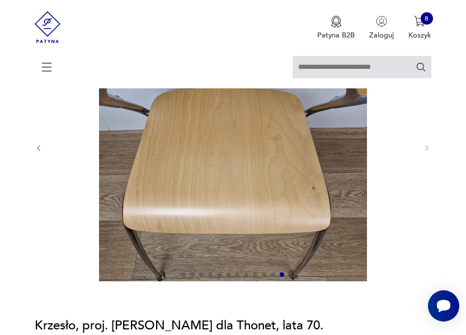
click at [205, 175] on img at bounding box center [233, 147] width 362 height 268
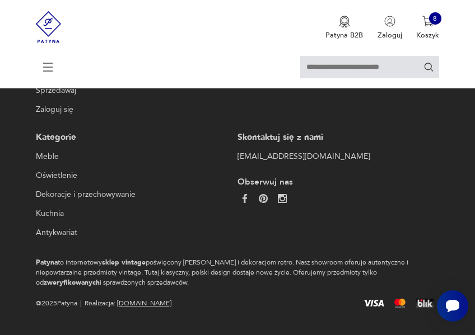
scroll to position [1913, 0]
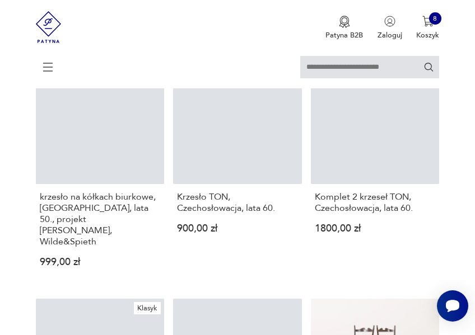
scroll to position [1527, 0]
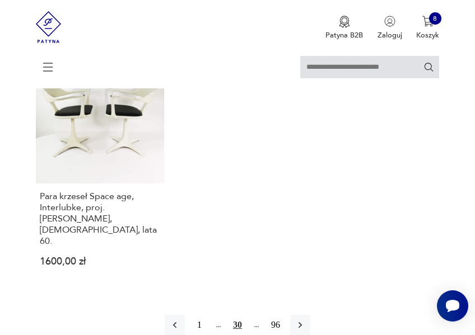
click at [237, 315] on button "30" at bounding box center [237, 325] width 20 height 20
click at [232, 315] on button "30" at bounding box center [237, 325] width 20 height 20
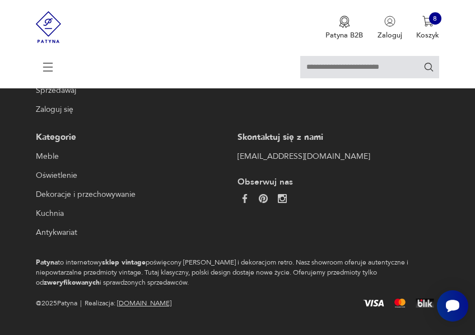
scroll to position [1548, 0]
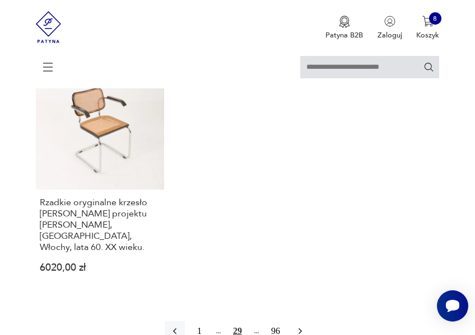
click at [297, 321] on button "button" at bounding box center [300, 331] width 20 height 20
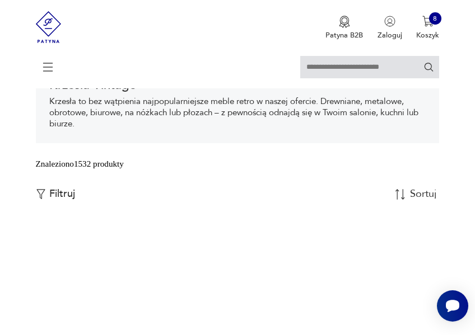
scroll to position [184, 0]
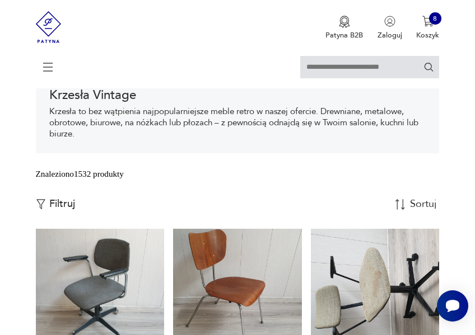
click at [221, 193] on div "Znaleziono 1532 produkty Filtruj Sortuj według daty dodania Sortuj według daty …" at bounding box center [238, 198] width 404 height 61
click at [218, 200] on div "Filtruj Sortuj według daty dodania Sortuj według daty dodania" at bounding box center [238, 204] width 404 height 12
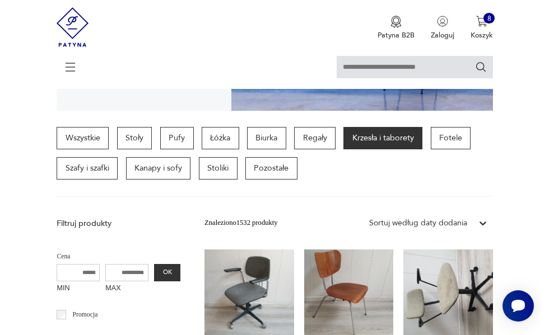
scroll to position [197, 0]
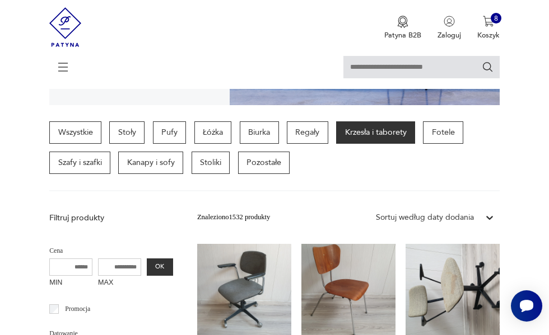
scroll to position [1548, 0]
